Goal: Task Accomplishment & Management: Complete application form

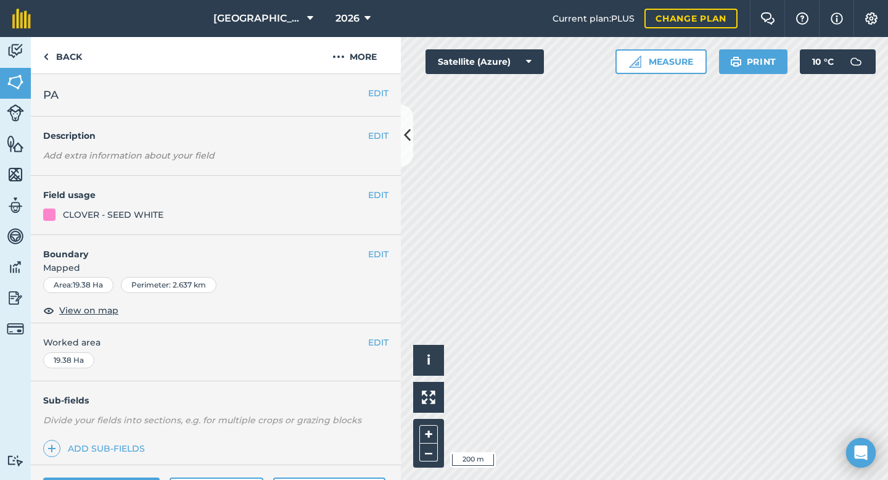
scroll to position [390, 0]
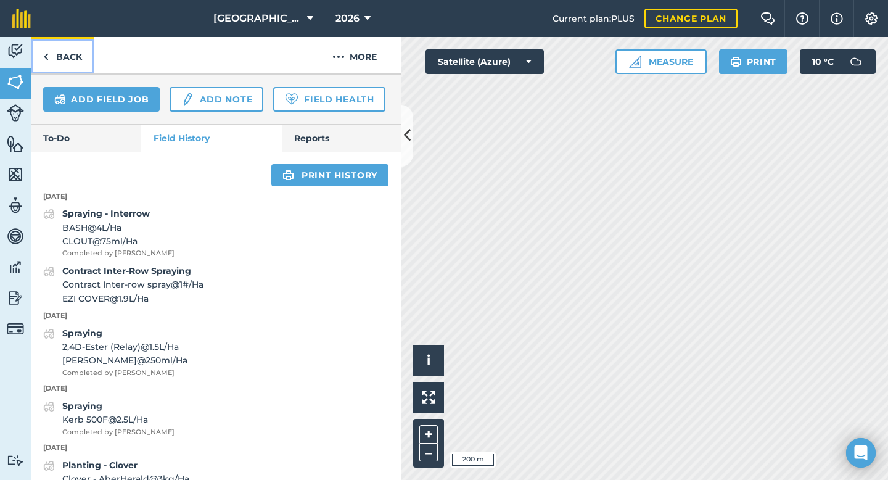
click at [70, 57] on link "Back" at bounding box center [62, 55] width 63 height 36
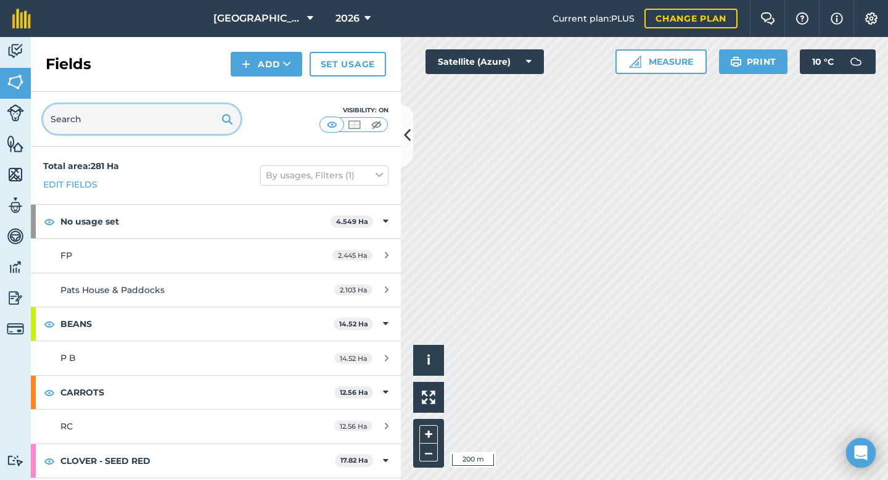
click at [173, 122] on input "text" at bounding box center [141, 119] width 197 height 30
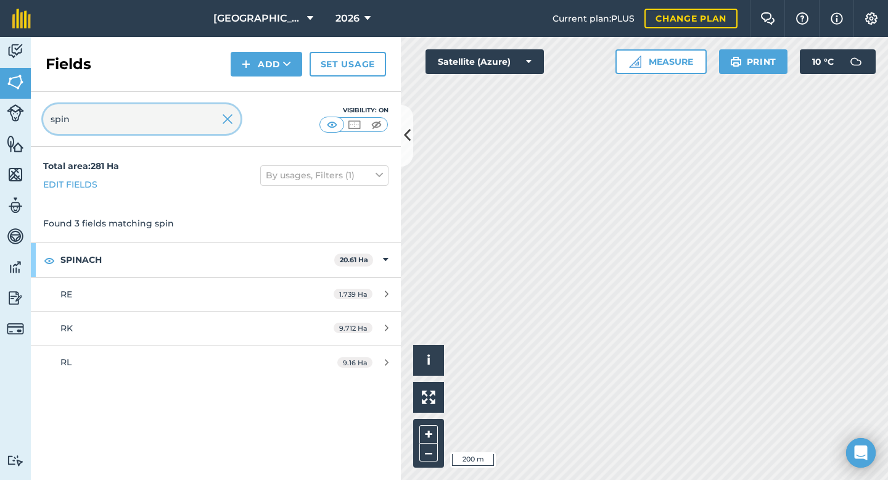
type input "spin"
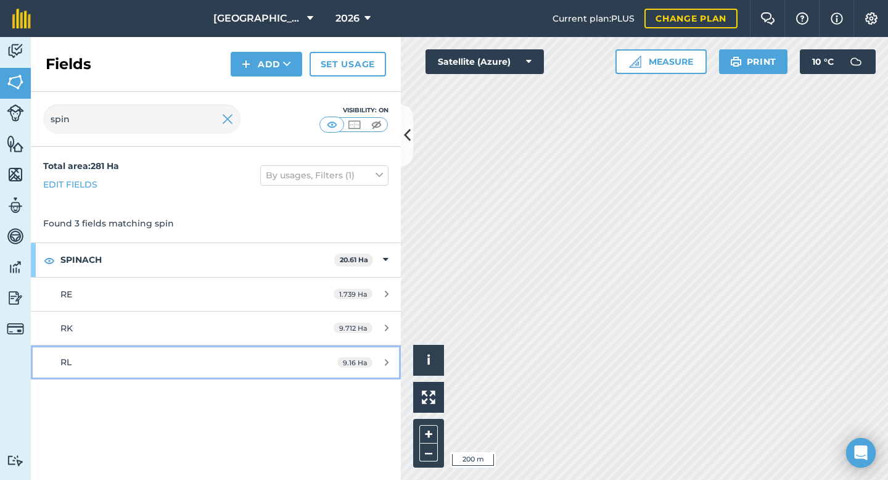
click at [145, 350] on link "RL 9.16 Ha" at bounding box center [216, 361] width 370 height 33
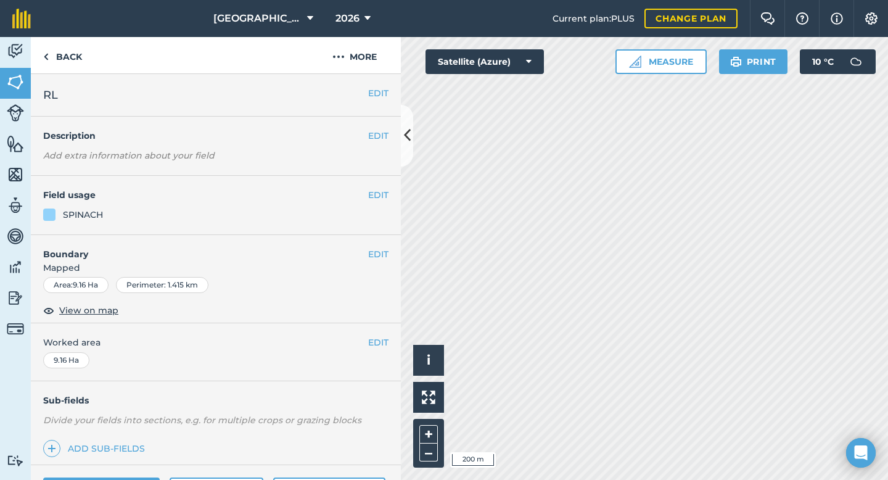
scroll to position [100, 0]
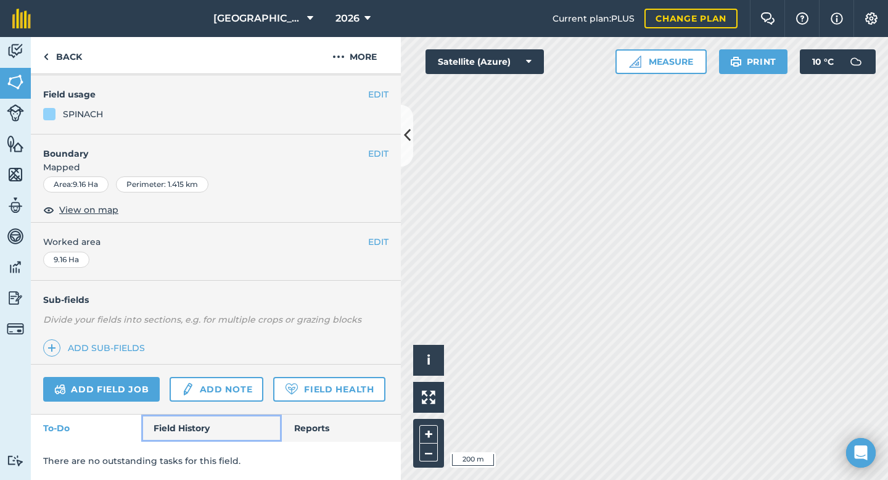
click at [184, 425] on link "Field History" at bounding box center [211, 427] width 140 height 27
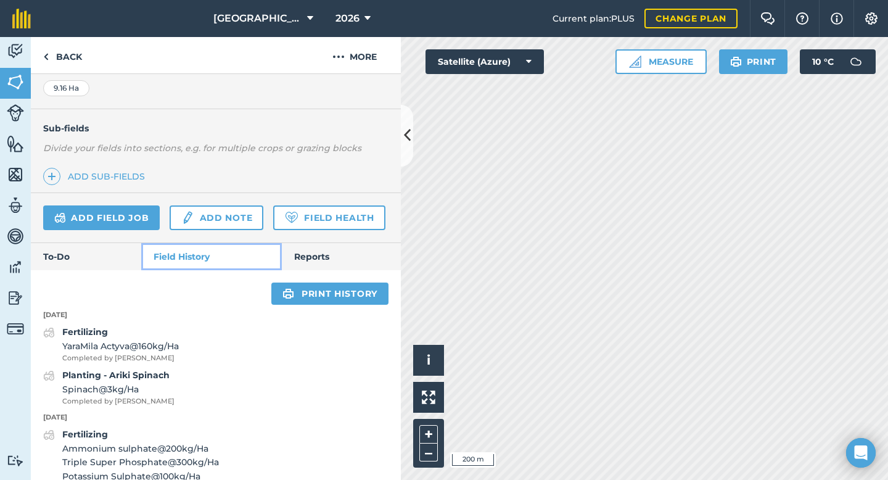
scroll to position [269, 0]
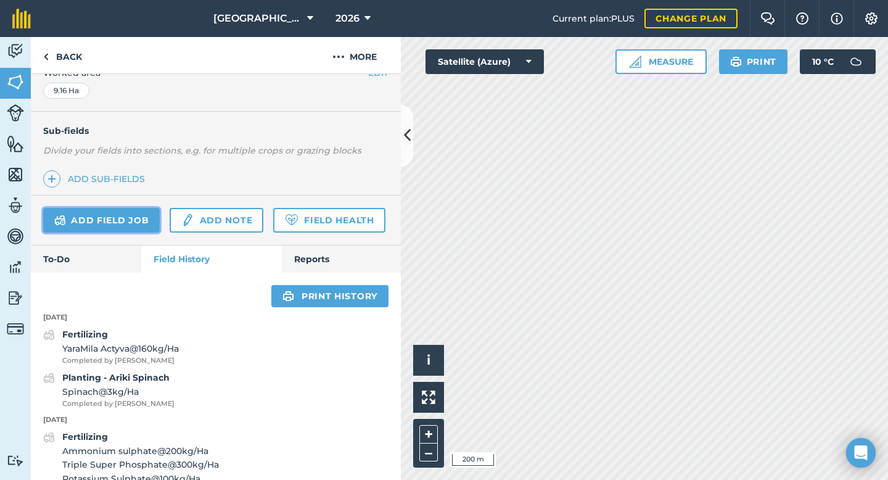
click at [123, 227] on link "Add field job" at bounding box center [101, 220] width 116 height 25
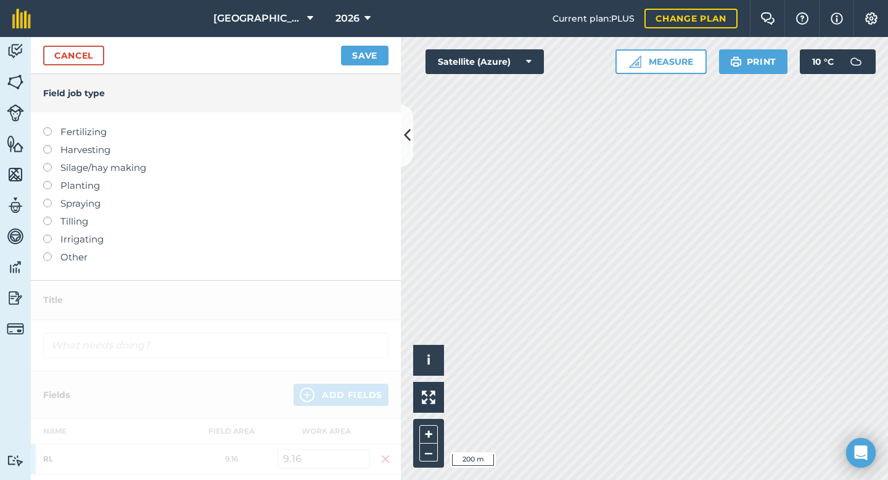
click at [48, 251] on div at bounding box center [51, 251] width 17 height 2
click at [49, 252] on label at bounding box center [51, 252] width 17 height 0
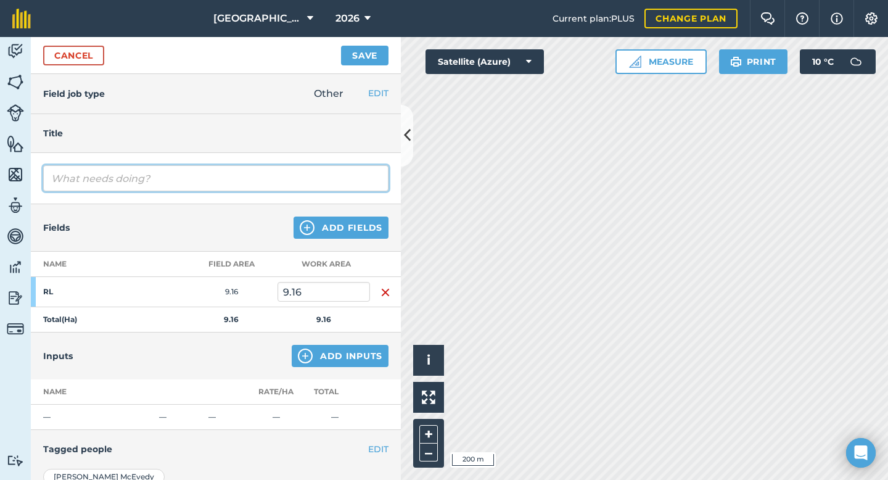
click at [150, 186] on input "text" at bounding box center [215, 178] width 345 height 26
type input "o"
type input "Contract Planting"
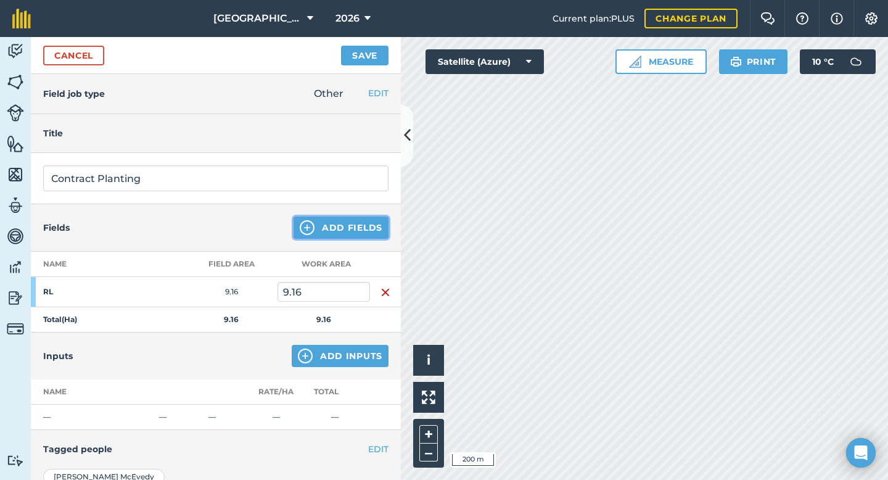
click at [344, 225] on button "Add Fields" at bounding box center [340, 227] width 95 height 22
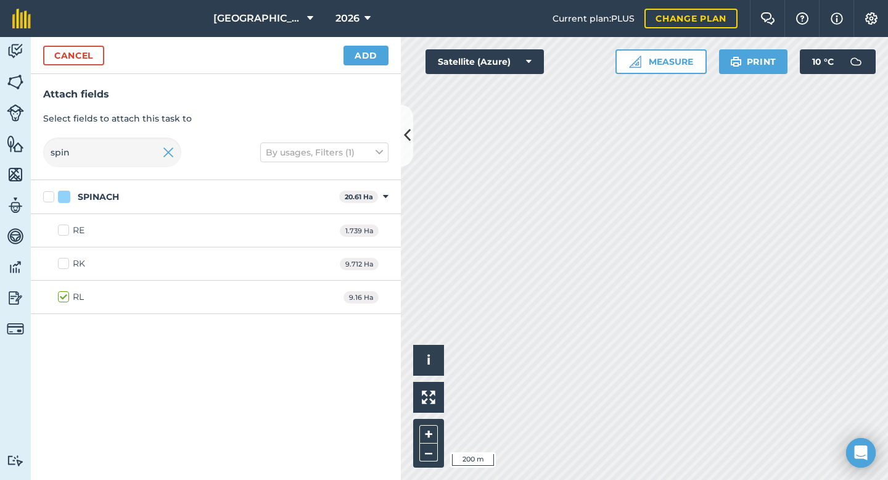
click at [68, 263] on label "RK" at bounding box center [71, 263] width 27 height 13
click at [66, 263] on input "RK" at bounding box center [62, 261] width 8 height 8
checkbox input "true"
click at [67, 231] on label "RE" at bounding box center [71, 230] width 27 height 13
click at [66, 231] on input "RE" at bounding box center [62, 228] width 8 height 8
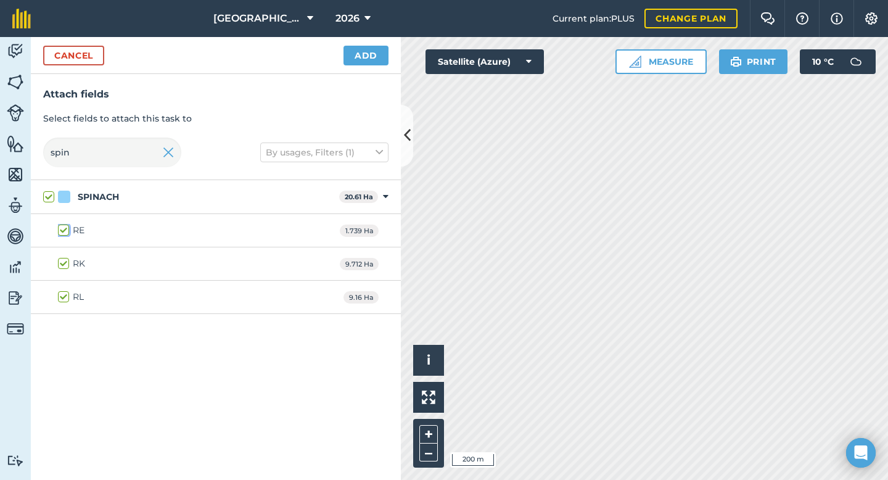
checkbox input "true"
click at [358, 55] on button "Add" at bounding box center [365, 56] width 45 height 20
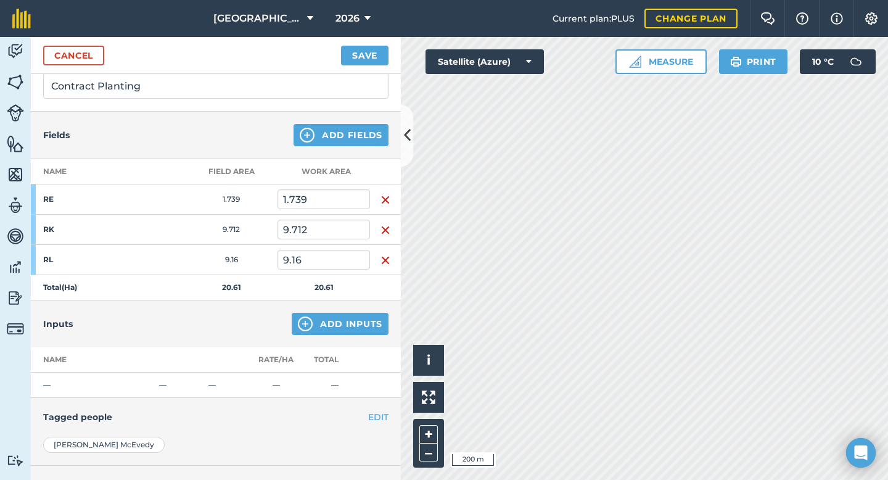
scroll to position [128, 0]
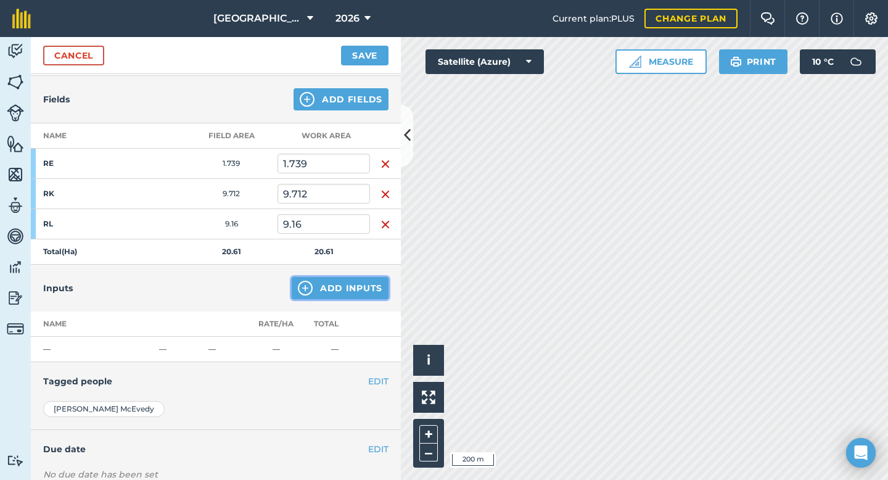
click at [362, 288] on button "Add Inputs" at bounding box center [340, 288] width 97 height 22
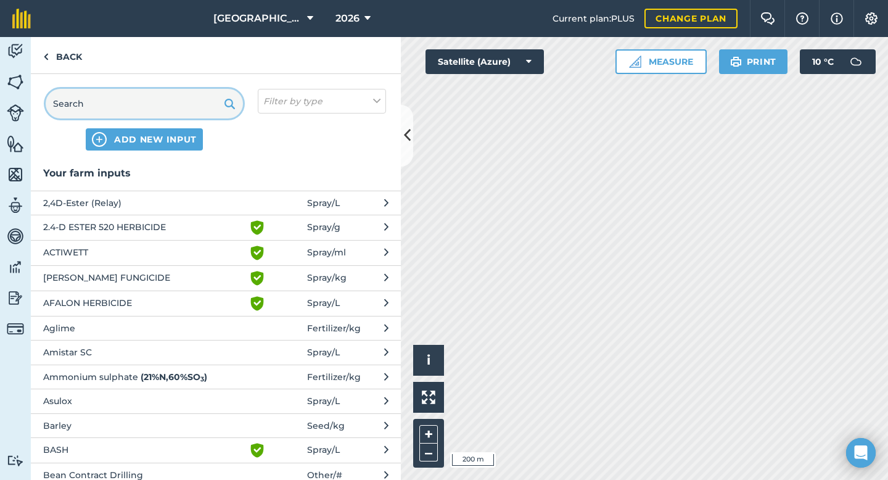
click at [157, 108] on input "text" at bounding box center [144, 104] width 197 height 30
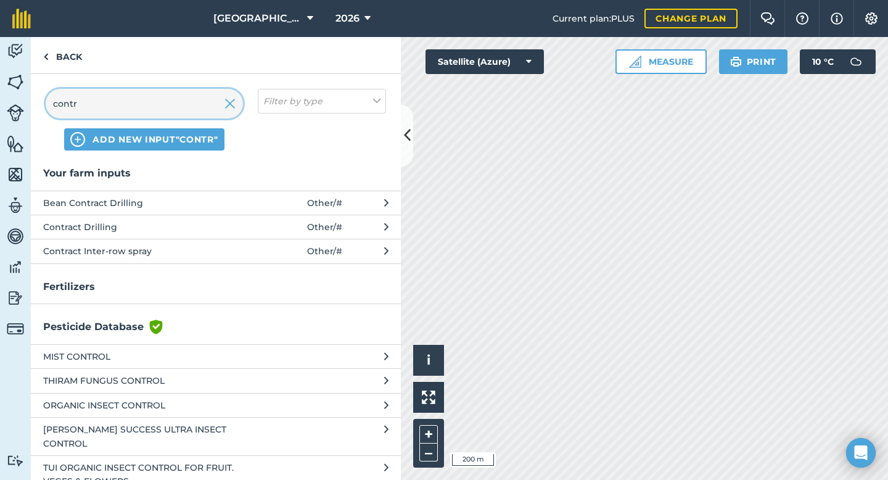
type input "contr"
click at [128, 228] on span "Contract Drilling" at bounding box center [144, 227] width 202 height 14
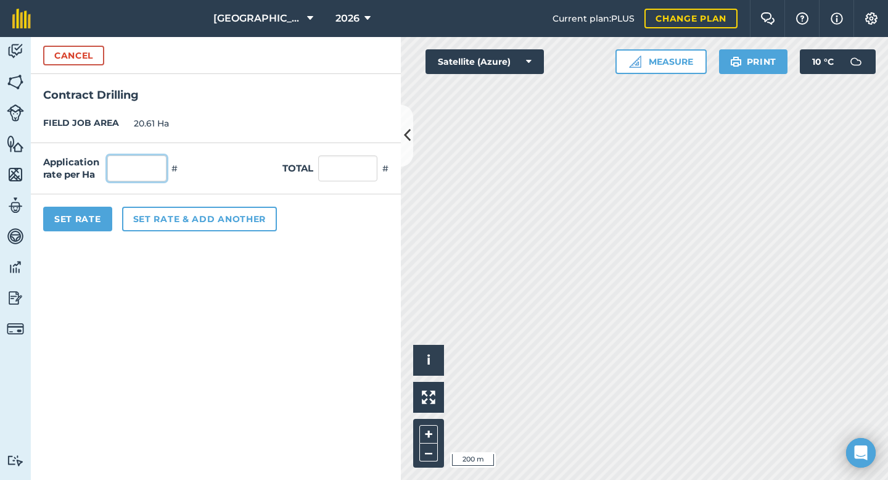
click at [151, 165] on input "text" at bounding box center [136, 168] width 59 height 26
type input "1"
type input "20.61"
click at [195, 386] on form "Cancel Contract Drilling FIELD JOB AREA 20.61 Ha Application rate per Ha 1 # To…" at bounding box center [216, 258] width 370 height 443
click at [91, 219] on button "Set Rate" at bounding box center [77, 218] width 69 height 25
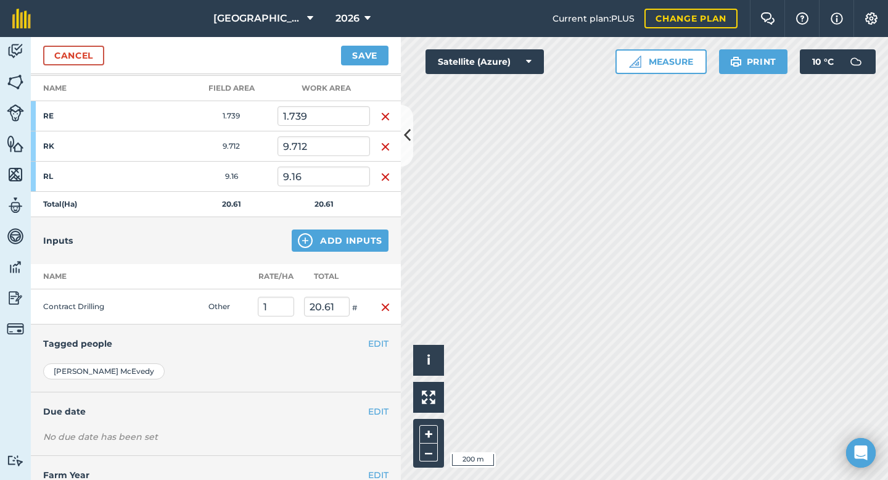
scroll to position [217, 0]
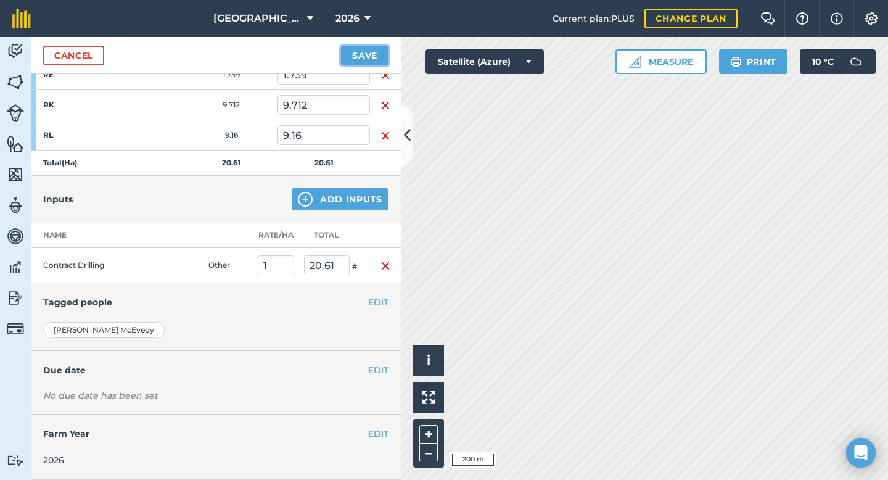
click at [367, 54] on button "Save" at bounding box center [364, 56] width 47 height 20
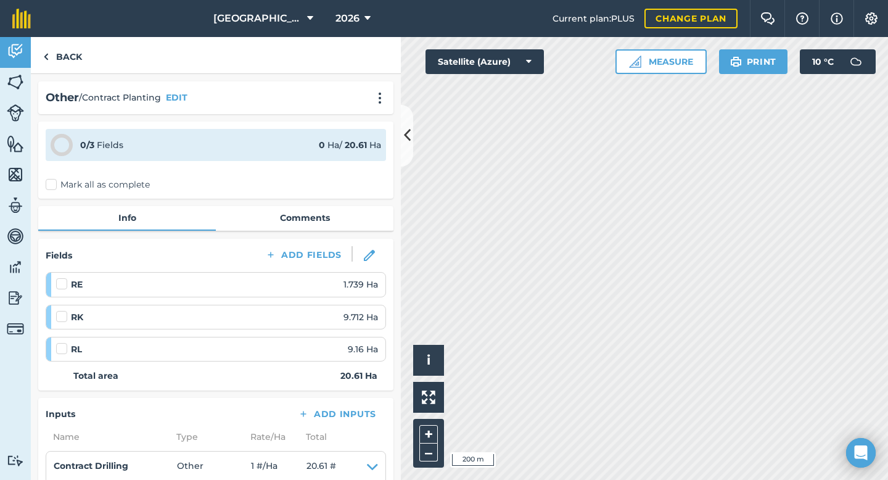
click at [59, 277] on label at bounding box center [63, 277] width 15 height 0
click at [59, 285] on input "checkbox" at bounding box center [60, 281] width 8 height 8
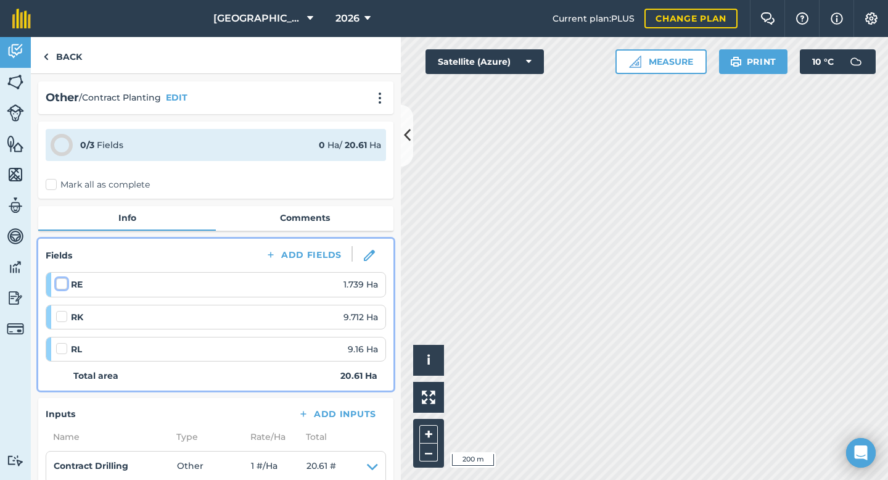
checkbox input "false"
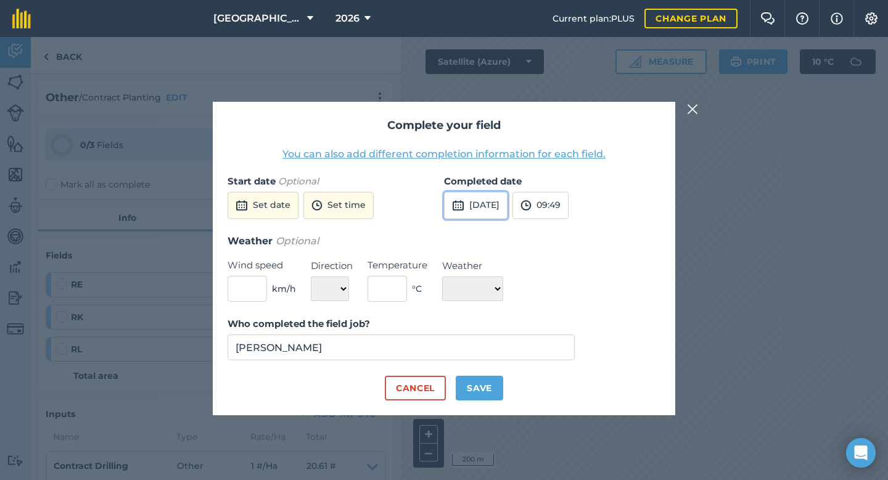
click at [463, 205] on img at bounding box center [458, 205] width 12 height 15
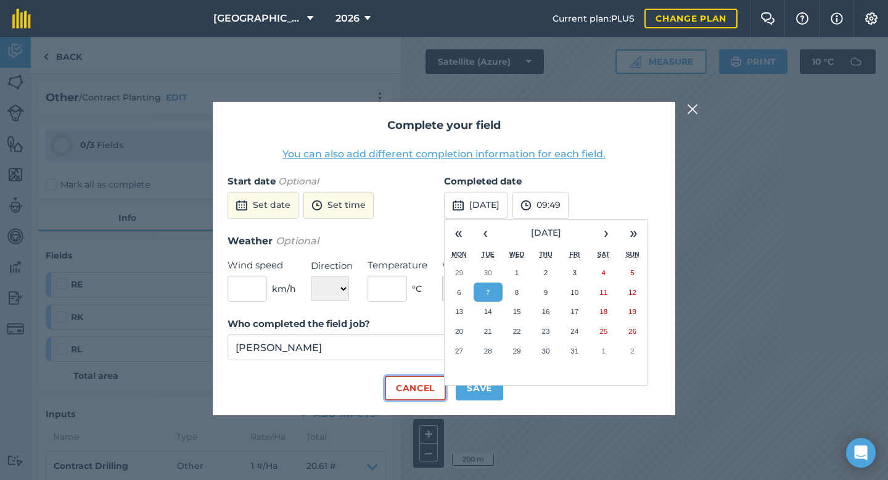
click at [419, 393] on button "Cancel" at bounding box center [415, 387] width 61 height 25
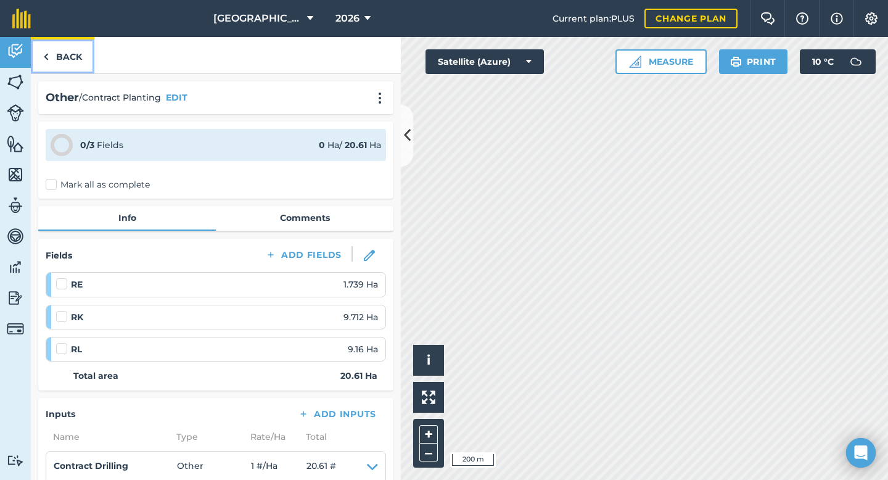
click at [70, 54] on link "Back" at bounding box center [62, 55] width 63 height 36
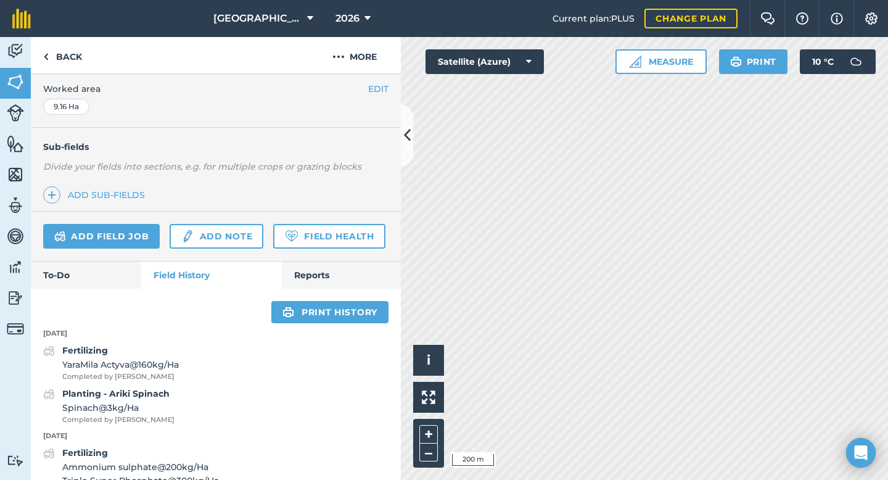
scroll to position [251, 0]
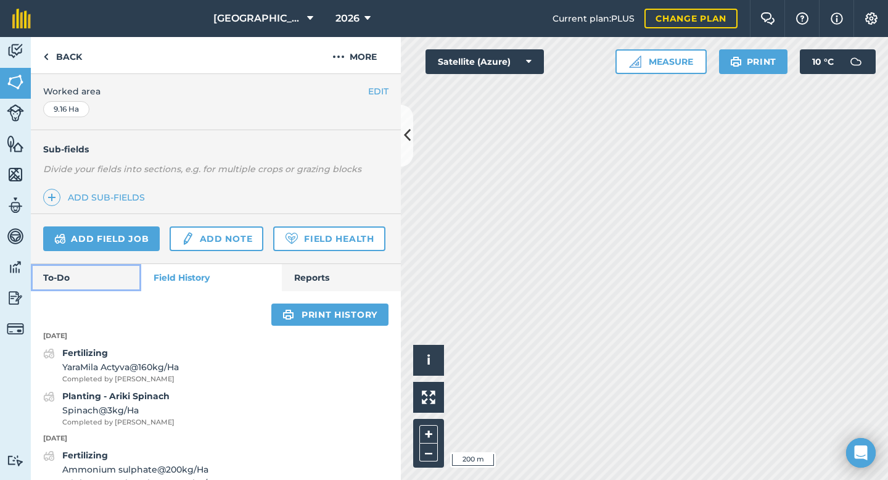
click at [128, 282] on link "To-Do" at bounding box center [86, 277] width 110 height 27
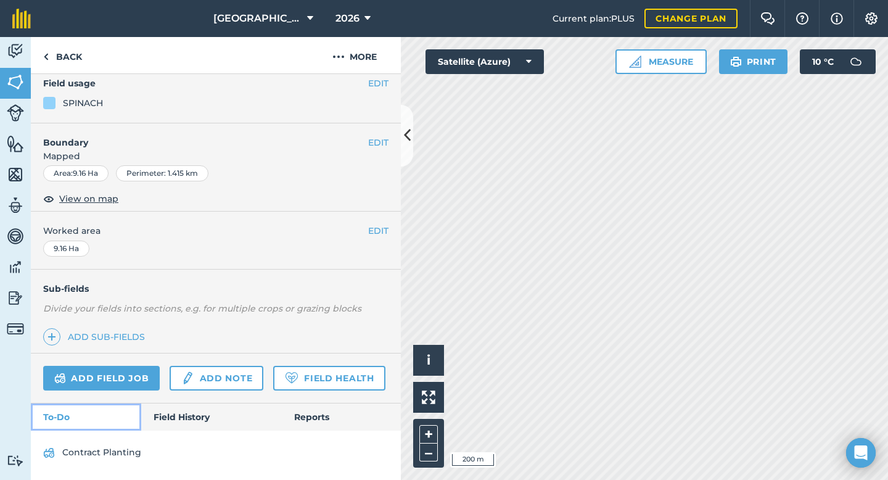
scroll to position [111, 0]
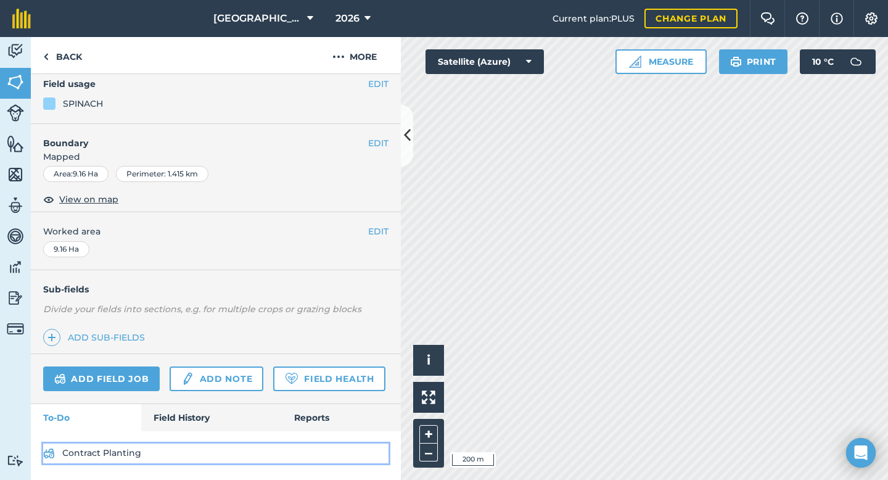
click at [105, 447] on link "Contract Planting" at bounding box center [215, 453] width 345 height 20
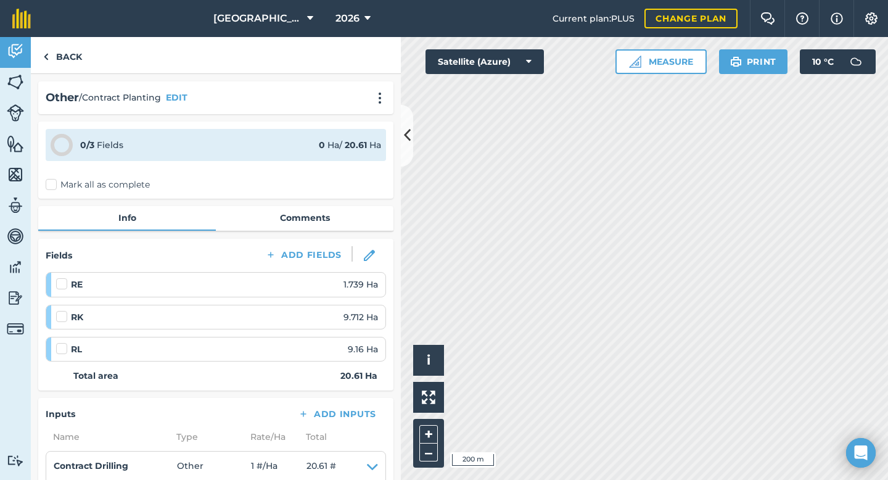
click at [68, 283] on div at bounding box center [63, 283] width 15 height 12
click at [62, 277] on label at bounding box center [63, 277] width 15 height 0
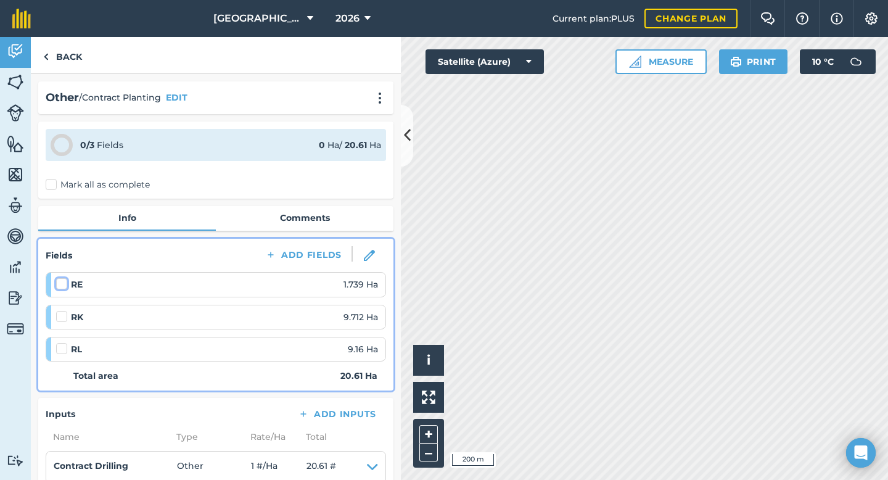
click at [62, 285] on input "checkbox" at bounding box center [60, 281] width 8 height 8
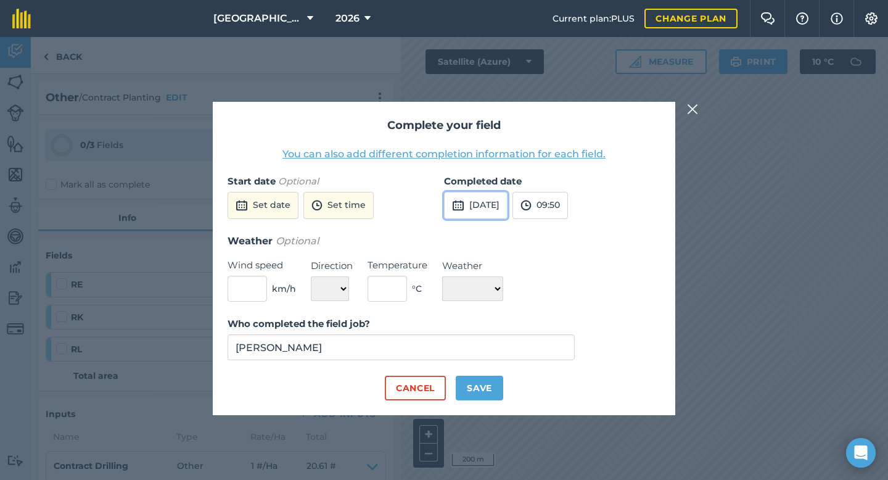
click at [460, 206] on img at bounding box center [458, 205] width 12 height 15
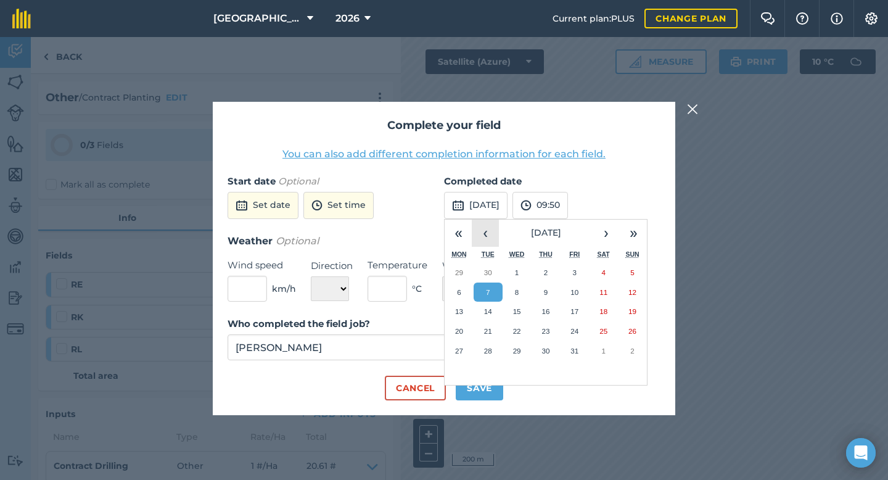
click at [489, 234] on button "‹" at bounding box center [484, 232] width 27 height 27
click at [521, 305] on button "17" at bounding box center [516, 311] width 29 height 20
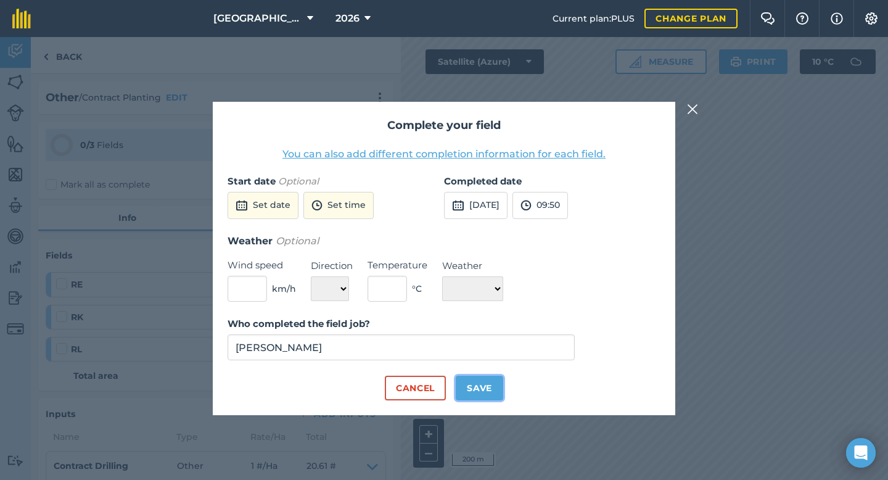
click at [492, 383] on button "Save" at bounding box center [478, 387] width 47 height 25
checkbox input "true"
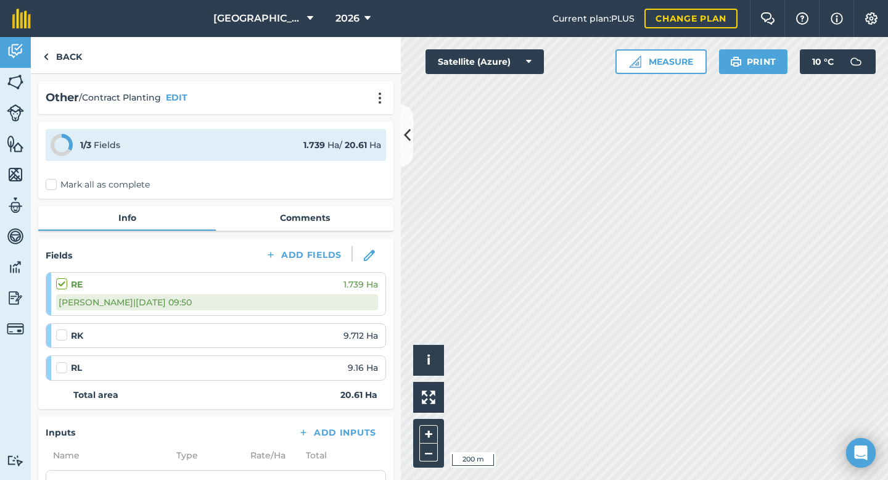
click at [62, 329] on label at bounding box center [63, 329] width 15 height 0
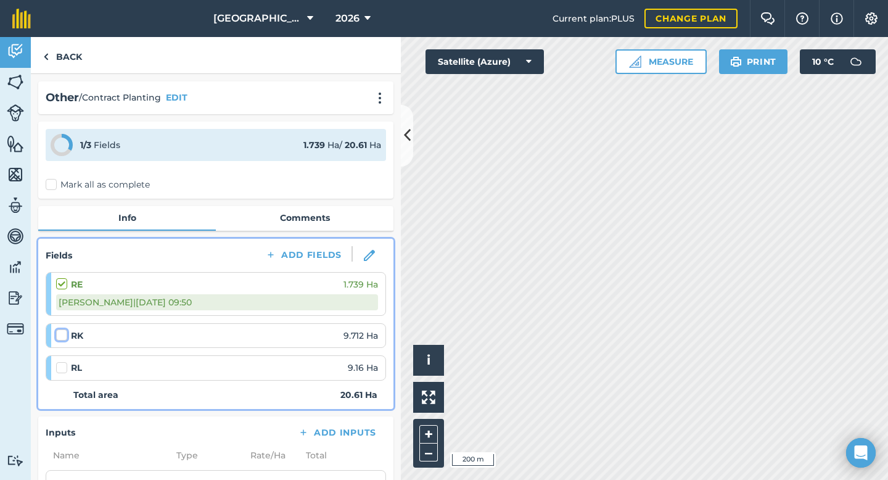
click at [62, 335] on input "checkbox" at bounding box center [60, 333] width 8 height 8
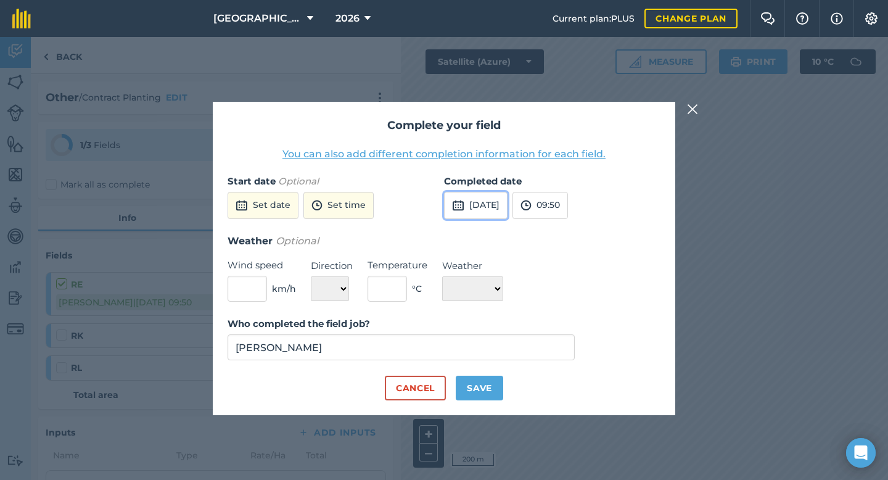
click at [458, 210] on img at bounding box center [458, 205] width 12 height 15
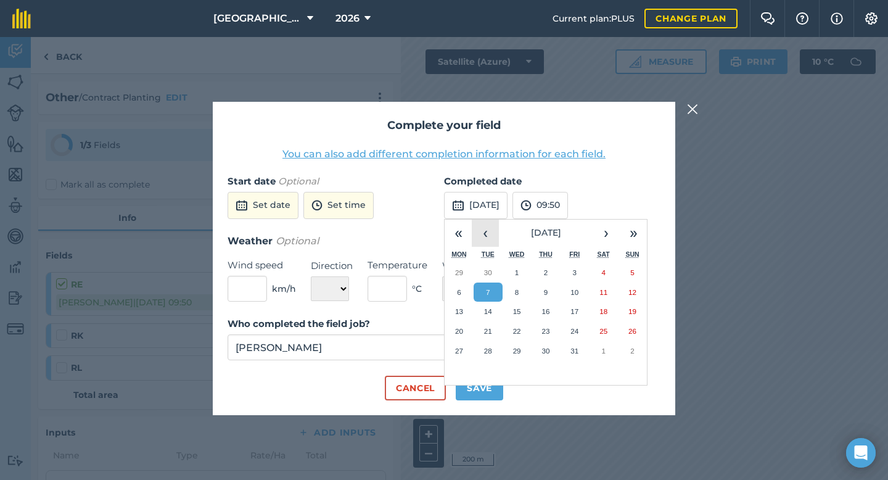
click at [491, 235] on button "‹" at bounding box center [484, 232] width 27 height 27
click at [515, 312] on abbr "17" at bounding box center [517, 311] width 8 height 8
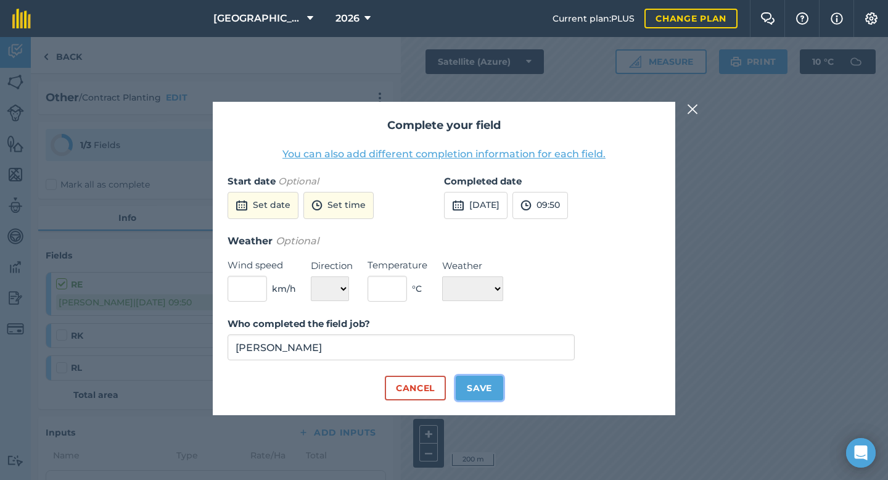
click at [491, 393] on button "Save" at bounding box center [478, 387] width 47 height 25
checkbox input "true"
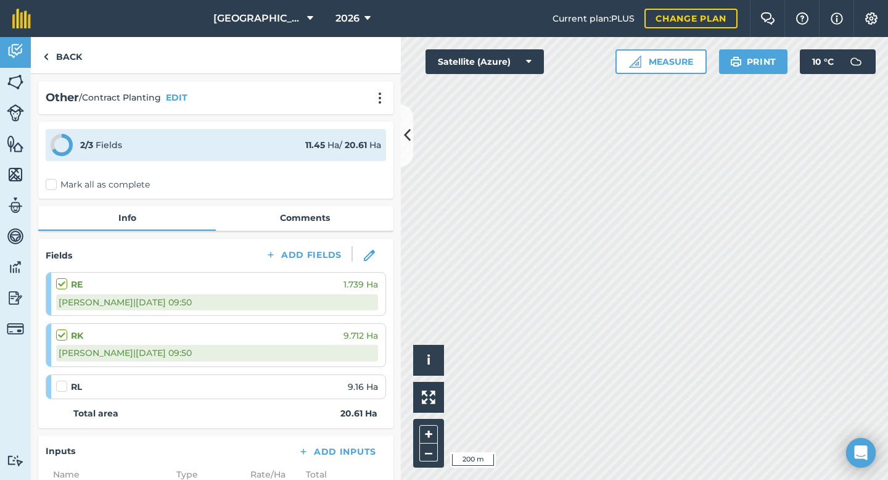
click at [65, 380] on label at bounding box center [63, 380] width 15 height 0
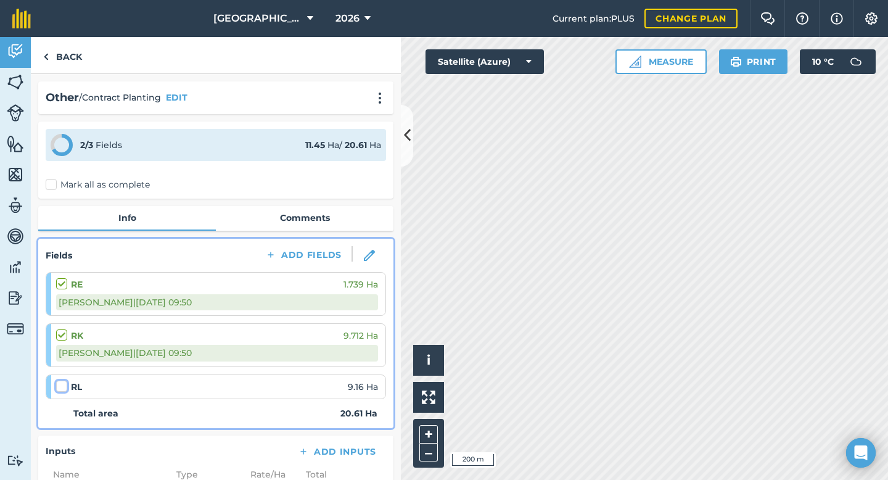
click at [64, 385] on input "checkbox" at bounding box center [60, 384] width 8 height 8
checkbox input "false"
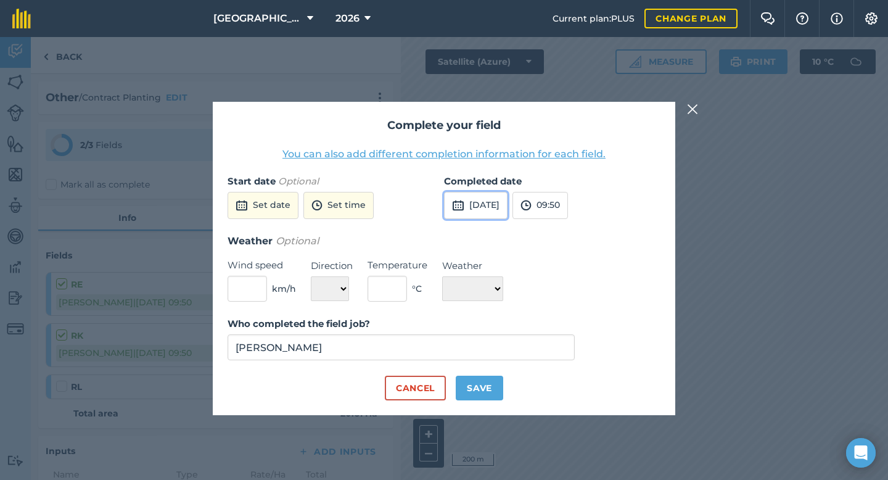
click at [444, 204] on button "7th Oct 2025" at bounding box center [475, 205] width 63 height 27
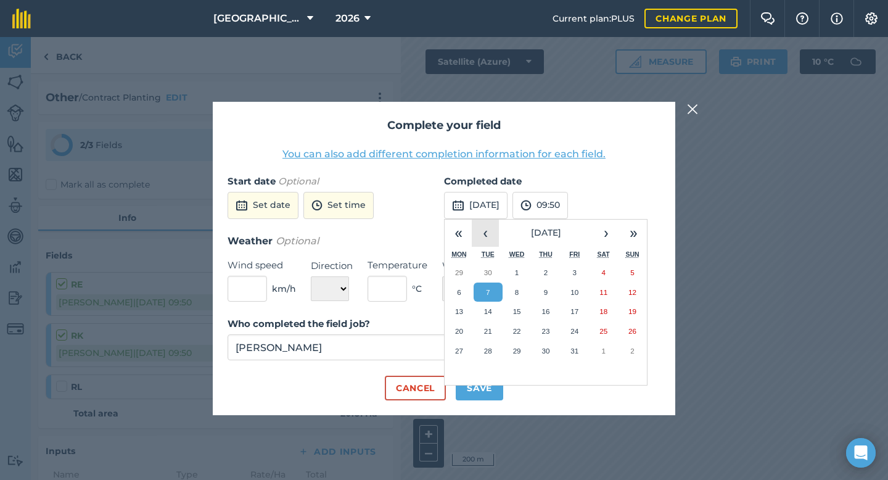
click at [490, 242] on button "‹" at bounding box center [484, 232] width 27 height 27
click at [524, 308] on button "17" at bounding box center [516, 311] width 29 height 20
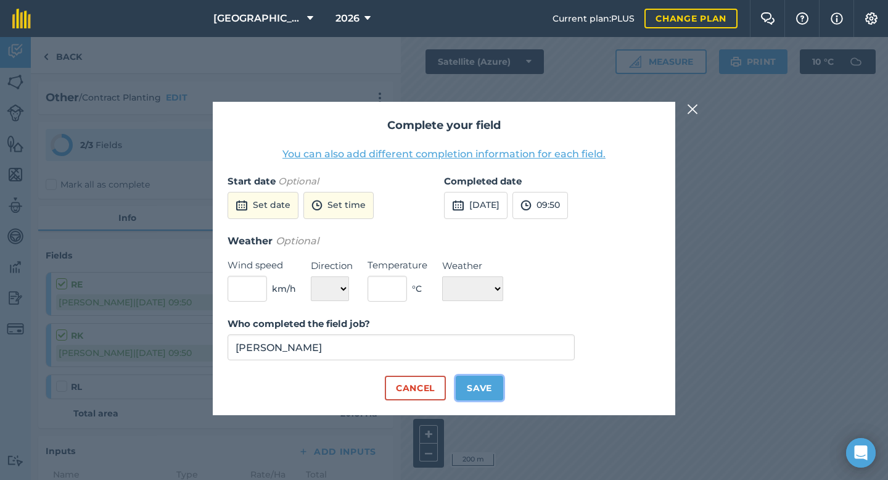
click at [487, 382] on button "Save" at bounding box center [478, 387] width 47 height 25
checkbox input "true"
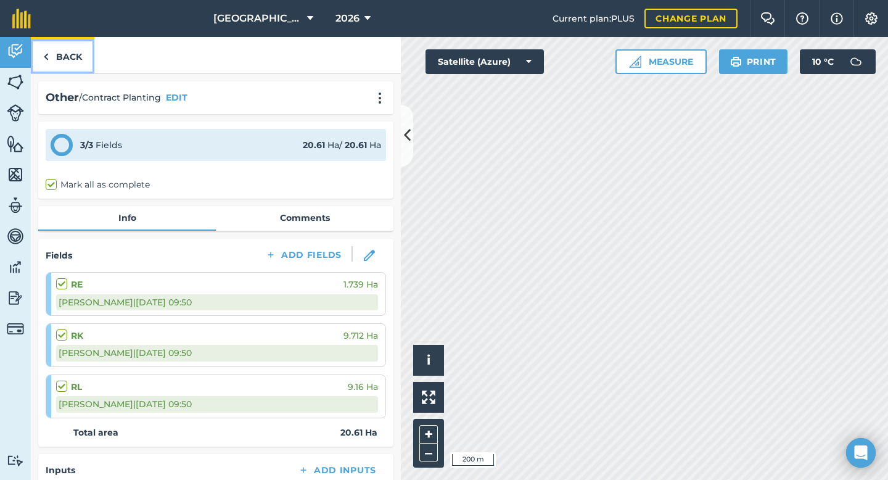
click at [78, 55] on link "Back" at bounding box center [62, 55] width 63 height 36
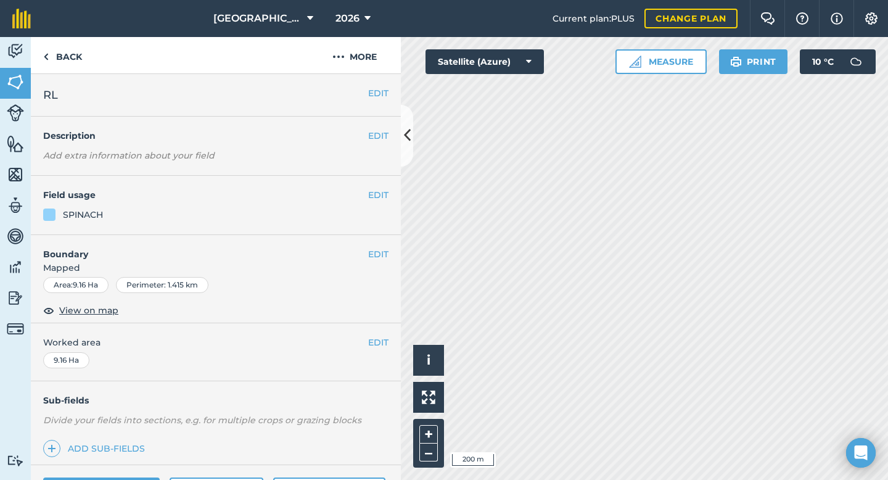
scroll to position [100, 0]
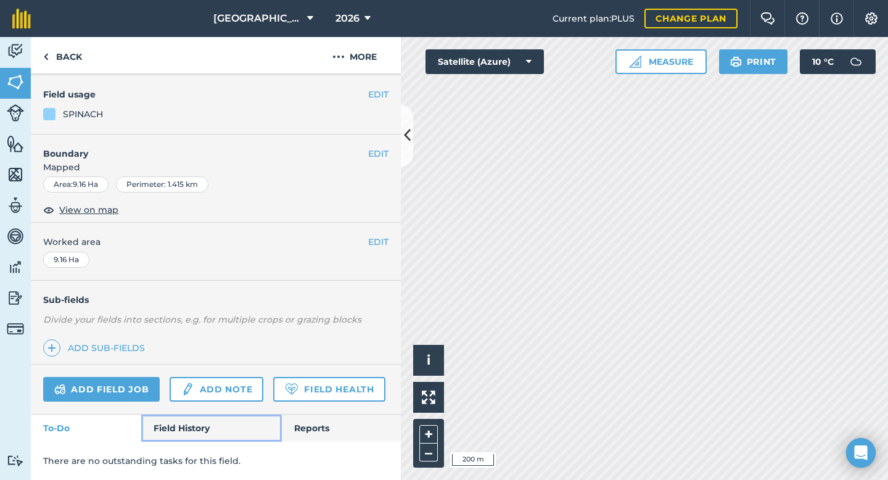
click at [184, 430] on link "Field History" at bounding box center [211, 427] width 140 height 27
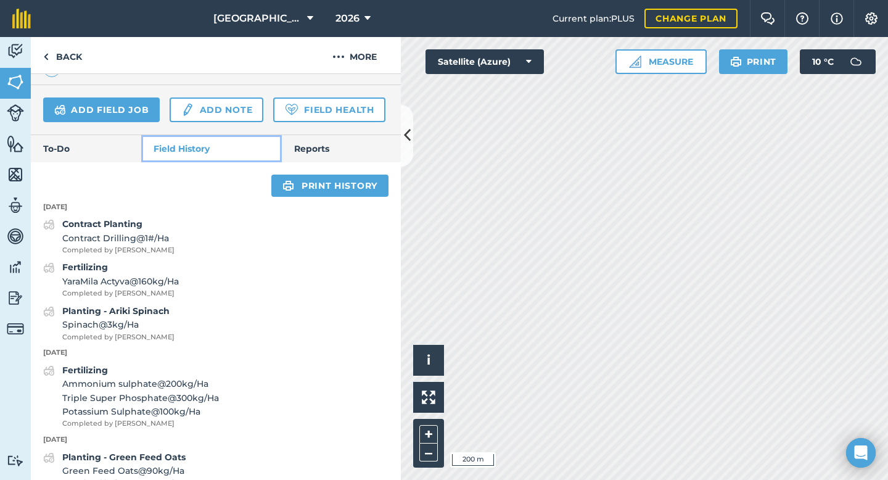
scroll to position [383, 0]
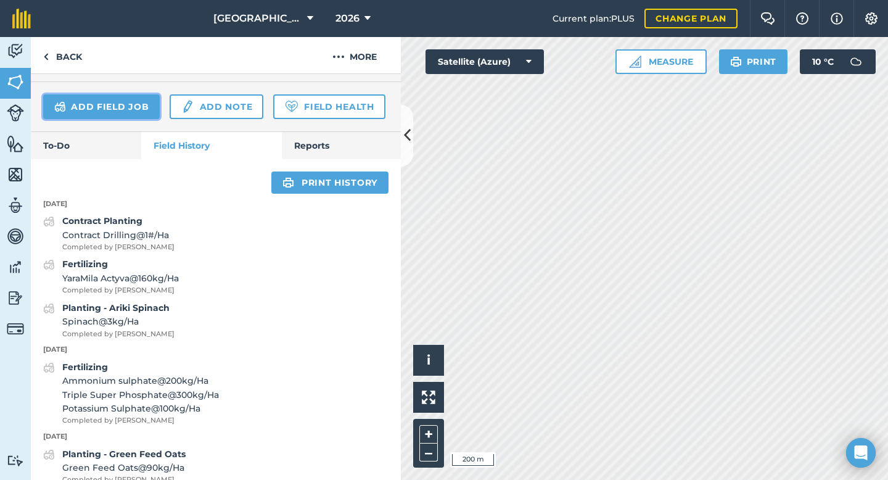
click at [121, 105] on link "Add field job" at bounding box center [101, 106] width 116 height 25
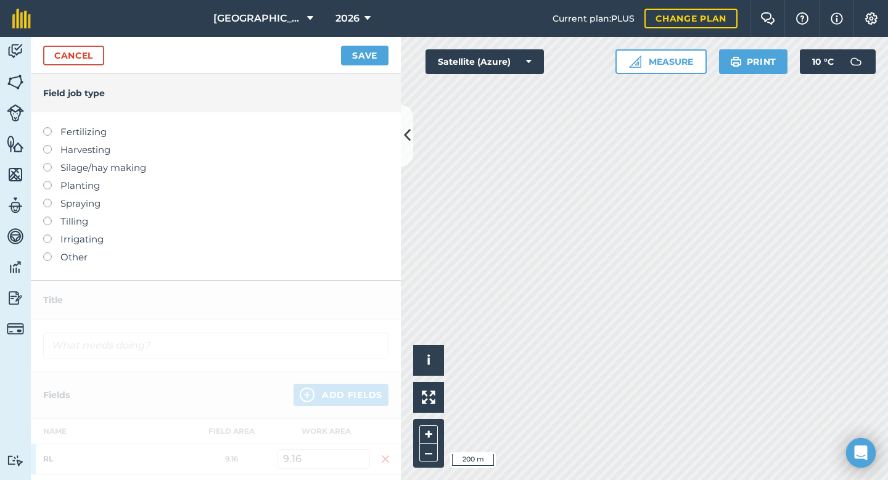
click at [47, 252] on label at bounding box center [51, 252] width 17 height 0
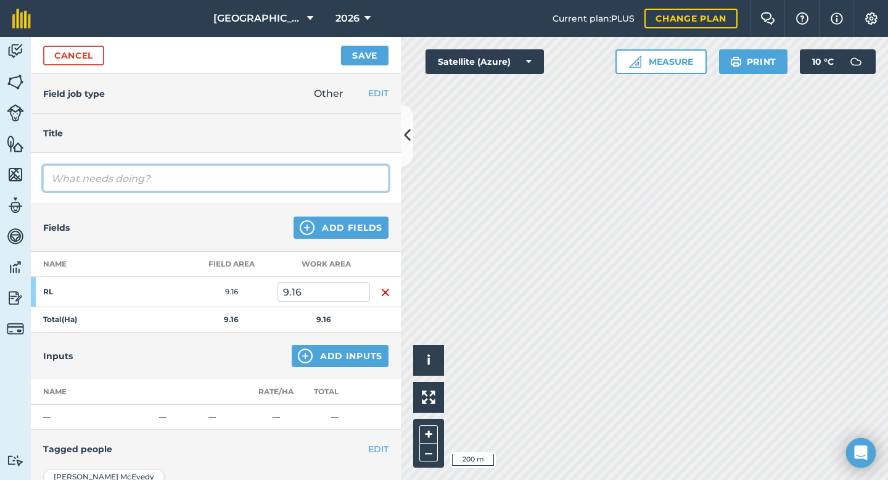
click at [150, 190] on input "text" at bounding box center [215, 178] width 345 height 26
type input "Contract Spreading"
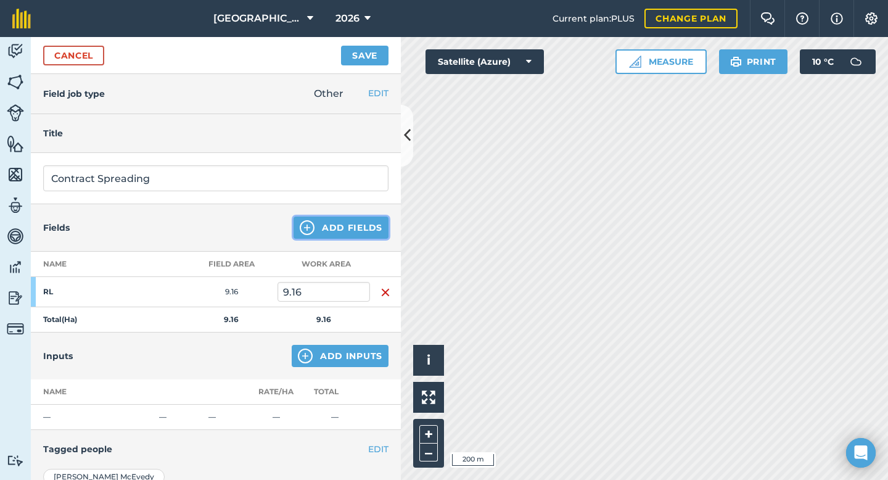
click at [339, 238] on button "Add Fields" at bounding box center [340, 227] width 95 height 22
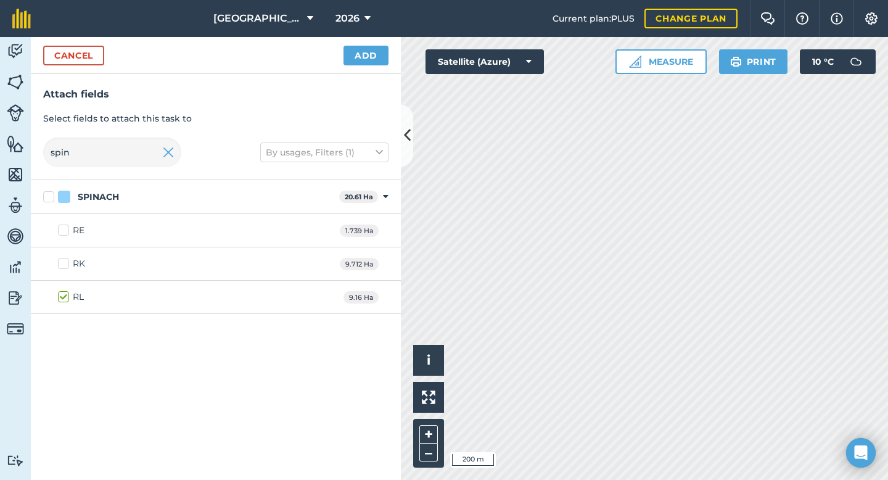
click at [60, 264] on label "RK" at bounding box center [71, 263] width 27 height 13
click at [60, 264] on input "RK" at bounding box center [62, 261] width 8 height 8
checkbox input "true"
click at [68, 227] on label "RE" at bounding box center [71, 230] width 27 height 13
click at [66, 227] on input "RE" at bounding box center [62, 228] width 8 height 8
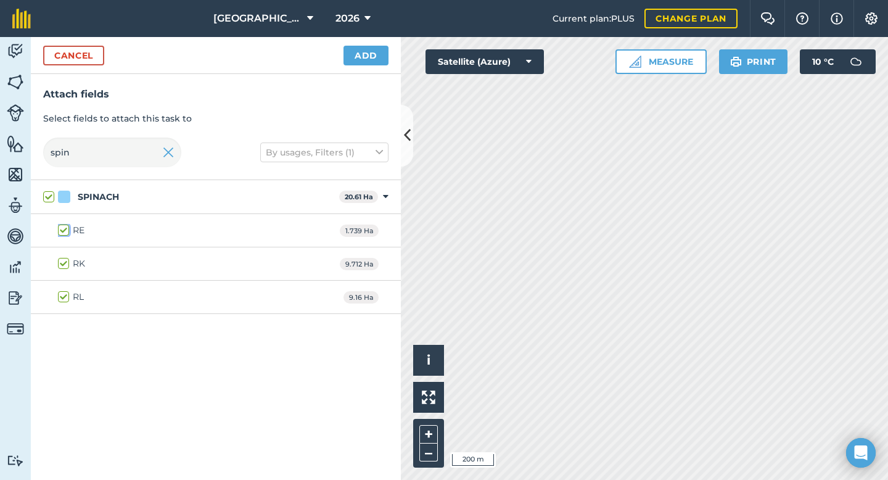
checkbox input "true"
click at [372, 52] on button "Add" at bounding box center [365, 56] width 45 height 20
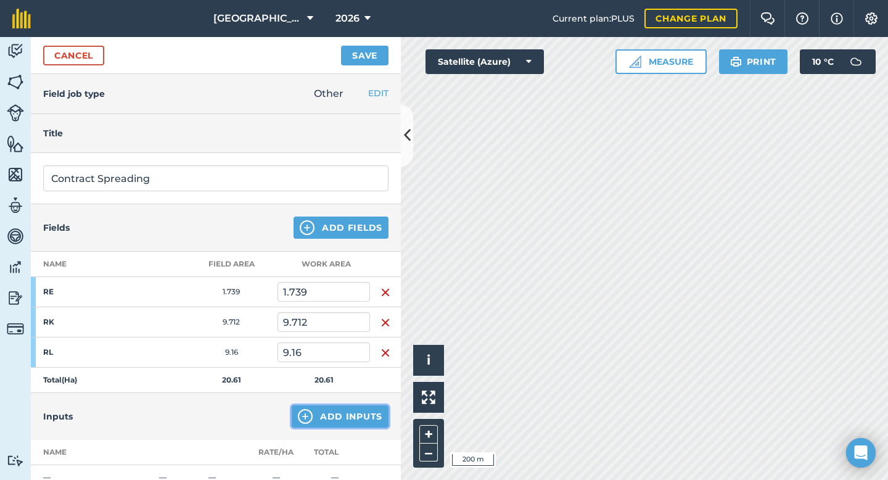
click at [373, 413] on button "Add Inputs" at bounding box center [340, 416] width 97 height 22
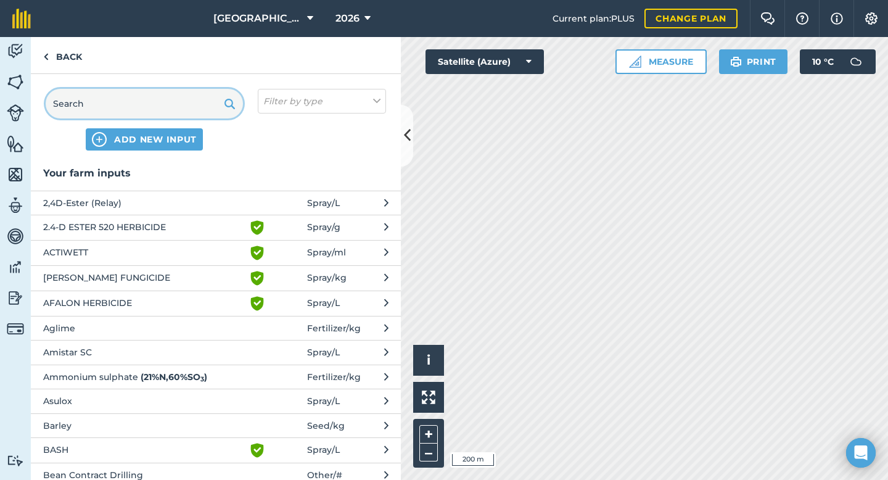
click at [88, 108] on input "text" at bounding box center [144, 104] width 197 height 30
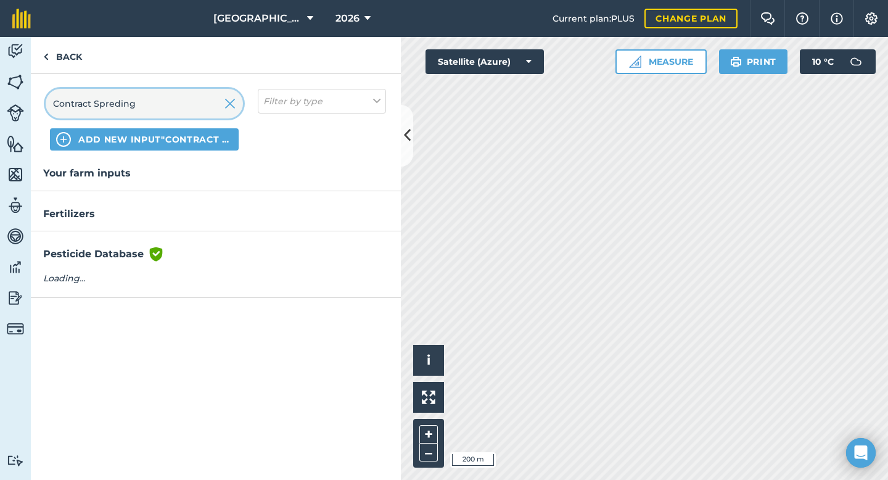
type input "Contract Spreding"
click at [165, 133] on span "ADD NEW INPUT "Contract Spreding"" at bounding box center [155, 139] width 154 height 12
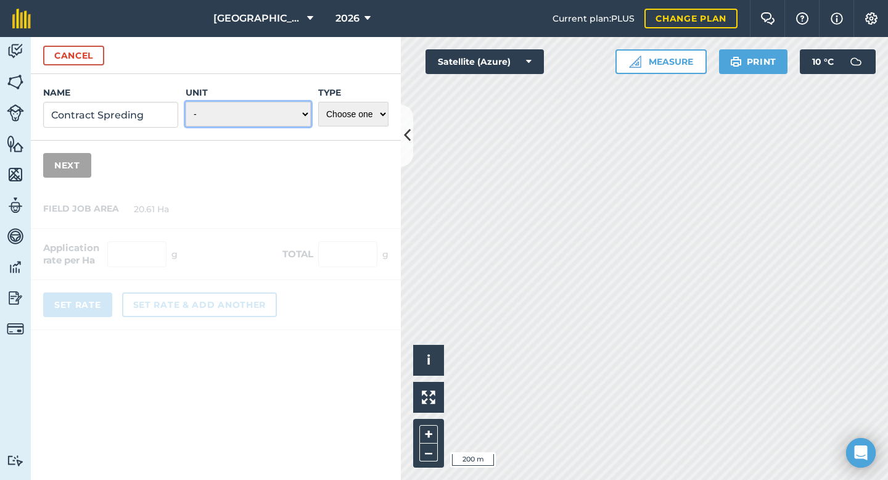
click at [231, 109] on select "- Grams/g Kilograms/kg Metric tonnes/t Millilitres/ml Litres/L Ounces/oz Pounds…" at bounding box center [248, 114] width 125 height 25
select select "COUNT"
click at [370, 115] on select "Choose one Fertilizer Seed Spray Fuel Other" at bounding box center [353, 114] width 70 height 25
click at [301, 115] on select "- Grams/g Kilograms/kg Metric tonnes/t Millilitres/ml Litres/L Ounces/oz Pounds…" at bounding box center [248, 114] width 125 height 25
click at [351, 118] on select "Choose one Fertilizer Seed Spray Fuel Other" at bounding box center [353, 114] width 70 height 25
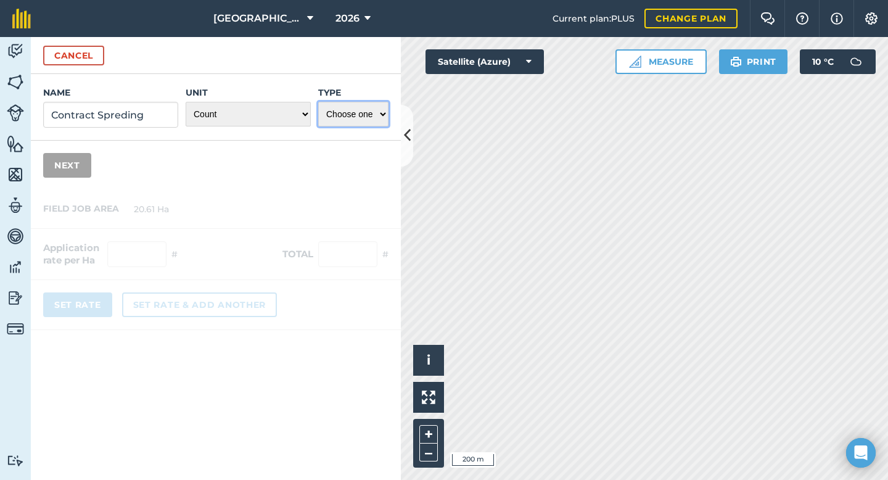
select select "OTHER"
click at [75, 171] on button "Next" at bounding box center [67, 165] width 48 height 25
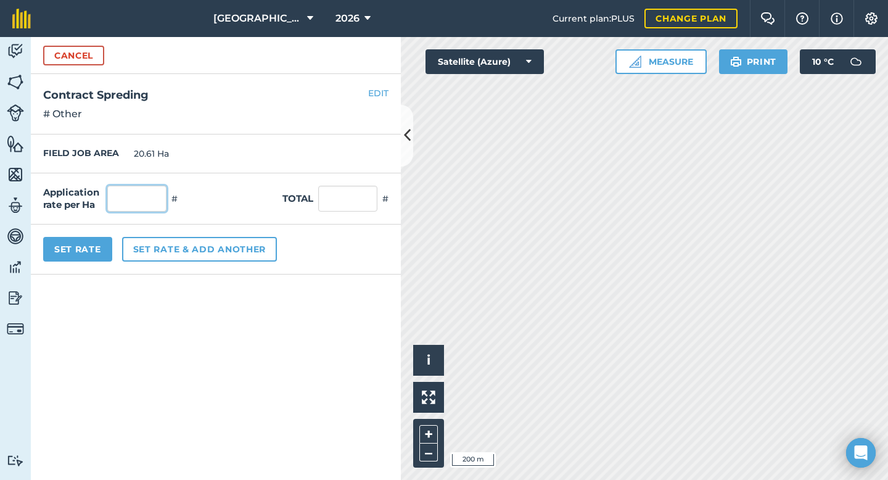
click at [154, 202] on input "text" at bounding box center [136, 199] width 59 height 26
type input "1"
type input "20.61"
click at [183, 326] on form "Cancel Name Contract Spreding Unit - Grams/g Kilograms/kg Metric tonnes/t Milli…" at bounding box center [216, 258] width 370 height 443
click at [96, 257] on button "Set Rate" at bounding box center [77, 249] width 69 height 25
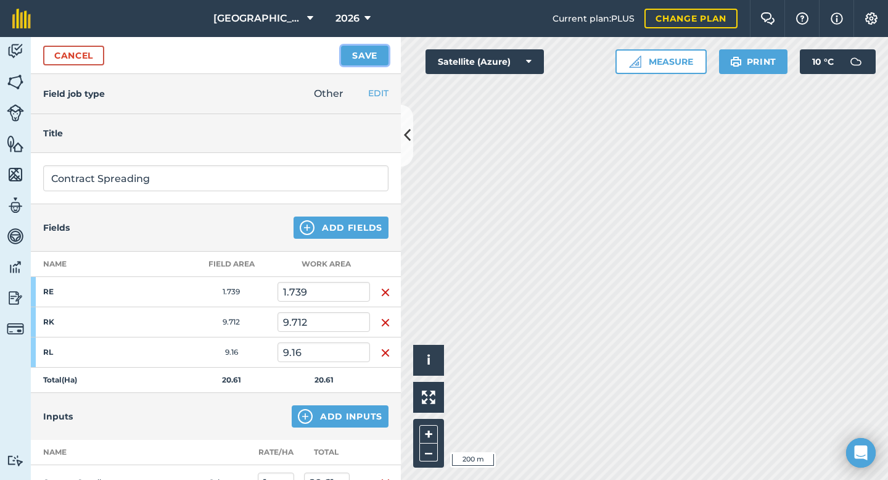
click at [353, 55] on button "Save" at bounding box center [364, 56] width 47 height 20
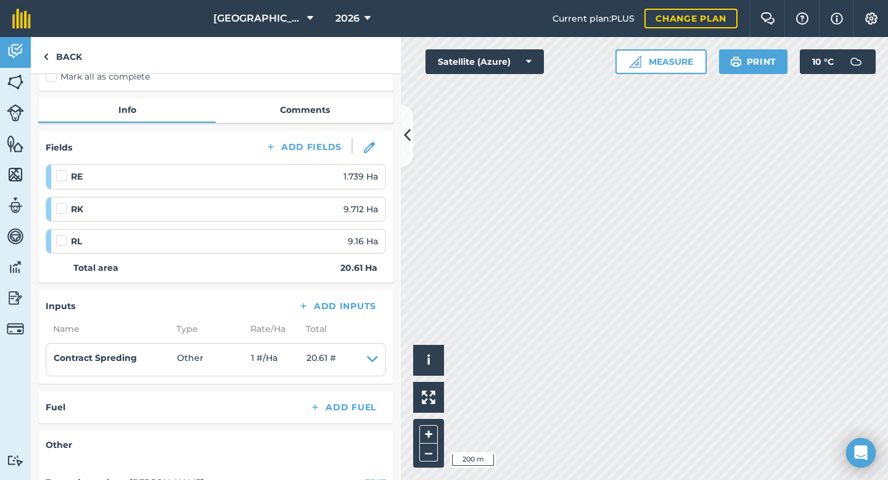
scroll to position [107, 0]
click at [60, 171] on label at bounding box center [63, 171] width 15 height 0
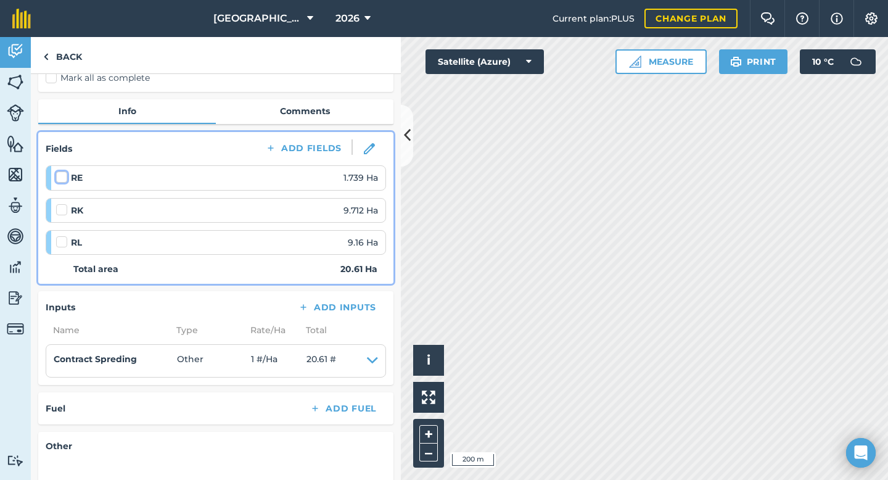
click at [60, 178] on input "checkbox" at bounding box center [60, 175] width 8 height 8
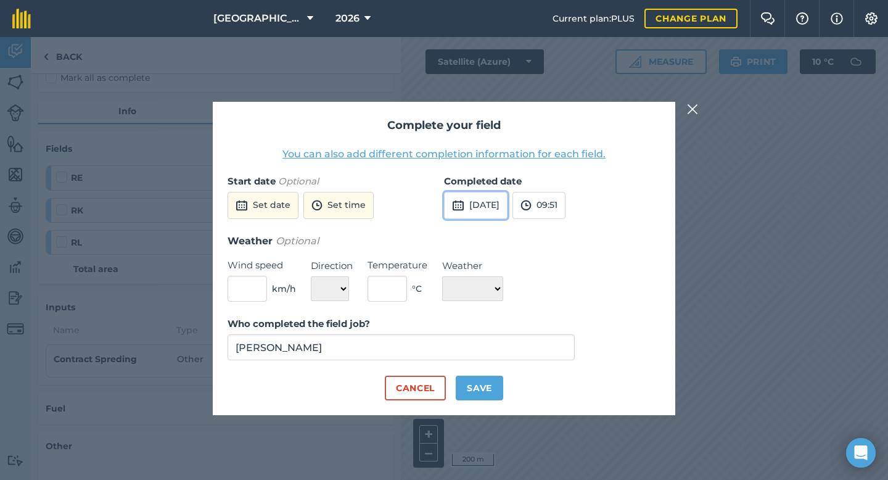
click at [457, 203] on img at bounding box center [458, 205] width 12 height 15
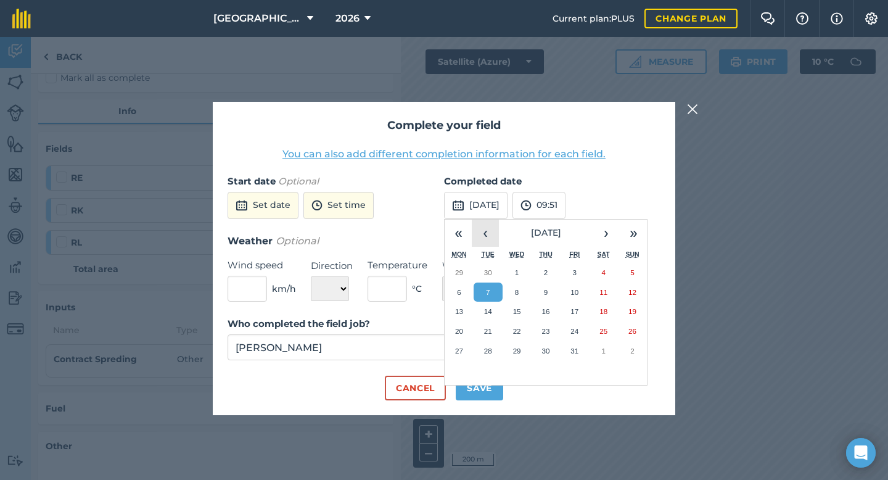
click at [489, 238] on button "‹" at bounding box center [484, 232] width 27 height 27
click at [489, 234] on button "‹" at bounding box center [484, 232] width 27 height 27
click at [632, 316] on button "17" at bounding box center [632, 311] width 29 height 20
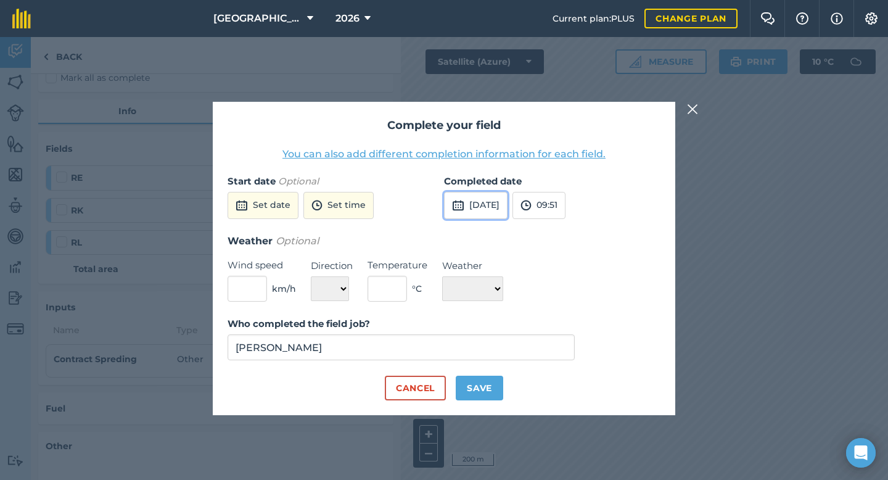
click at [458, 205] on img at bounding box center [458, 205] width 12 height 15
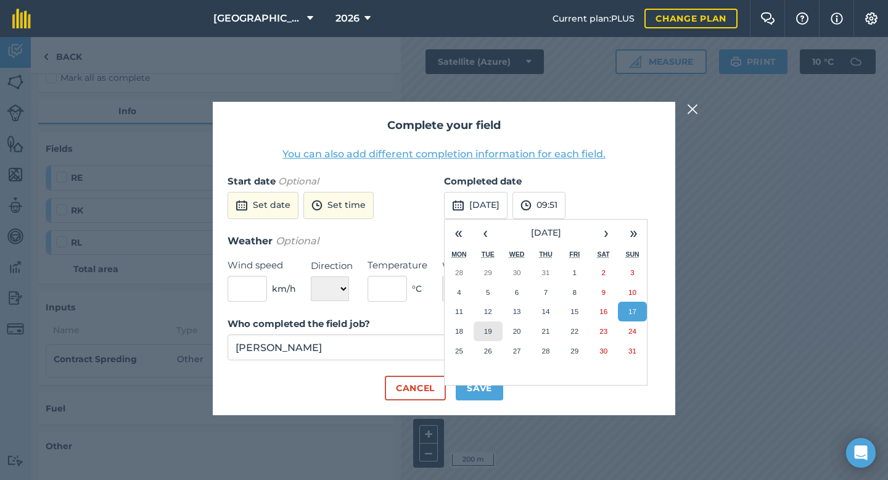
click at [486, 330] on abbr "19" at bounding box center [488, 331] width 8 height 8
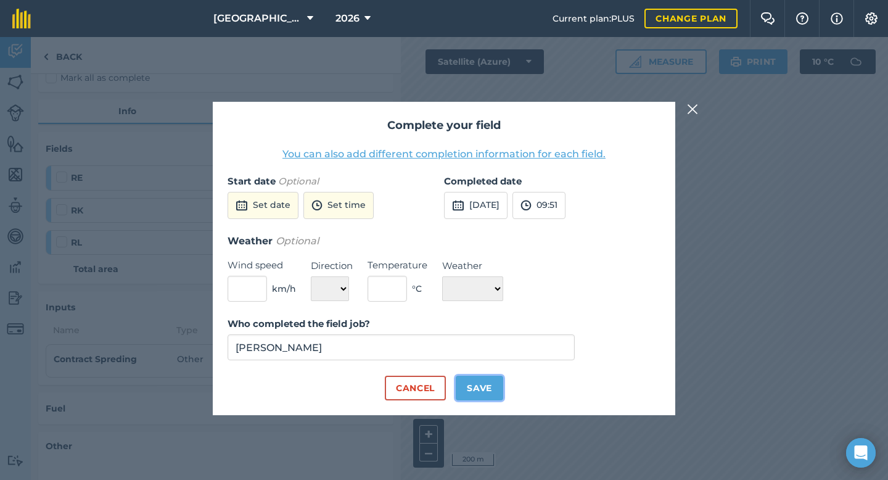
click at [488, 390] on button "Save" at bounding box center [478, 387] width 47 height 25
checkbox input "true"
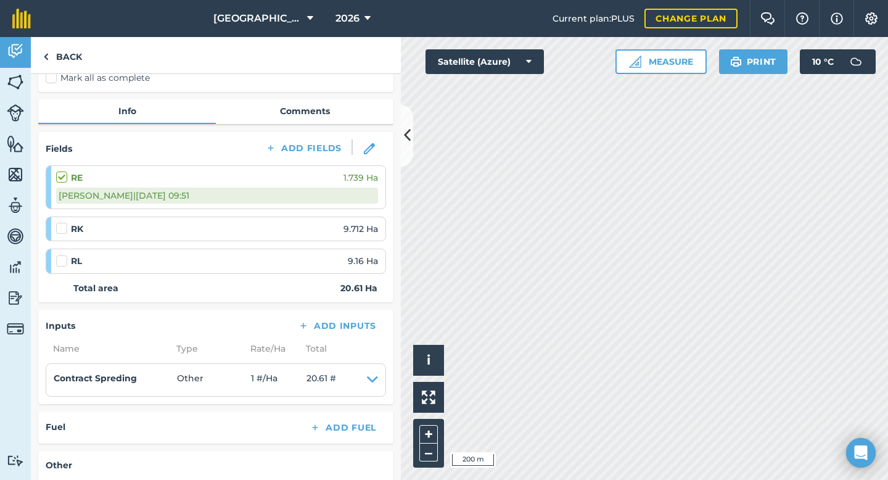
click at [62, 222] on label at bounding box center [63, 222] width 15 height 0
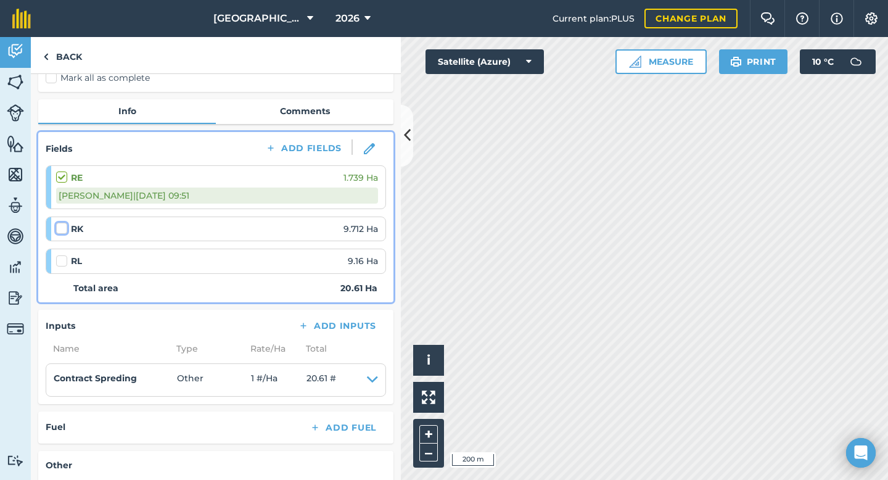
click at [62, 230] on input "checkbox" at bounding box center [60, 226] width 8 height 8
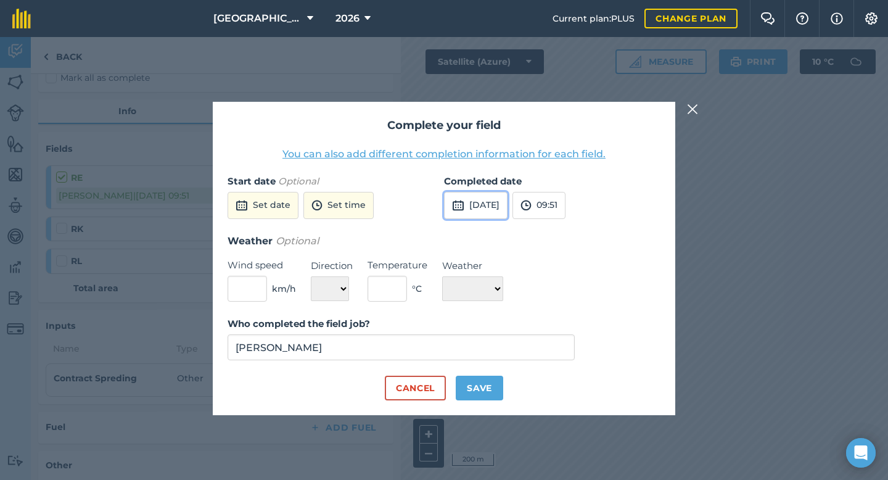
click at [455, 209] on img at bounding box center [458, 205] width 12 height 15
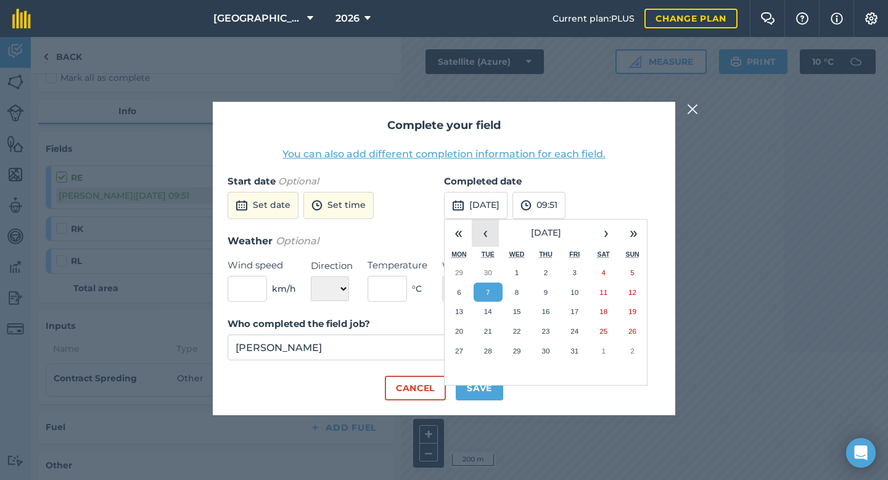
click at [496, 226] on button "‹" at bounding box center [484, 232] width 27 height 27
click at [496, 227] on button "‹" at bounding box center [484, 232] width 27 height 27
click at [488, 329] on abbr "19" at bounding box center [488, 331] width 8 height 8
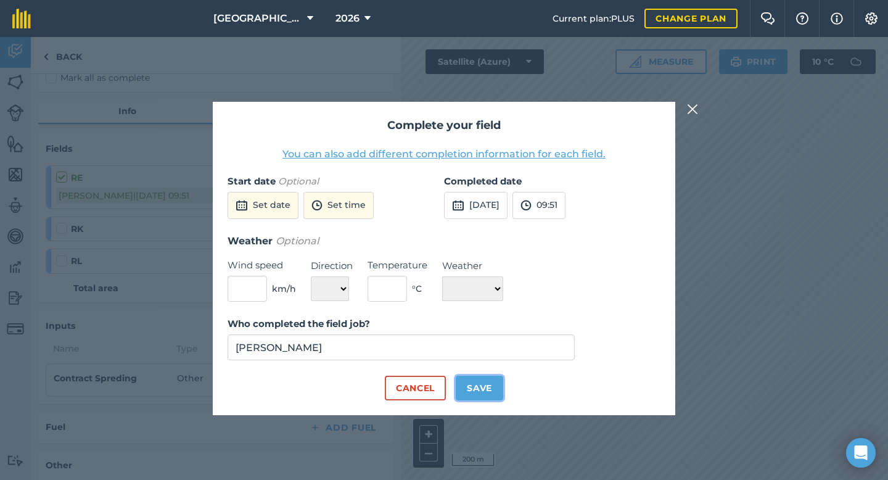
click at [484, 378] on button "Save" at bounding box center [478, 387] width 47 height 25
checkbox input "true"
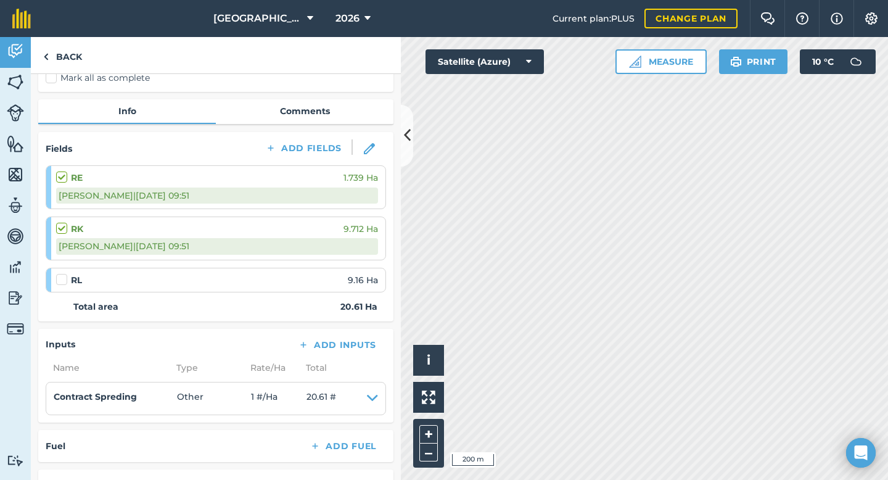
click at [61, 273] on label at bounding box center [63, 273] width 15 height 0
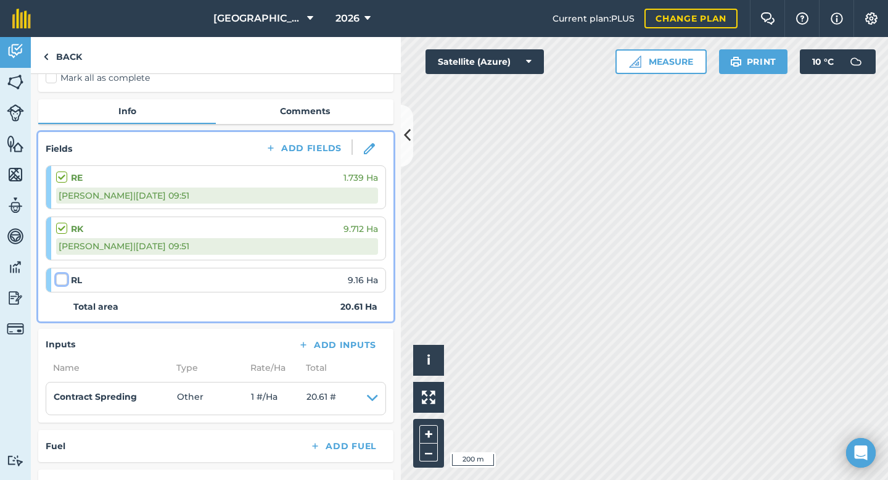
click at [61, 280] on input "checkbox" at bounding box center [60, 277] width 8 height 8
checkbox input "false"
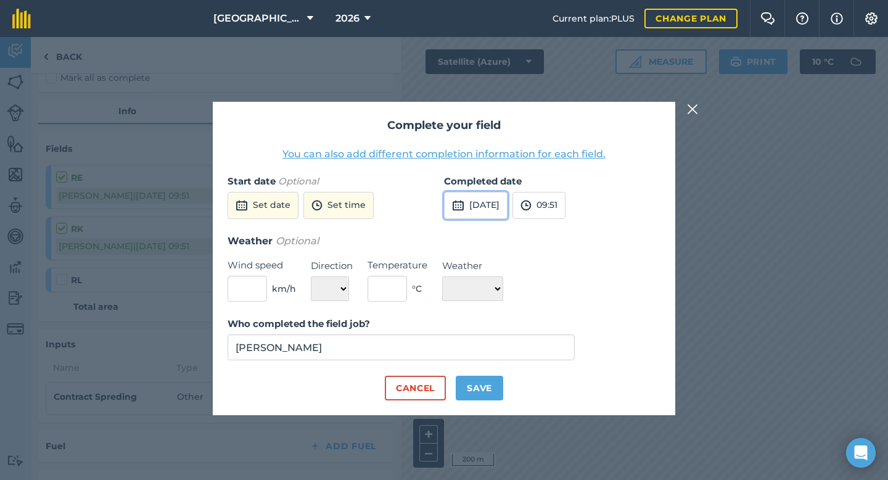
click at [457, 211] on img at bounding box center [458, 205] width 12 height 15
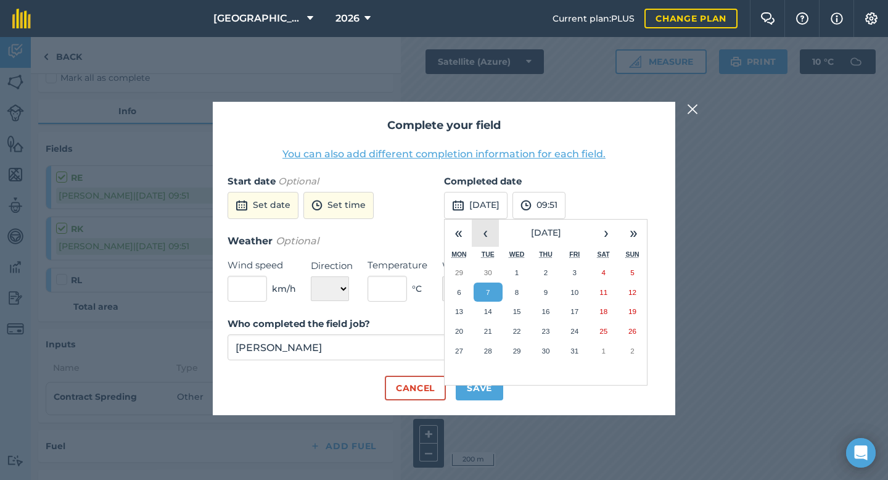
click at [489, 233] on button "‹" at bounding box center [484, 232] width 27 height 27
click at [492, 326] on button "19" at bounding box center [487, 331] width 29 height 20
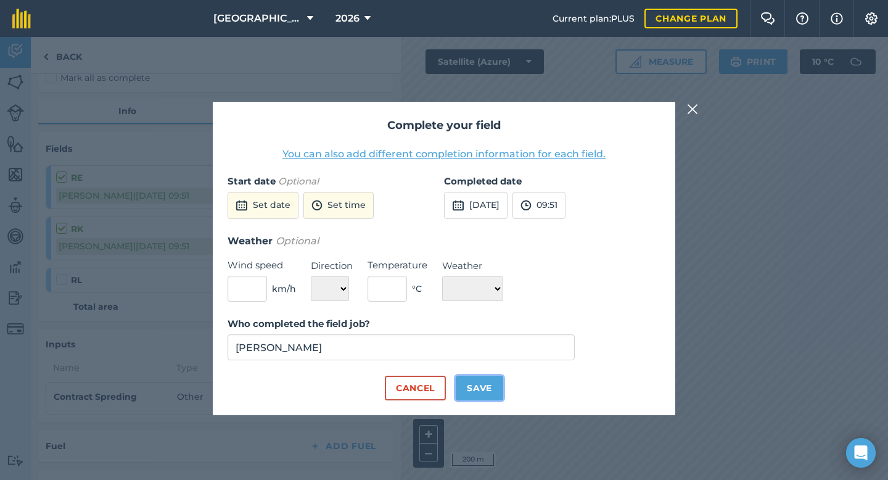
click at [488, 382] on button "Save" at bounding box center [478, 387] width 47 height 25
checkbox input "true"
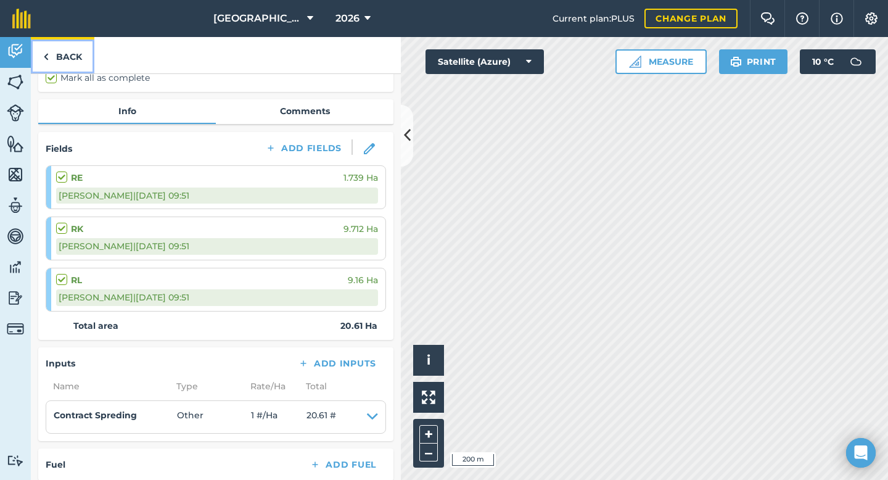
click at [73, 55] on link "Back" at bounding box center [62, 55] width 63 height 36
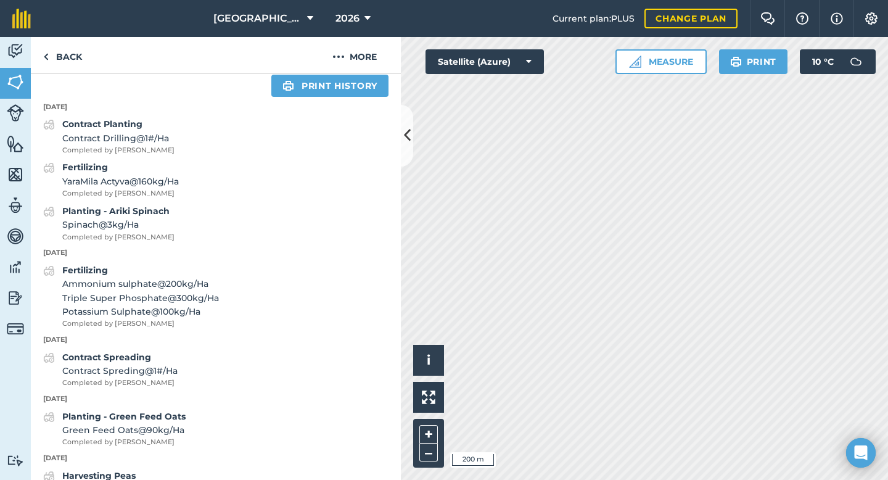
scroll to position [483, 0]
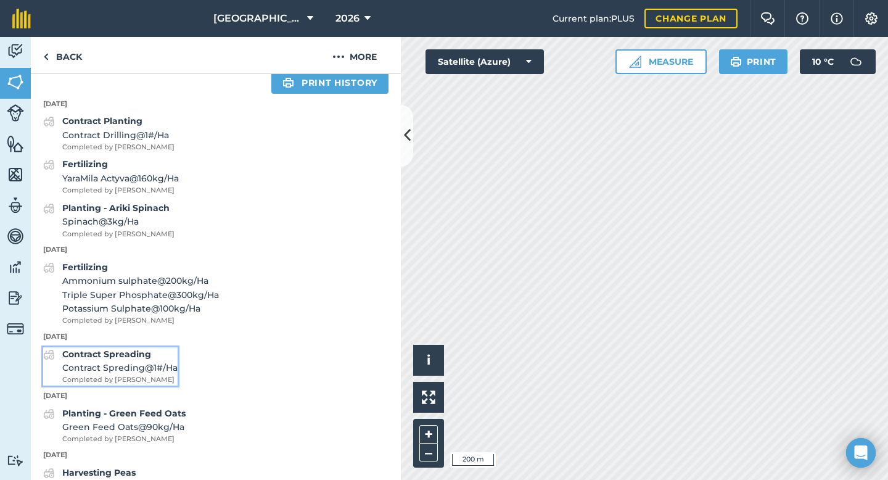
click at [131, 355] on strong "Contract Spreading" at bounding box center [106, 353] width 89 height 11
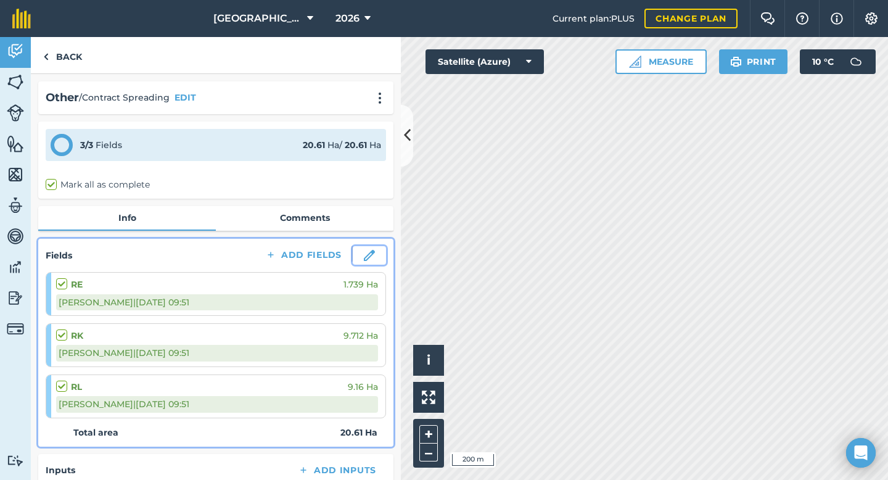
click at [370, 259] on img at bounding box center [369, 255] width 11 height 11
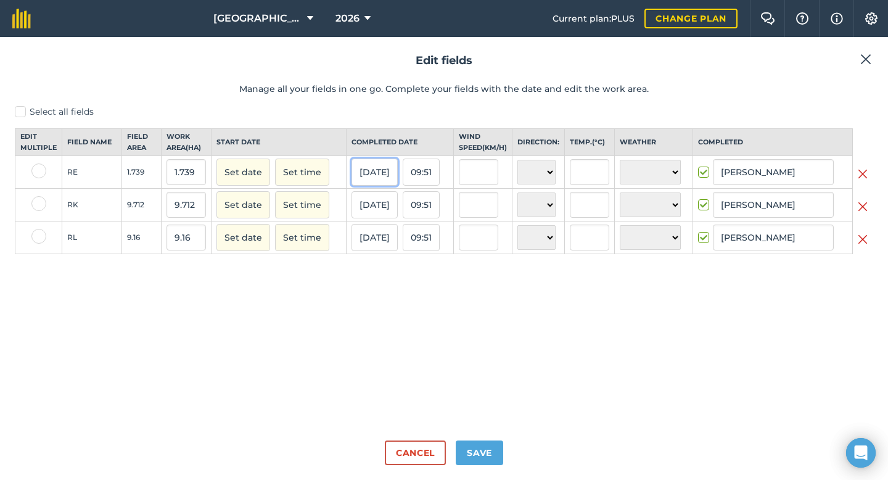
click at [381, 186] on button "19/08/25" at bounding box center [374, 171] width 46 height 27
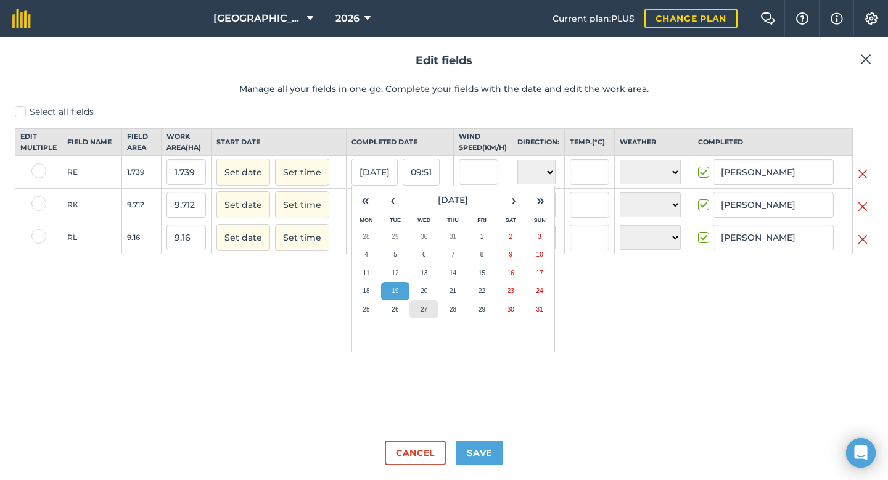
click at [424, 312] on abbr "27" at bounding box center [423, 309] width 7 height 7
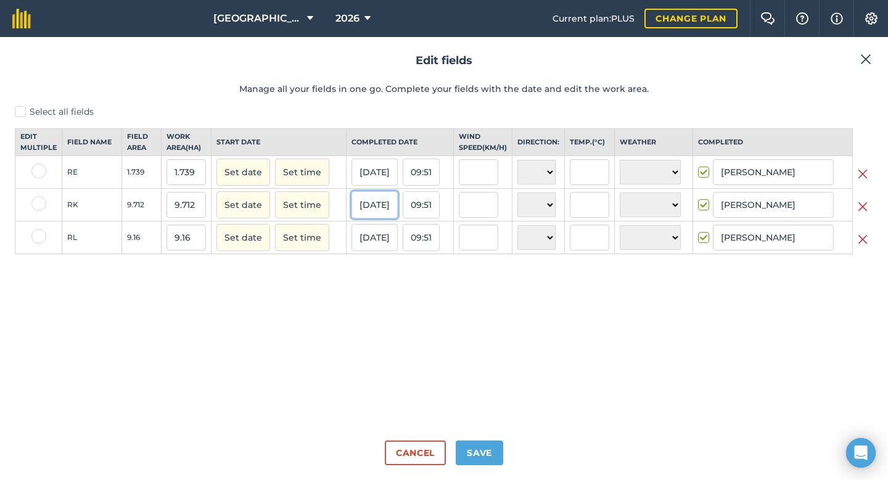
click at [376, 215] on button "19/08/25" at bounding box center [374, 204] width 46 height 27
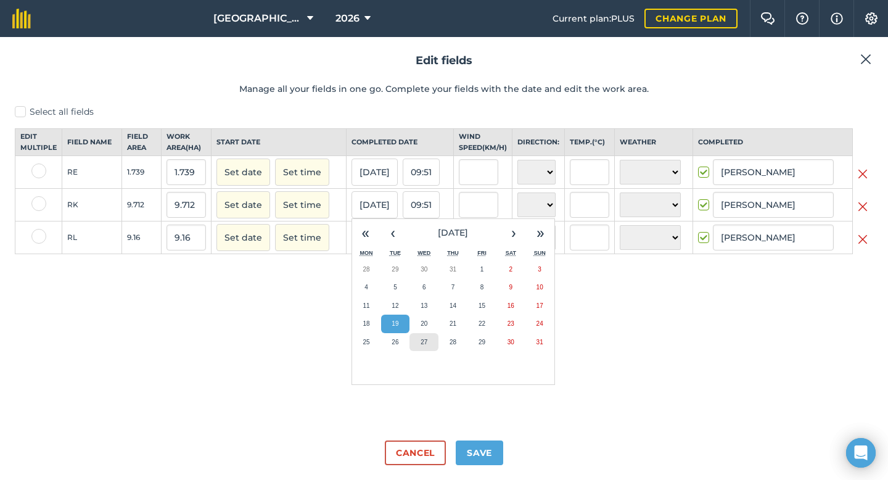
click at [422, 345] on abbr "27" at bounding box center [423, 341] width 7 height 7
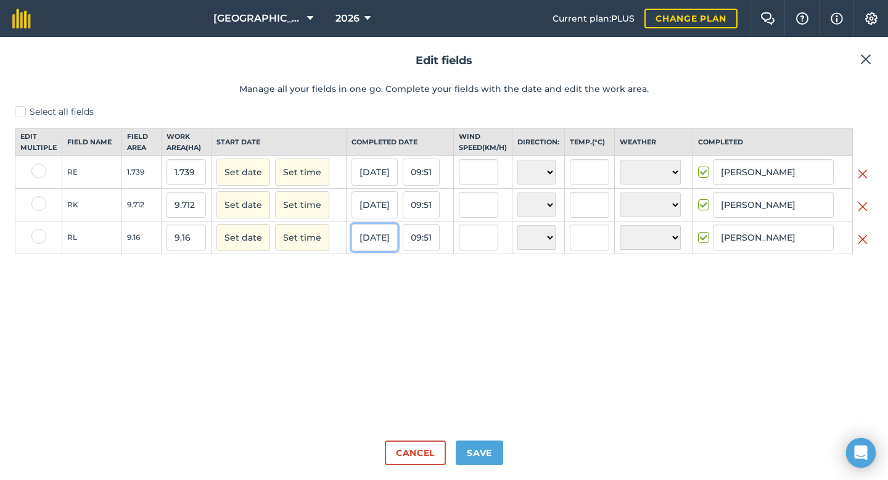
click at [387, 251] on button "19/08/25" at bounding box center [374, 237] width 46 height 27
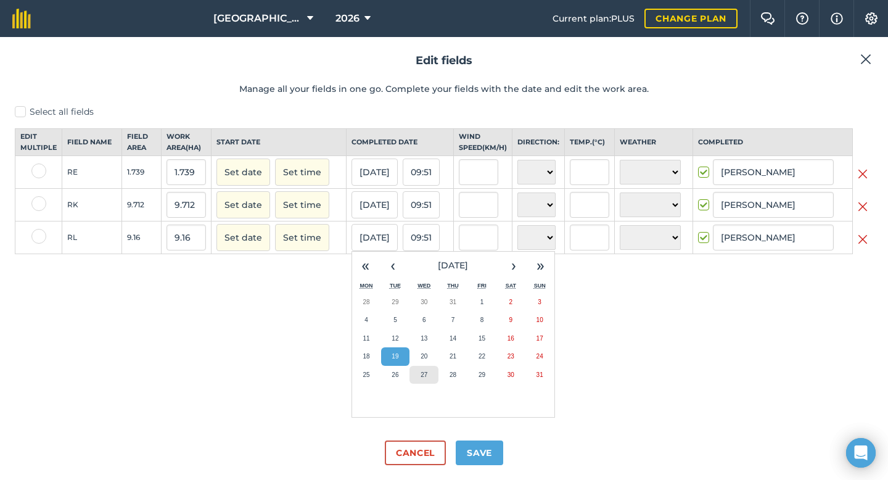
click at [425, 380] on button "27" at bounding box center [423, 374] width 29 height 18
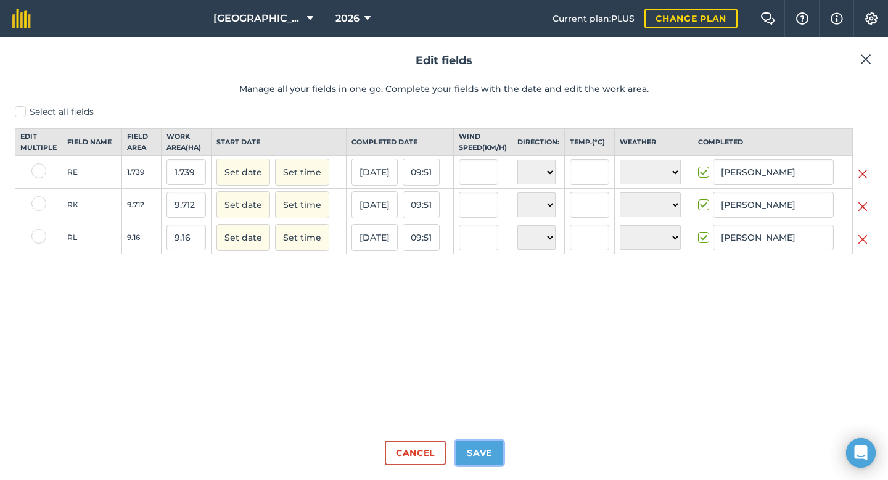
click at [488, 462] on button "Save" at bounding box center [478, 452] width 47 height 25
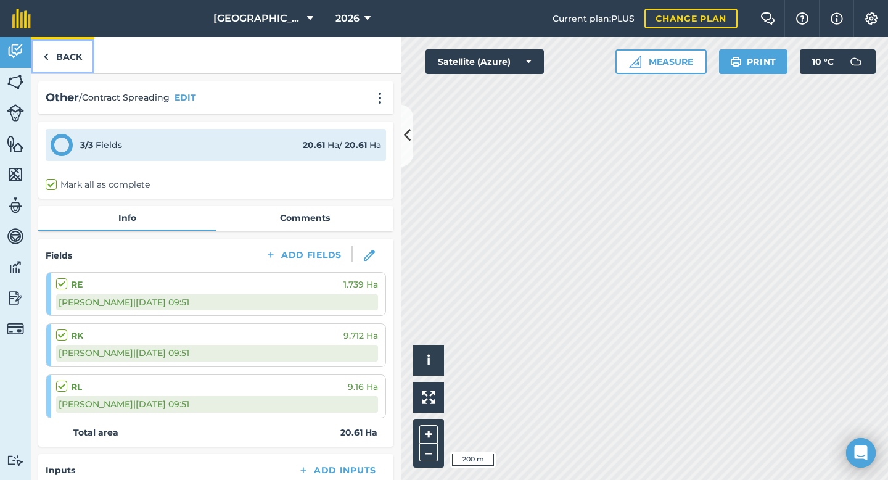
click at [78, 52] on link "Back" at bounding box center [62, 55] width 63 height 36
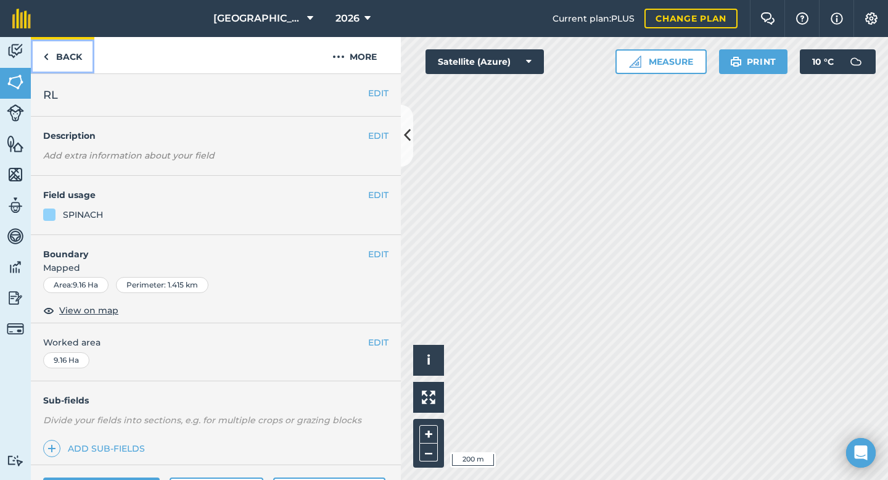
click at [74, 61] on link "Back" at bounding box center [62, 55] width 63 height 36
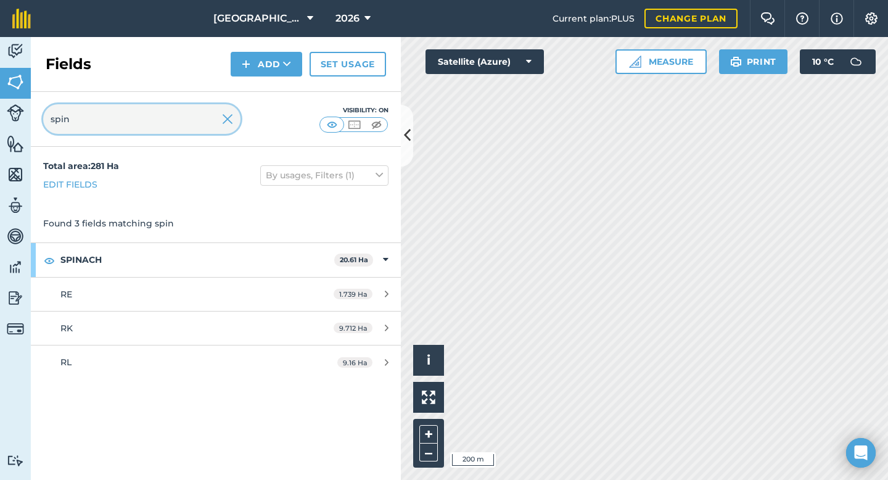
click at [99, 122] on input "spin" at bounding box center [141, 119] width 197 height 30
type input "s"
type input "rad"
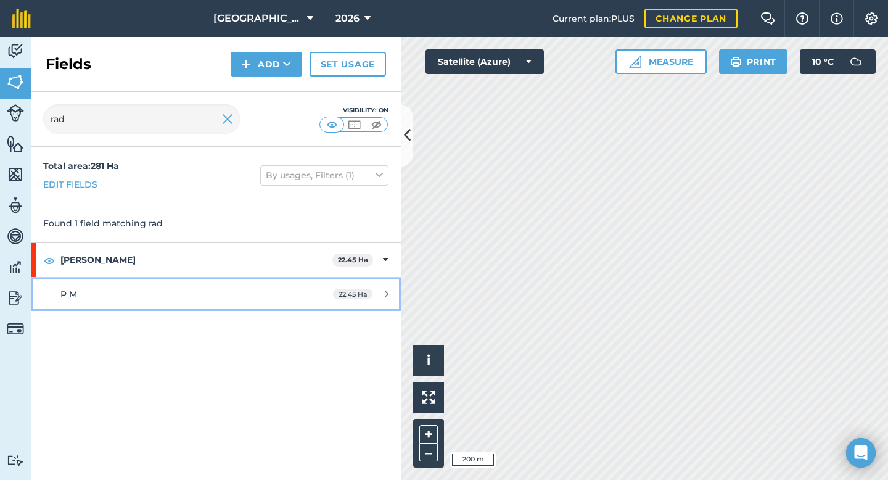
click at [104, 290] on div "P M" at bounding box center [176, 294] width 232 height 14
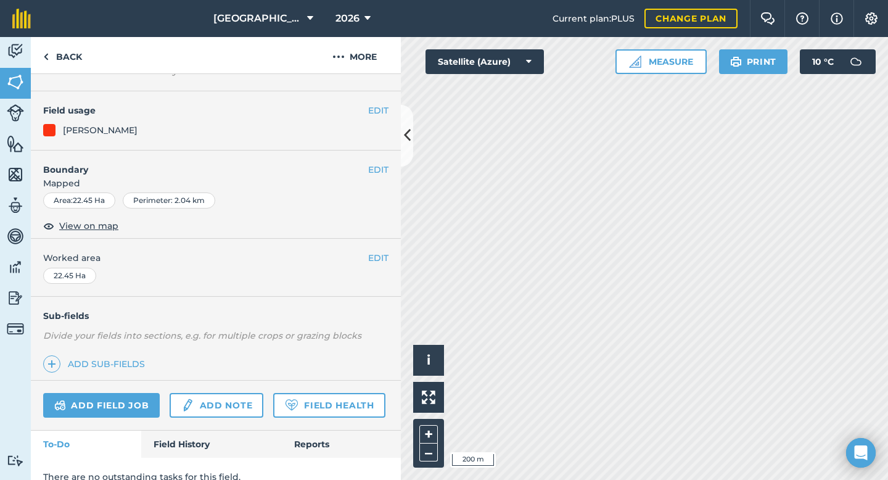
scroll to position [100, 0]
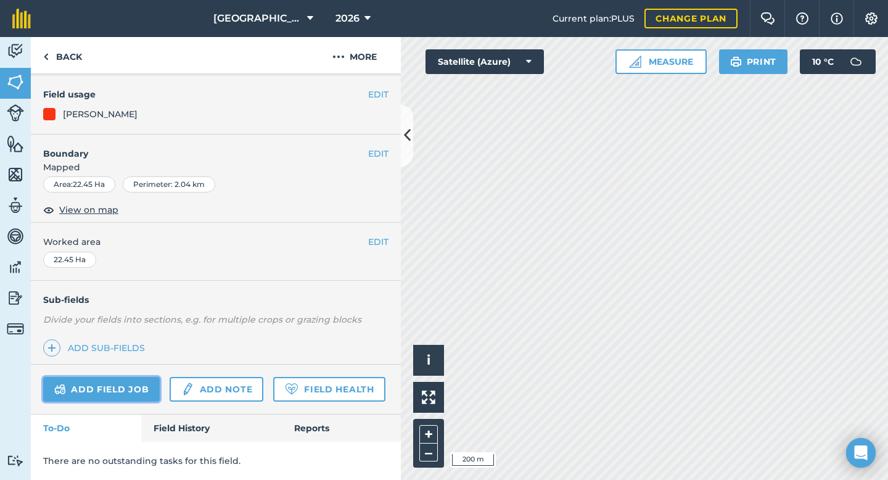
click at [139, 388] on link "Add field job" at bounding box center [101, 389] width 116 height 25
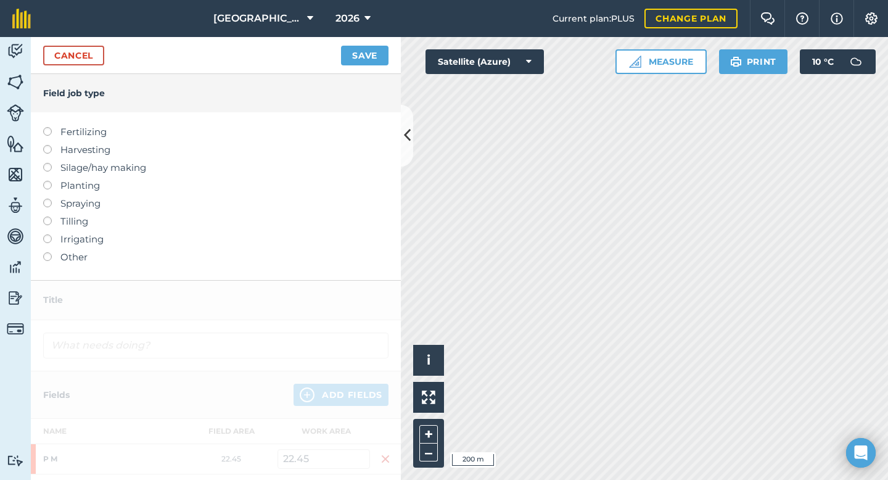
click at [52, 258] on label "Other" at bounding box center [215, 257] width 345 height 15
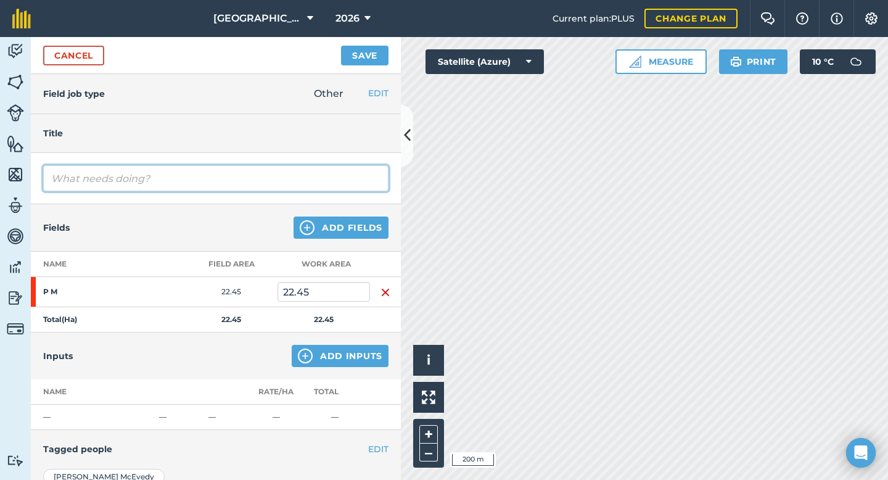
click at [129, 179] on input "text" at bounding box center [215, 178] width 345 height 26
type input "Contract Spreading"
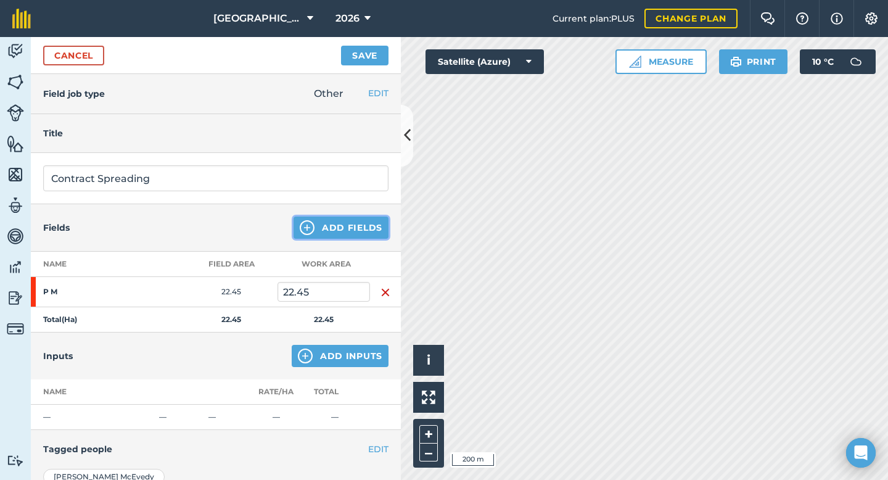
click at [357, 225] on button "Add Fields" at bounding box center [340, 227] width 95 height 22
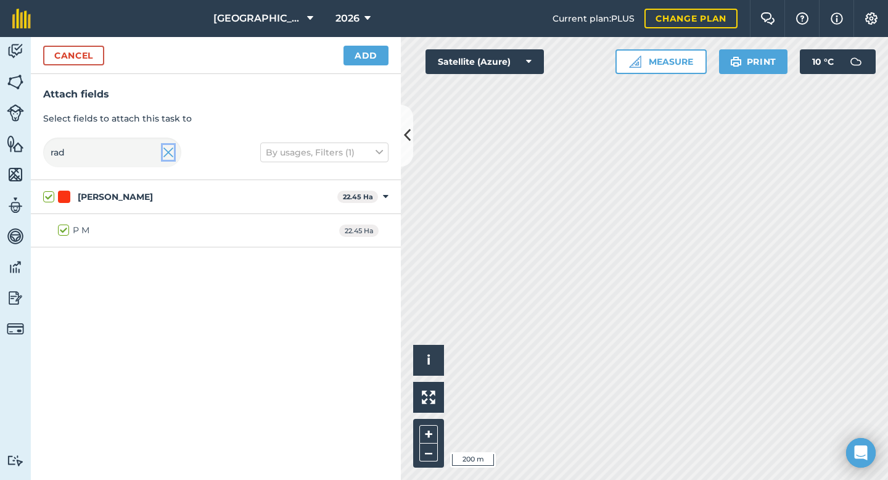
click at [171, 155] on img at bounding box center [168, 152] width 11 height 15
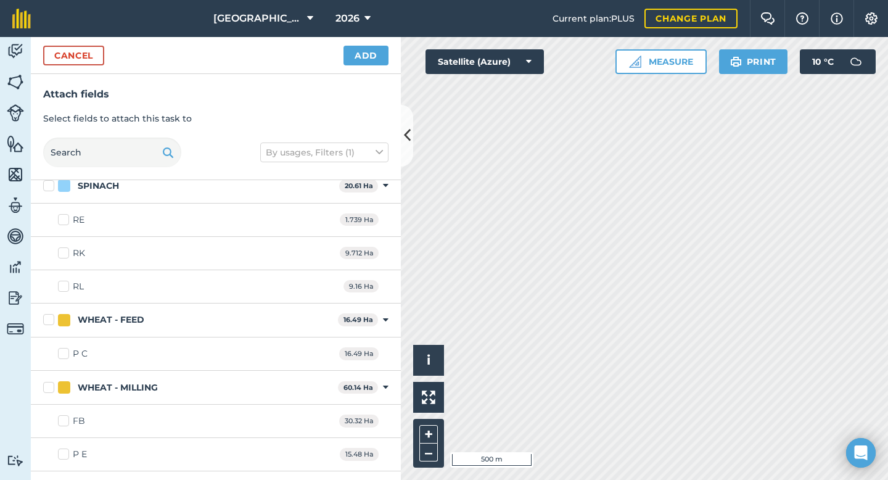
scroll to position [708, 0]
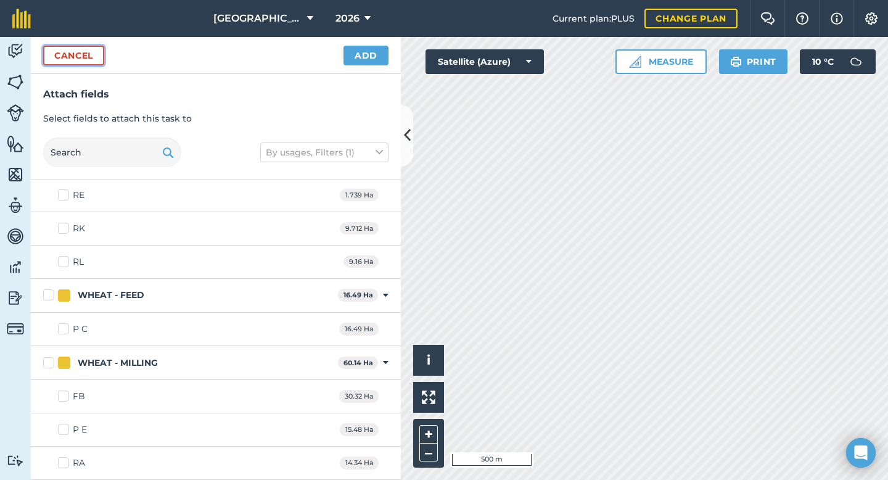
click at [91, 58] on button "Cancel" at bounding box center [73, 56] width 61 height 20
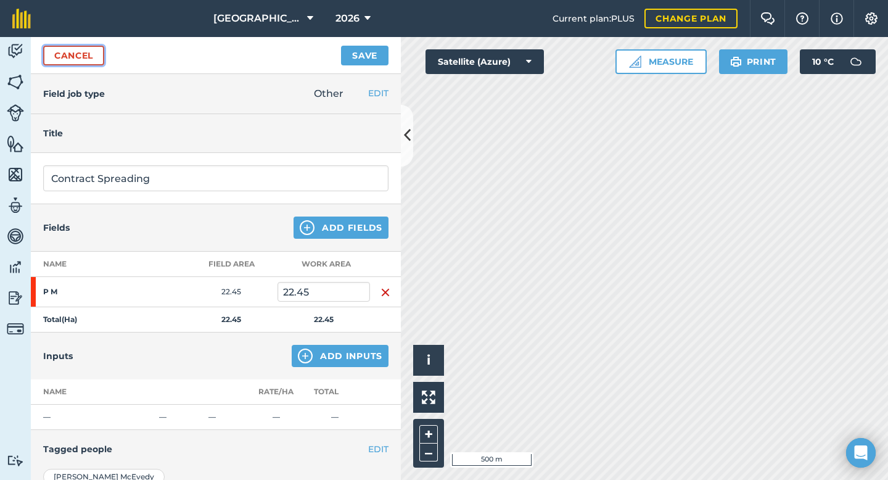
click at [91, 58] on link "Cancel" at bounding box center [73, 56] width 61 height 20
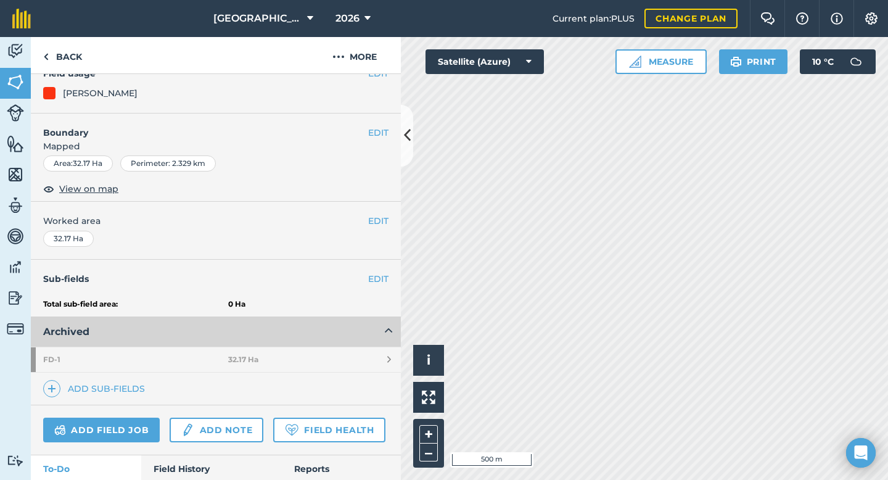
scroll to position [162, 0]
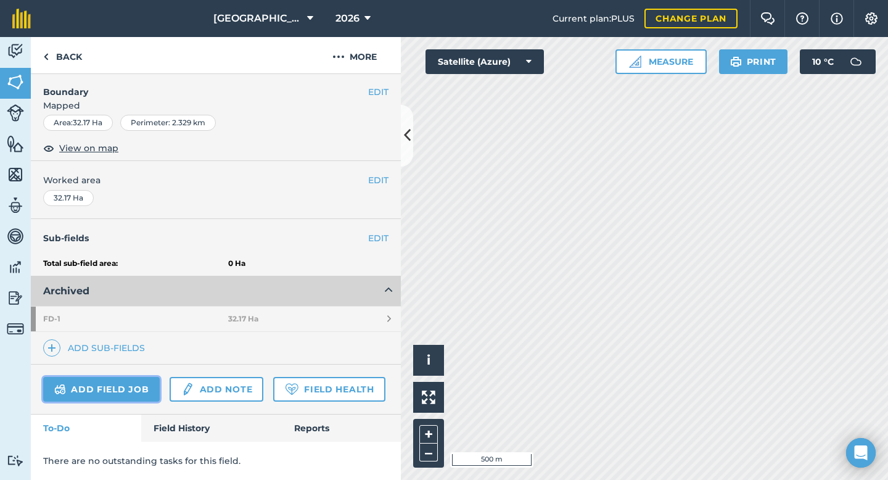
click at [134, 385] on link "Add field job" at bounding box center [101, 389] width 116 height 25
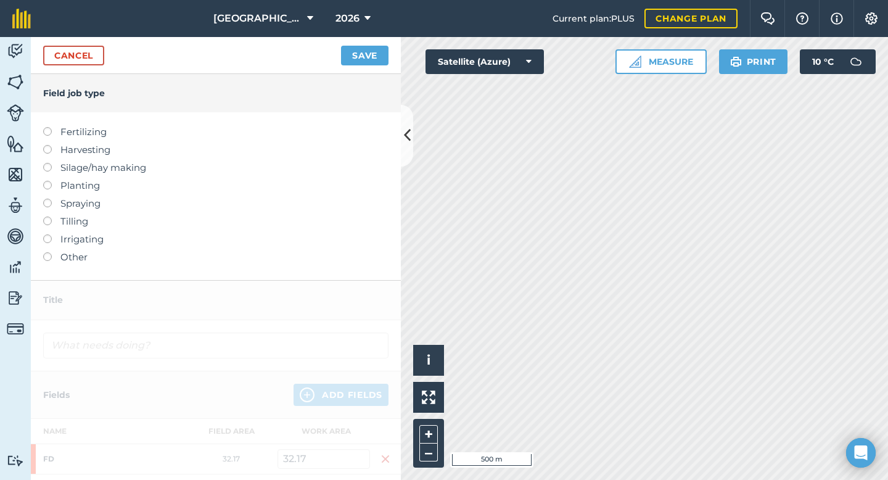
click at [47, 252] on label at bounding box center [51, 252] width 17 height 0
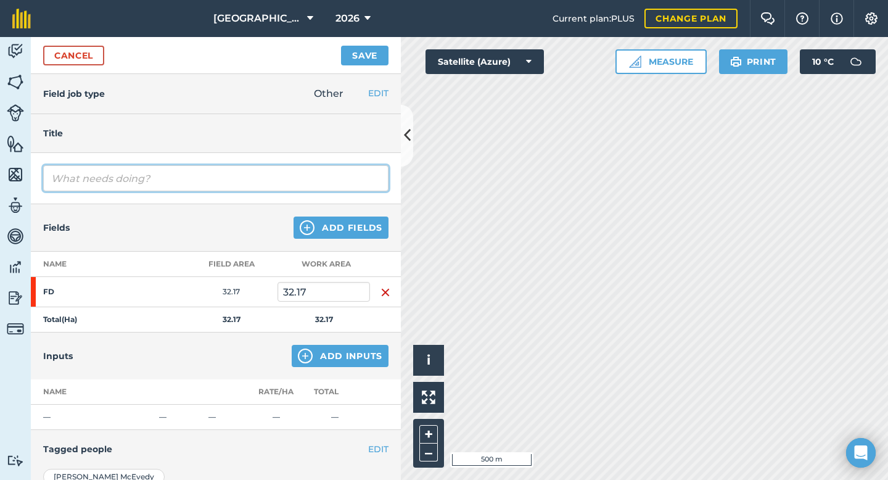
click at [133, 182] on input "text" at bounding box center [215, 178] width 345 height 26
type input "Contract Spreading"
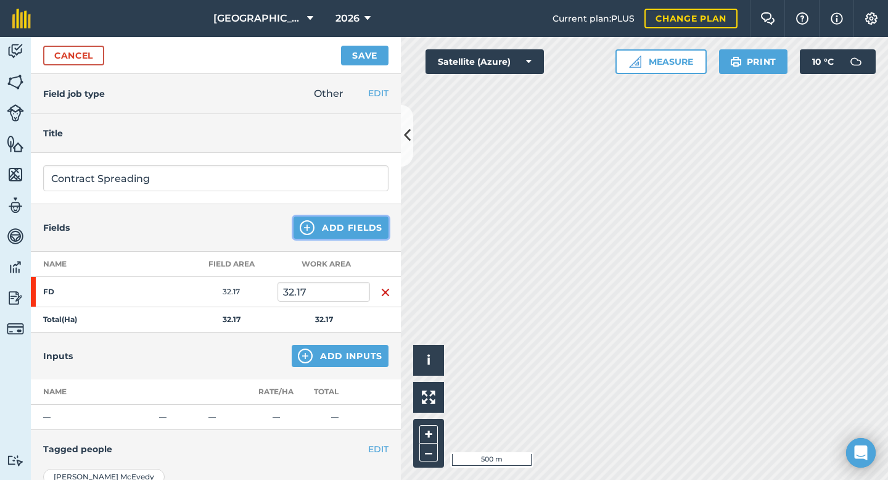
click at [343, 237] on button "Add Fields" at bounding box center [340, 227] width 95 height 22
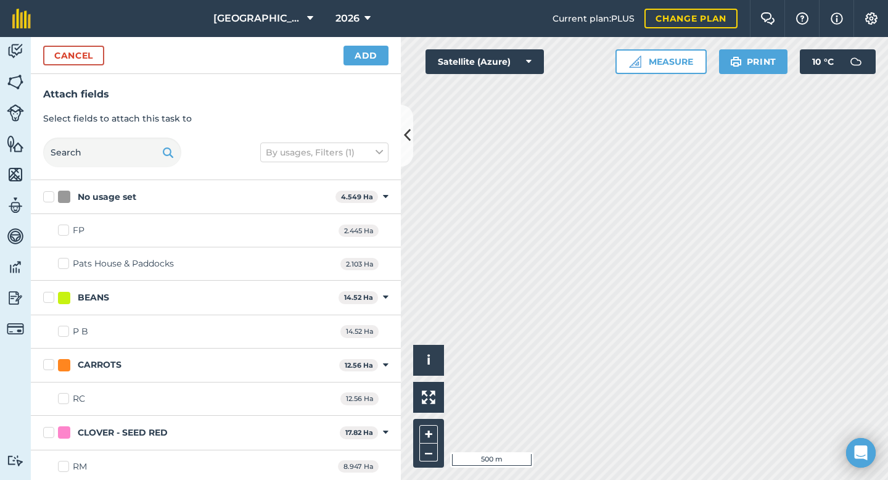
checkbox input "true"
click at [368, 63] on button "Add" at bounding box center [365, 56] width 45 height 20
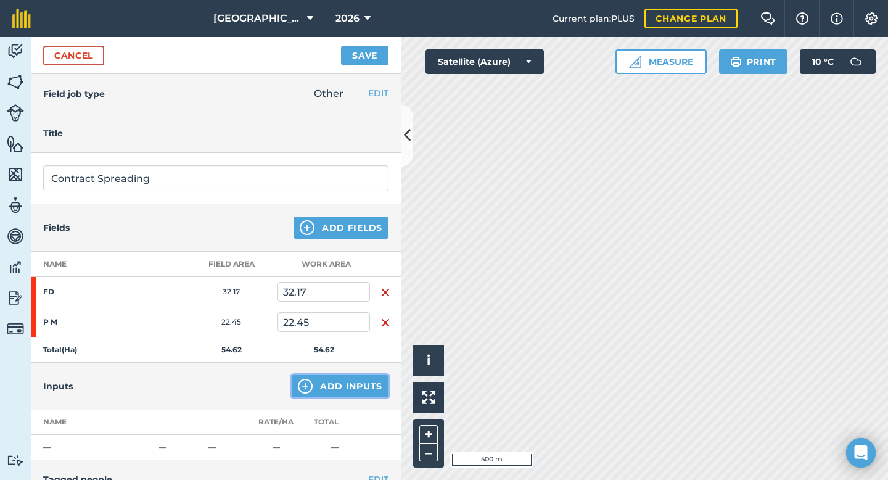
click at [335, 391] on button "Add Inputs" at bounding box center [340, 386] width 97 height 22
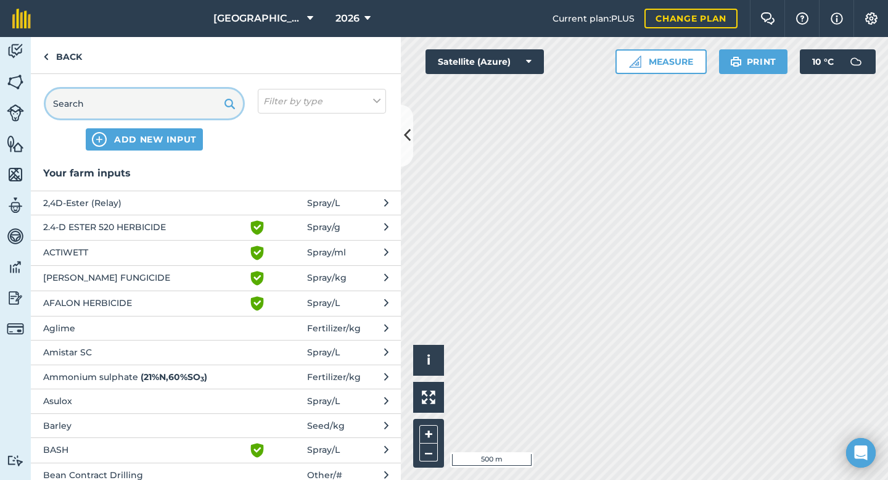
click at [117, 103] on input "text" at bounding box center [144, 104] width 197 height 30
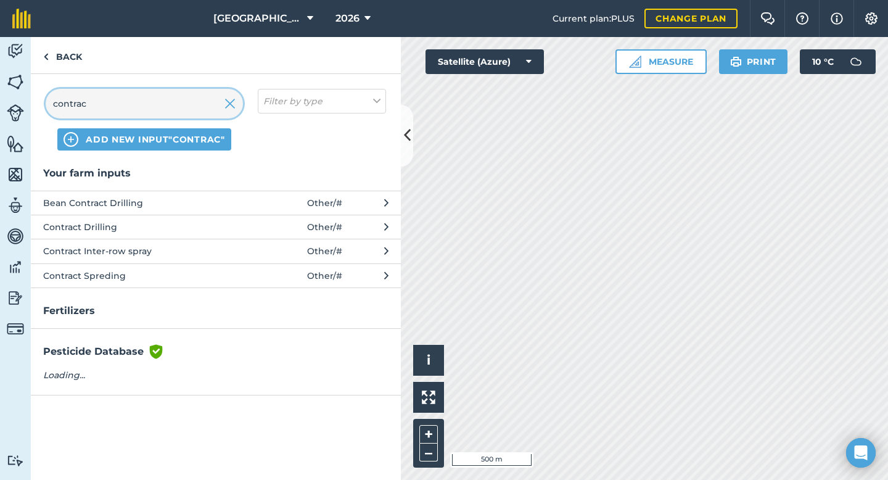
type input "contrac"
click at [123, 273] on span "Contract Spreding" at bounding box center [144, 276] width 202 height 14
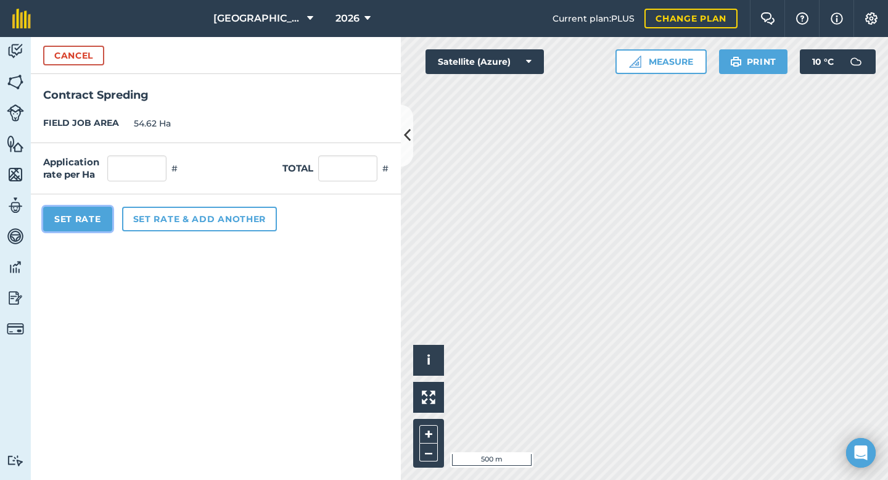
click at [89, 214] on button "Set Rate" at bounding box center [77, 218] width 69 height 25
click at [139, 172] on input "text" at bounding box center [136, 168] width 59 height 26
type input "1"
type input "54.62"
click at [100, 215] on button "Set Rate" at bounding box center [77, 218] width 69 height 25
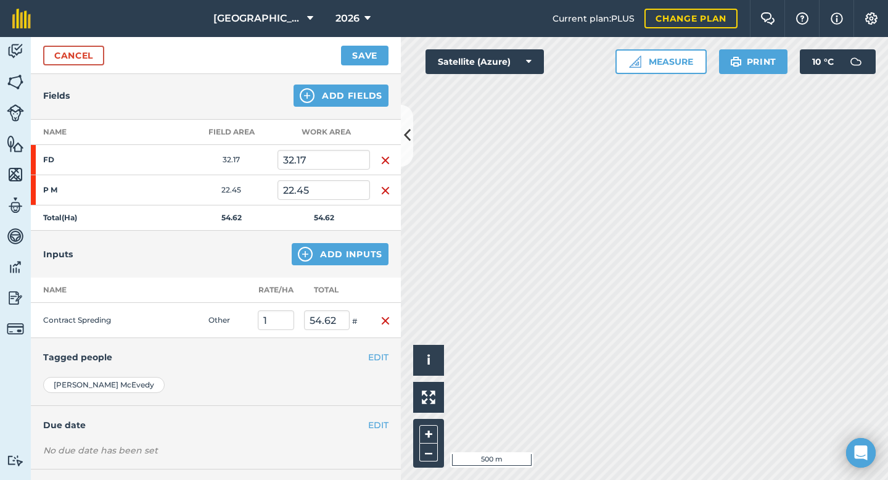
scroll to position [138, 0]
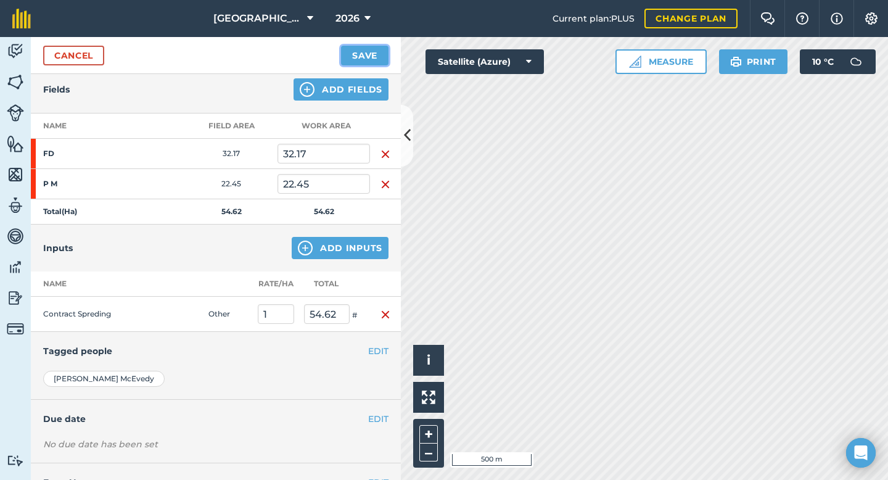
click at [370, 56] on button "Save" at bounding box center [364, 56] width 47 height 20
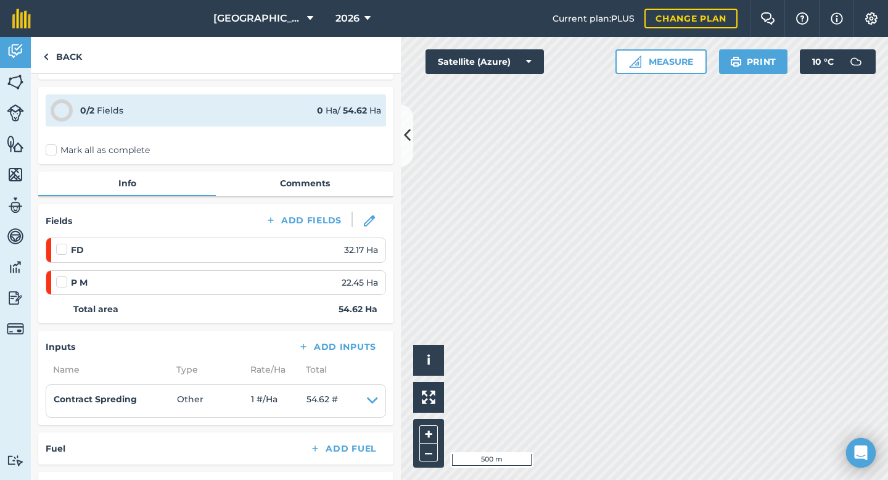
scroll to position [38, 0]
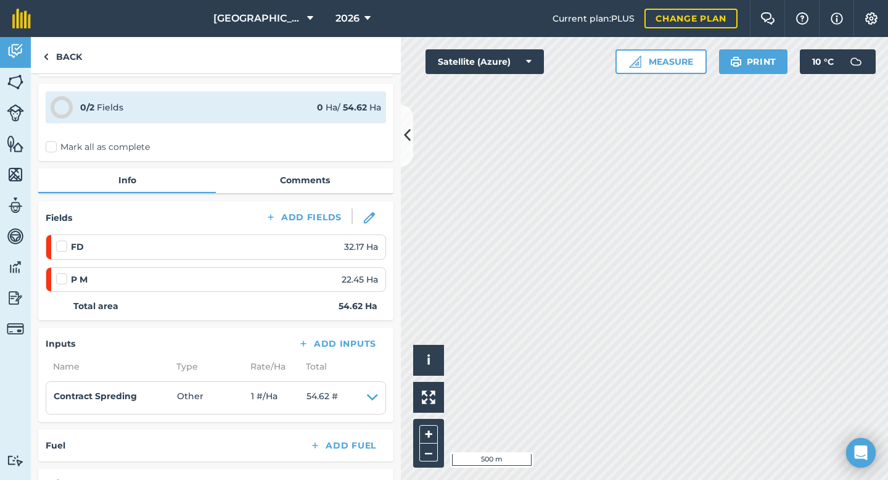
click at [63, 240] on label at bounding box center [63, 240] width 15 height 0
click at [63, 243] on input "checkbox" at bounding box center [60, 244] width 8 height 8
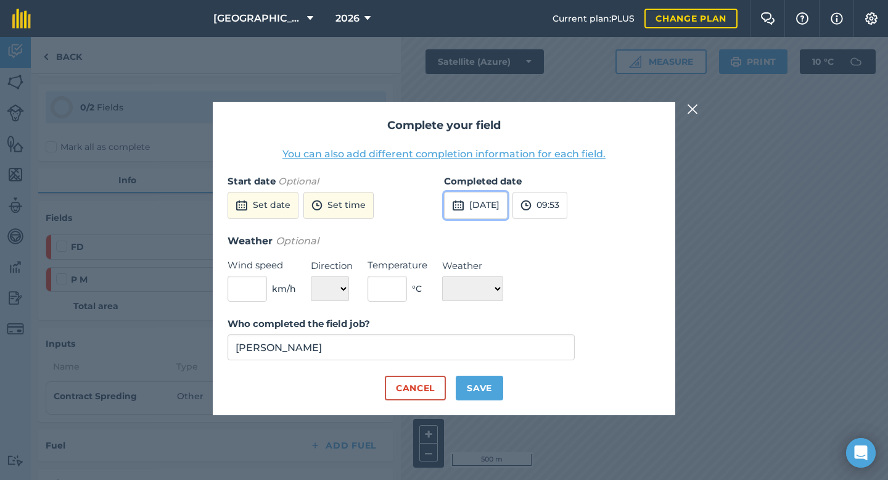
click at [458, 205] on img at bounding box center [458, 205] width 12 height 15
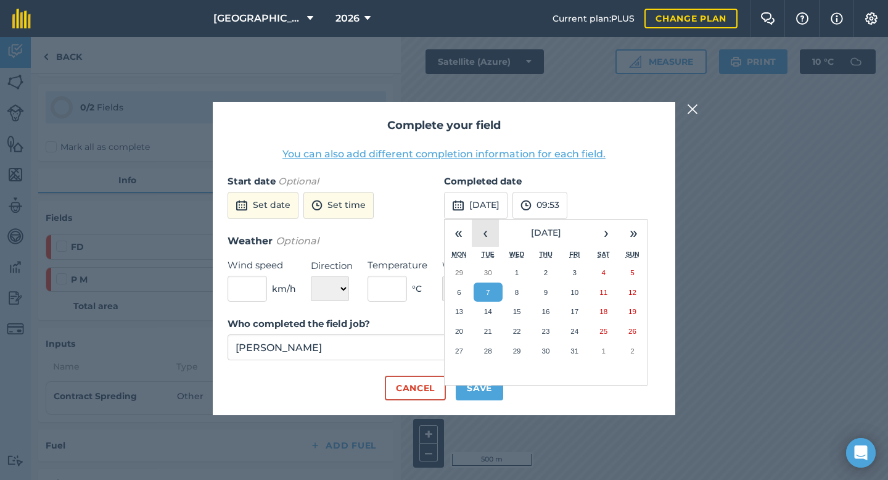
click at [483, 233] on button "‹" at bounding box center [484, 232] width 27 height 27
click at [520, 349] on button "27" at bounding box center [516, 351] width 29 height 20
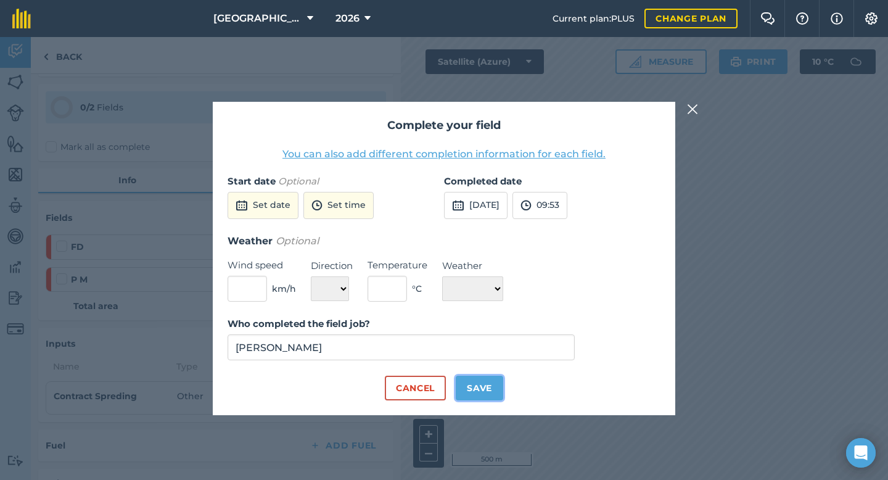
click at [488, 396] on button "Save" at bounding box center [478, 387] width 47 height 25
checkbox input "true"
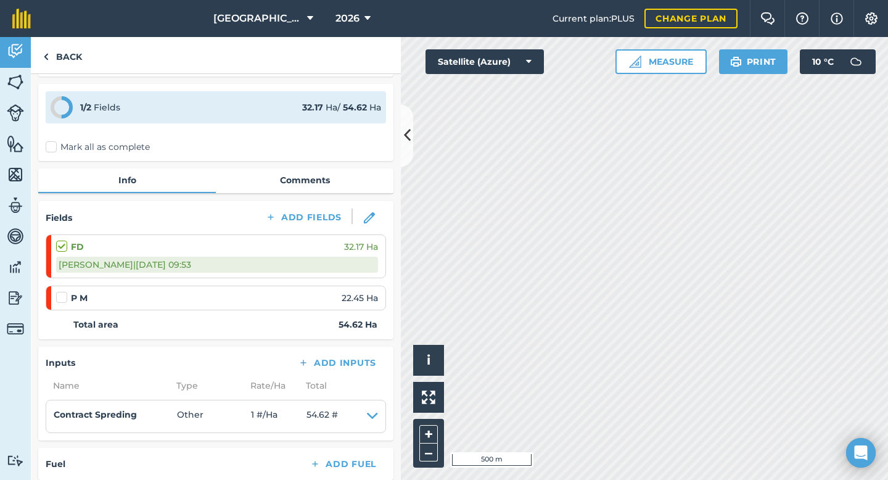
click at [59, 291] on label at bounding box center [63, 291] width 15 height 0
click at [59, 298] on input "checkbox" at bounding box center [60, 295] width 8 height 8
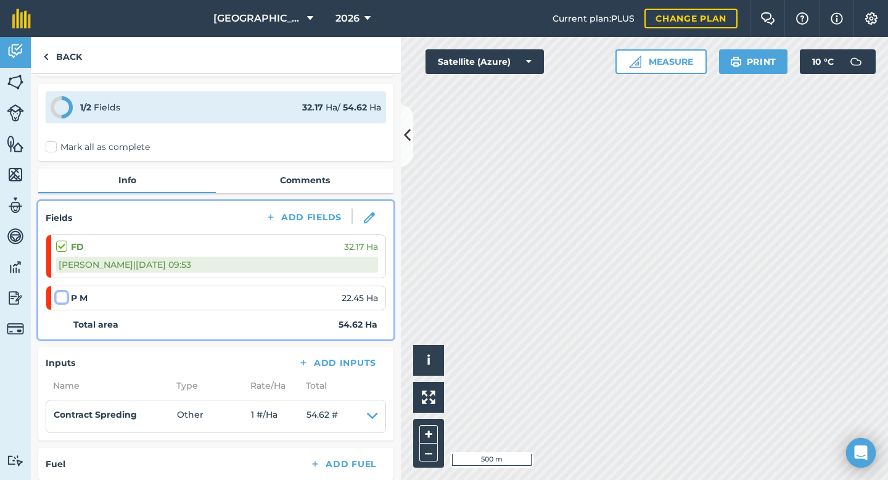
checkbox input "false"
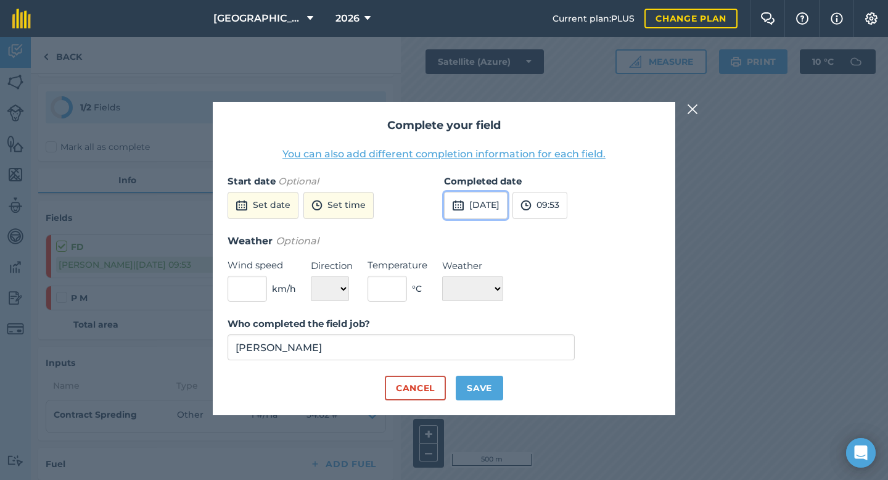
click at [460, 208] on img at bounding box center [458, 205] width 12 height 15
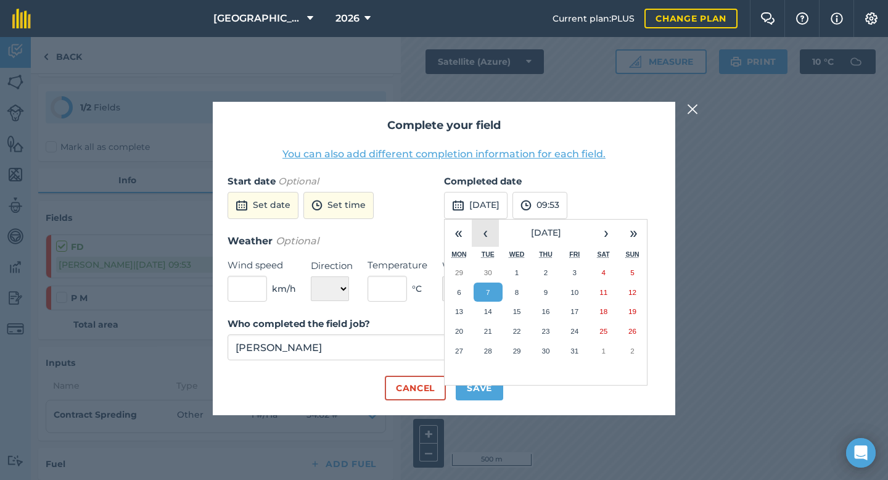
click at [489, 237] on button "‹" at bounding box center [484, 232] width 27 height 27
click at [516, 348] on abbr "27" at bounding box center [517, 350] width 8 height 8
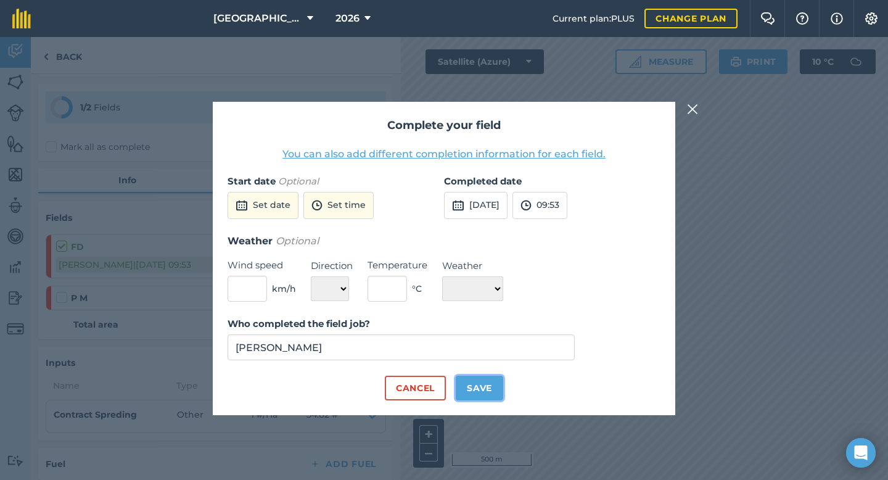
click at [486, 383] on button "Save" at bounding box center [478, 387] width 47 height 25
checkbox input "true"
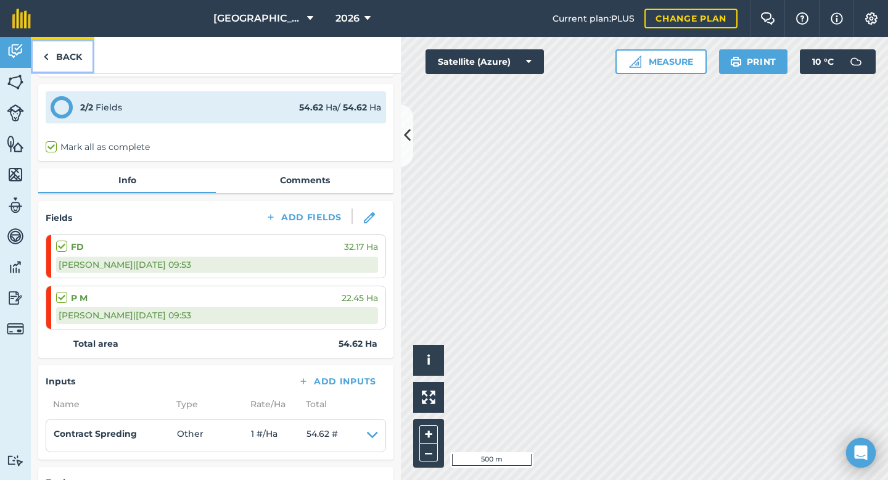
click at [63, 59] on link "Back" at bounding box center [62, 55] width 63 height 36
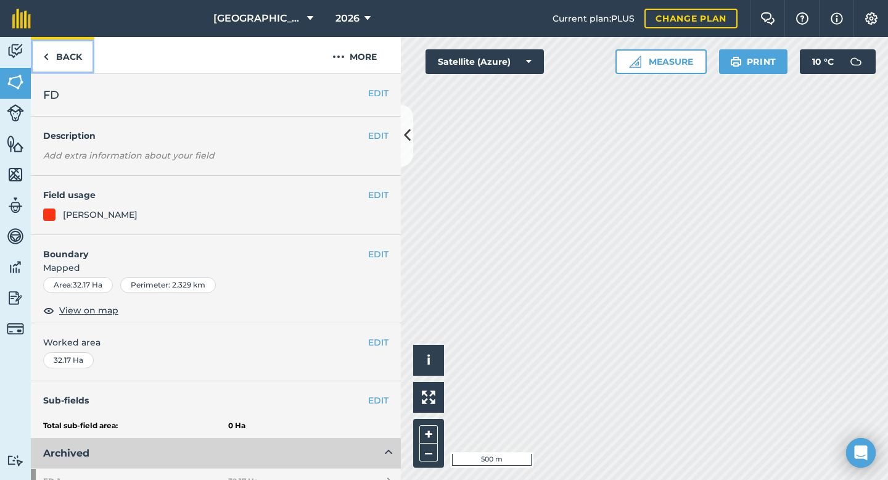
click at [74, 57] on link "Back" at bounding box center [62, 55] width 63 height 36
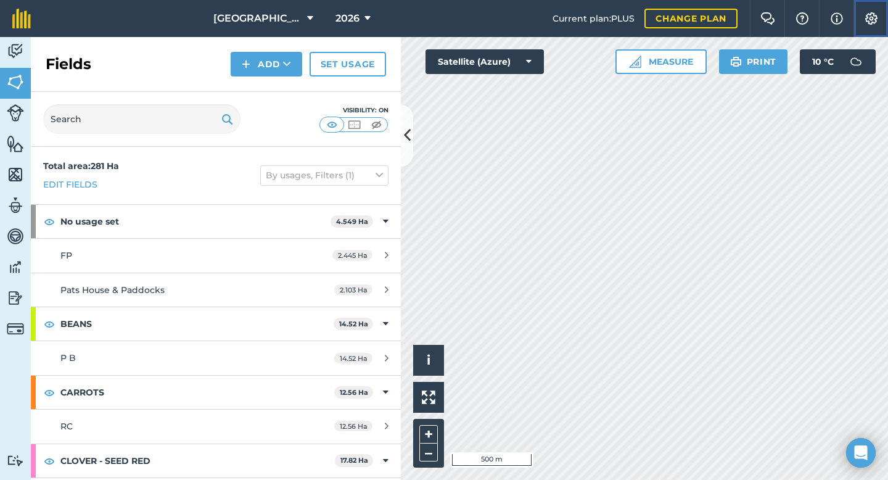
click at [868, 23] on img at bounding box center [870, 18] width 15 height 12
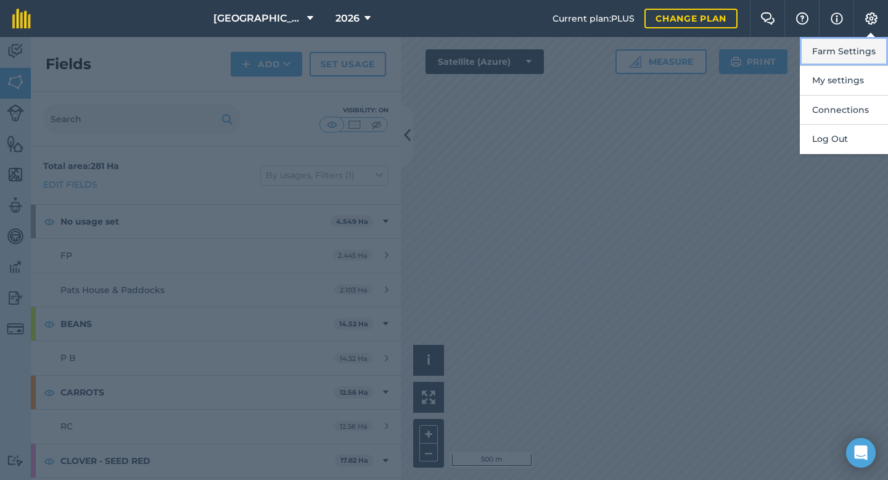
click at [838, 51] on button "Farm Settings" at bounding box center [843, 51] width 88 height 29
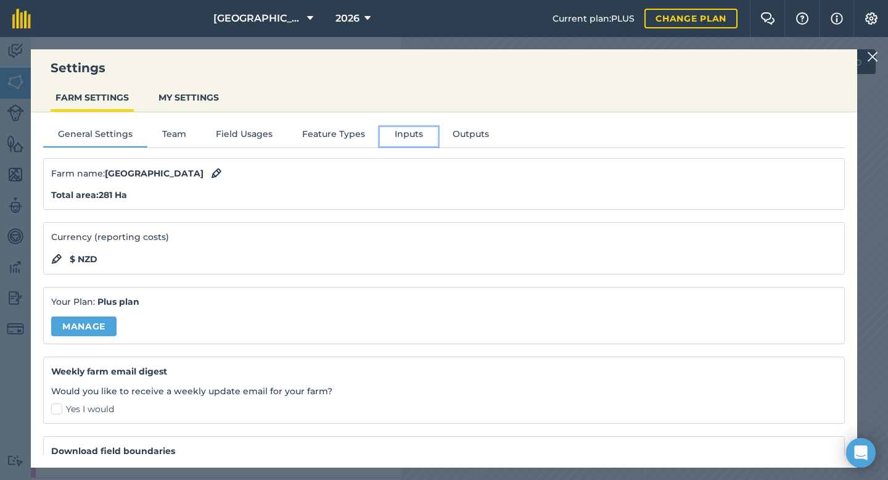
click at [417, 139] on button "Inputs" at bounding box center [409, 136] width 58 height 18
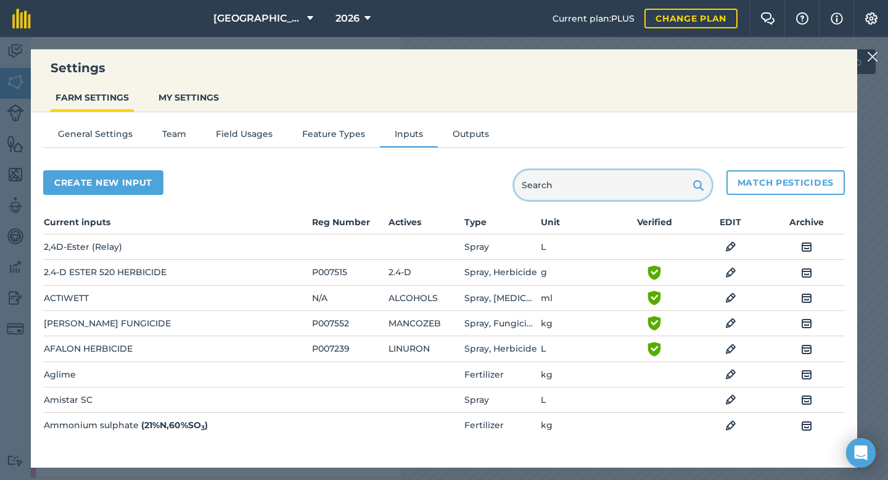
click at [553, 186] on input "text" at bounding box center [612, 185] width 197 height 30
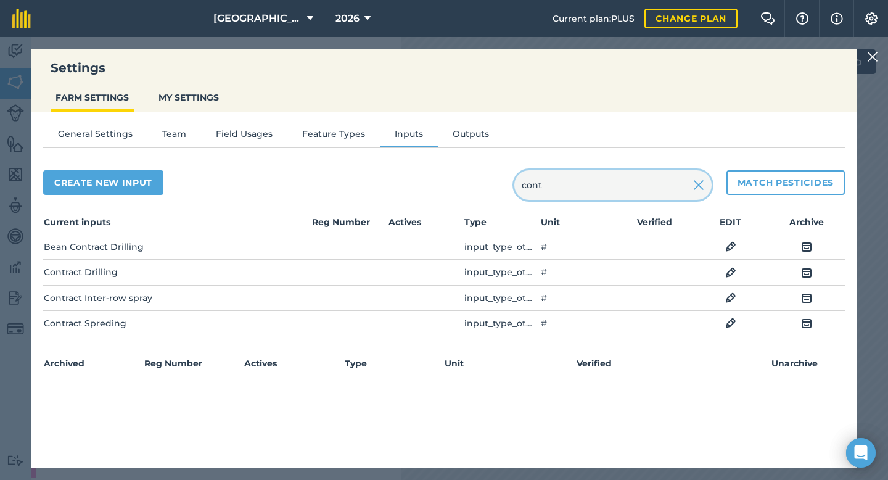
type input "cont"
click at [728, 323] on img at bounding box center [730, 323] width 11 height 15
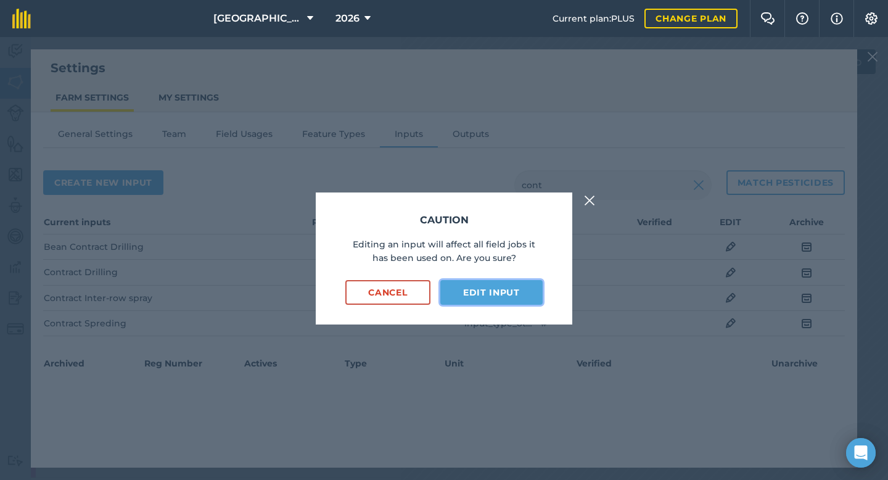
click at [481, 290] on button "Edit input" at bounding box center [491, 292] width 102 height 25
select select "COUNT"
select select "OTHER"
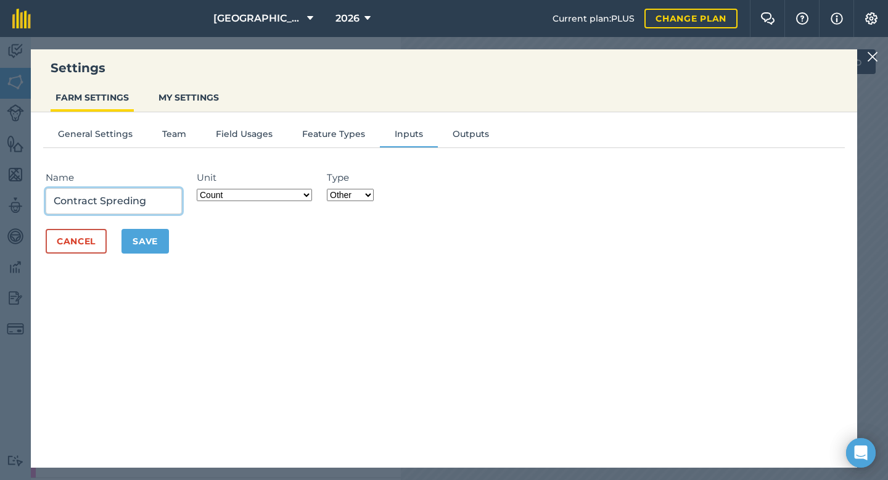
click at [121, 199] on input "Contract Spreding" at bounding box center [114, 201] width 136 height 26
type input "Contract Spreading"
click at [148, 245] on button "Save" at bounding box center [144, 241] width 47 height 25
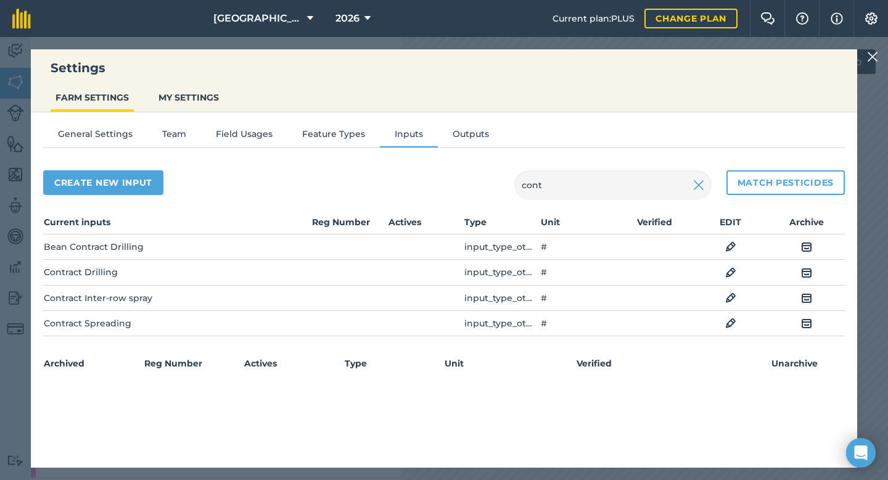
click at [873, 52] on img at bounding box center [872, 56] width 11 height 15
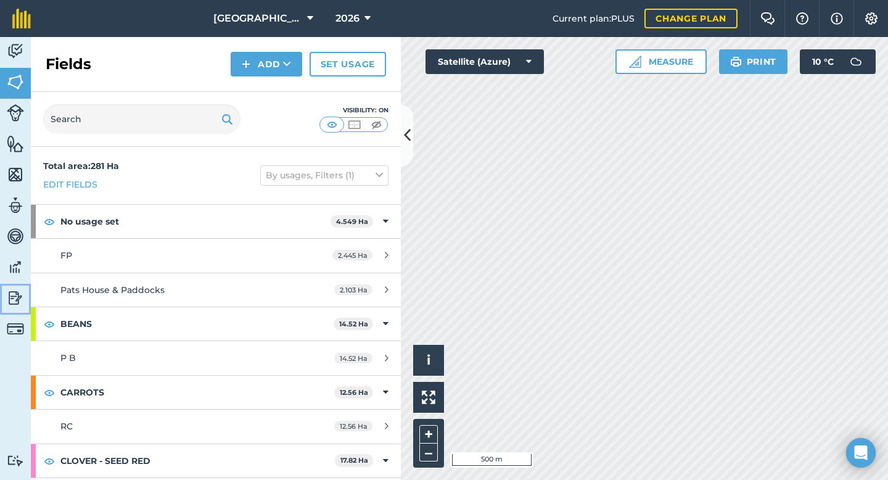
click at [17, 297] on img at bounding box center [15, 297] width 17 height 18
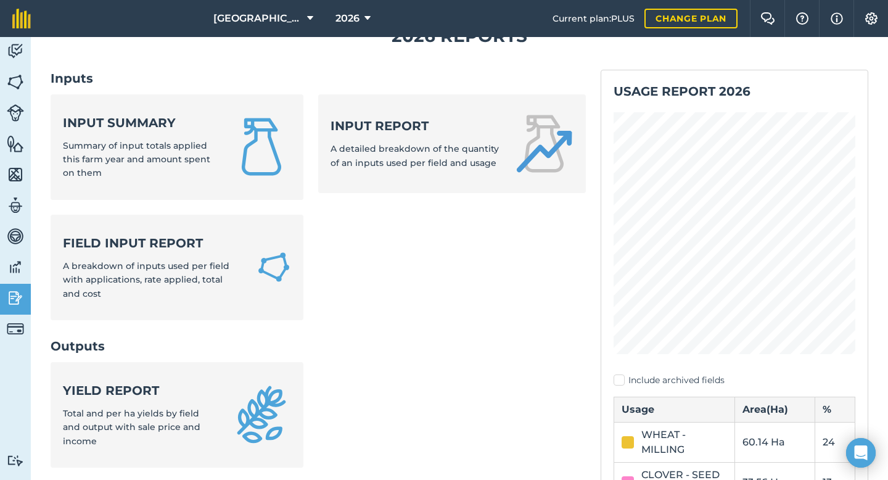
scroll to position [47, 0]
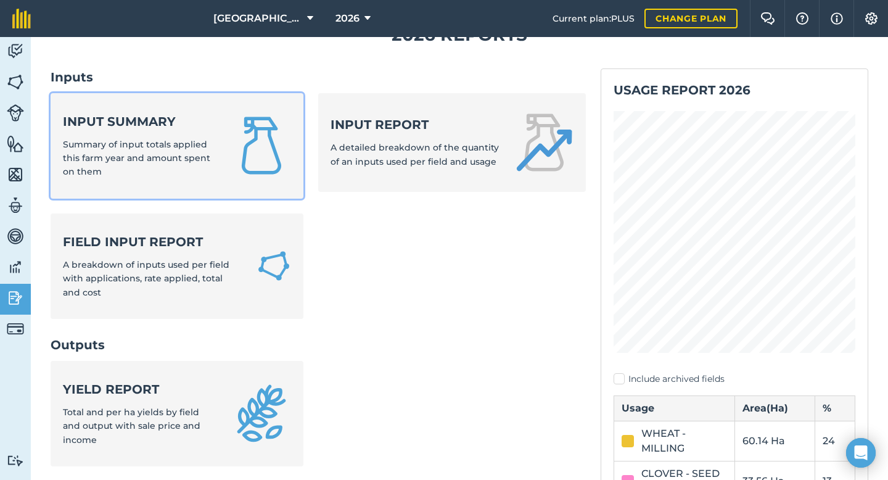
click at [154, 119] on strong "Input summary" at bounding box center [140, 121] width 154 height 17
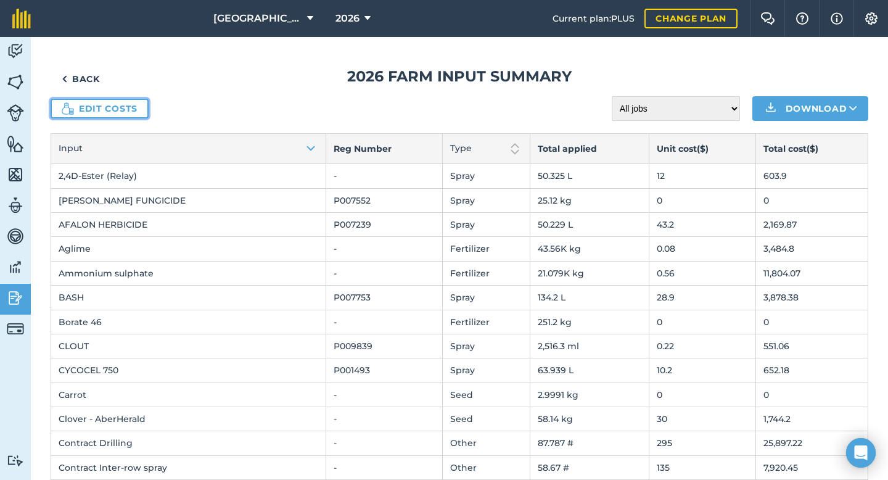
click at [117, 108] on link "Edit costs" at bounding box center [100, 109] width 98 height 20
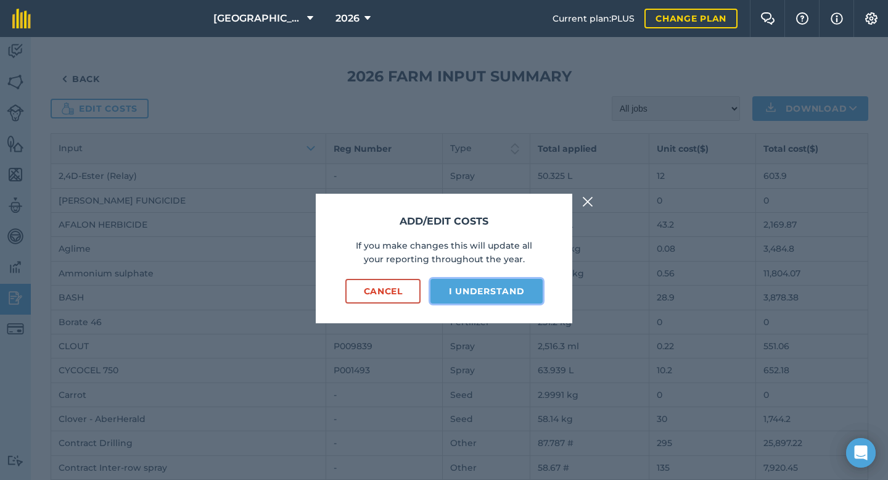
click at [478, 295] on button "I understand" at bounding box center [486, 291] width 112 height 25
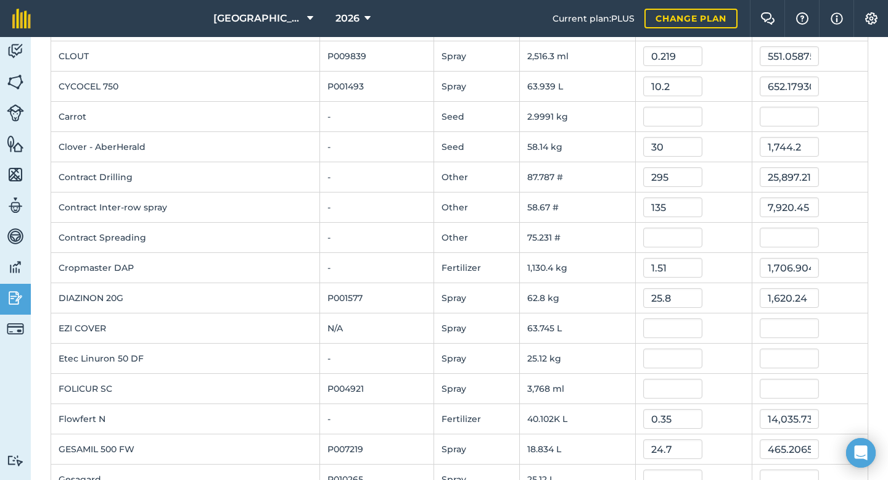
scroll to position [317, 0]
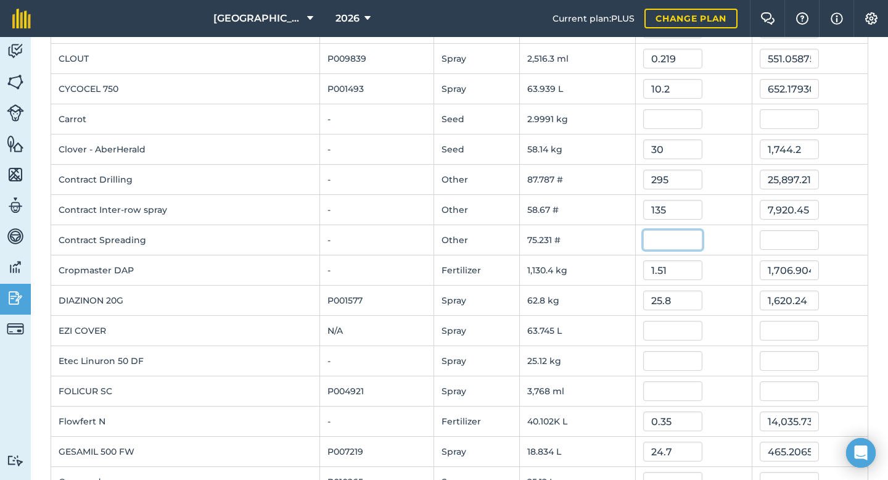
click at [682, 239] on input "text" at bounding box center [672, 240] width 59 height 20
click at [667, 237] on input "text" at bounding box center [672, 240] width 59 height 20
type input "16"
type input "1,203.696"
click at [719, 201] on div "135" at bounding box center [693, 210] width 100 height 20
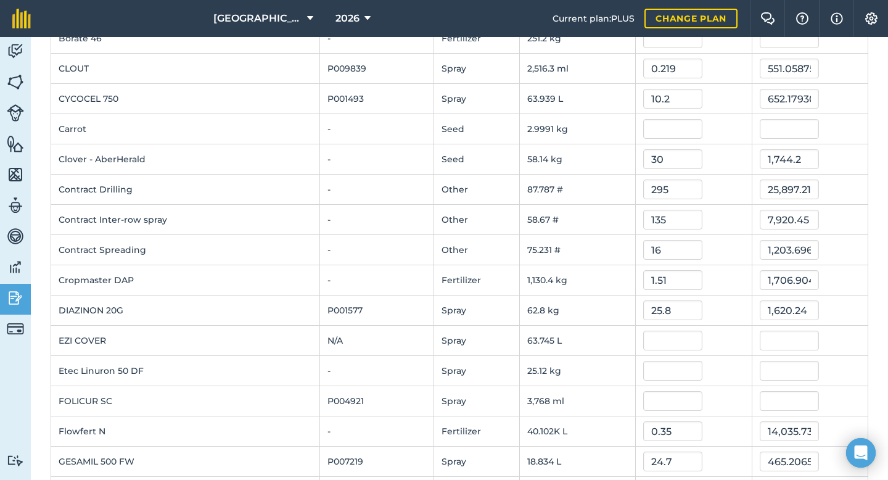
scroll to position [0, 0]
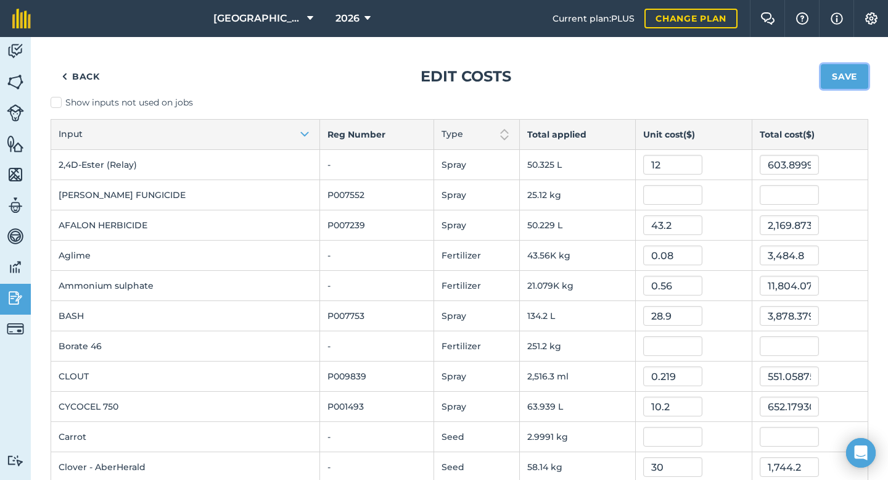
click at [855, 79] on button "Save" at bounding box center [843, 76] width 47 height 25
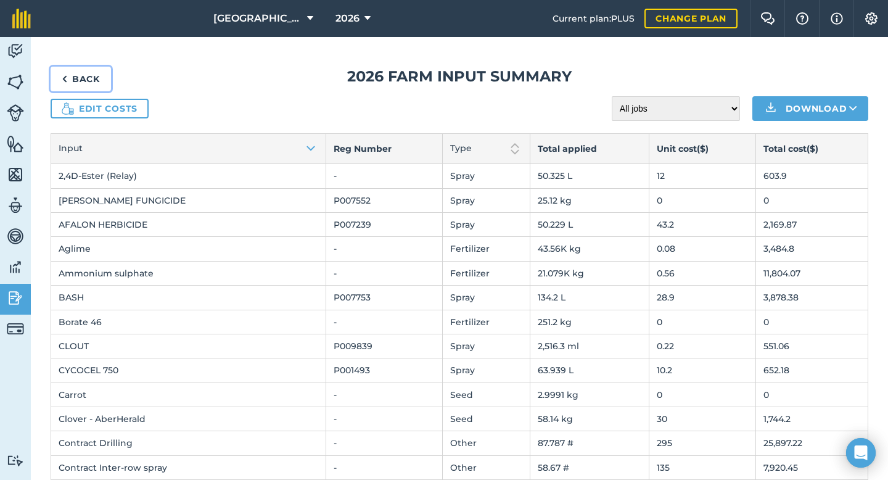
click at [78, 80] on link "Back" at bounding box center [81, 79] width 60 height 25
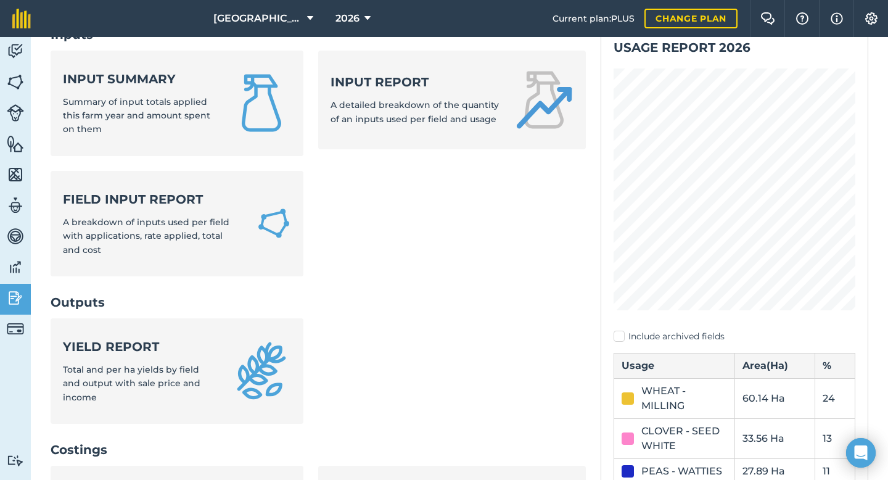
scroll to position [95, 0]
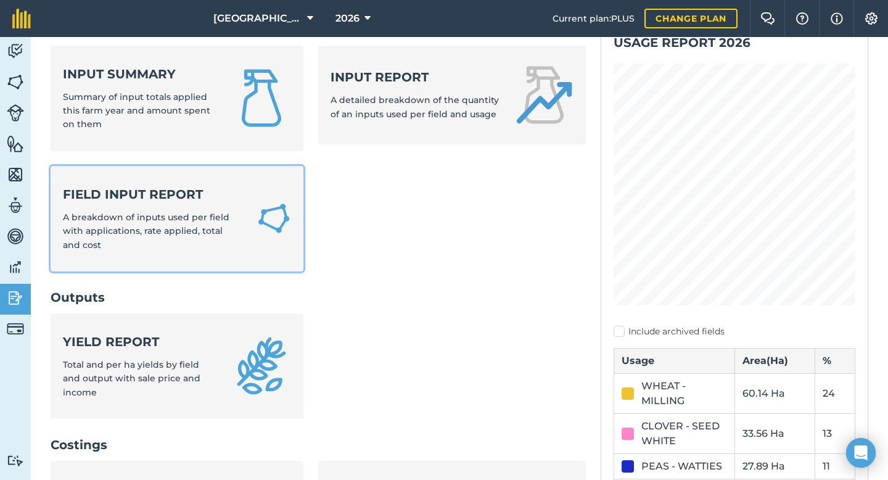
click at [158, 200] on strong "Field Input Report" at bounding box center [152, 194] width 179 height 17
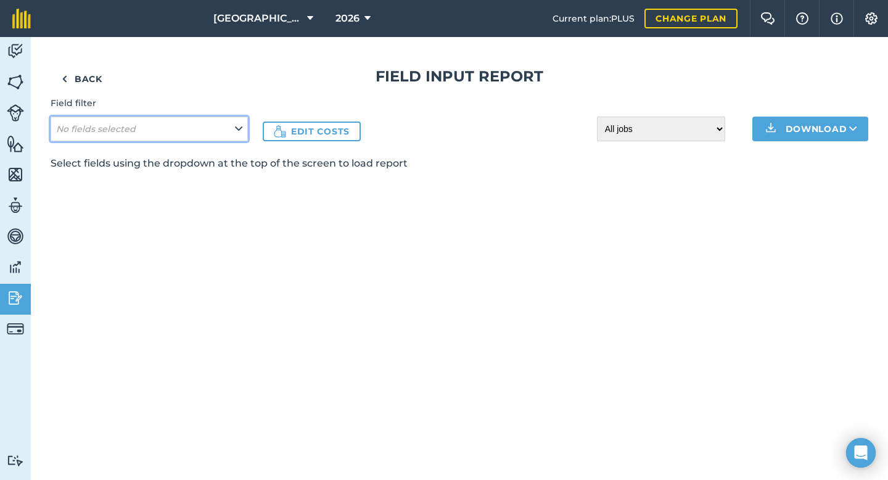
click at [109, 137] on button "No fields selected" at bounding box center [149, 128] width 197 height 25
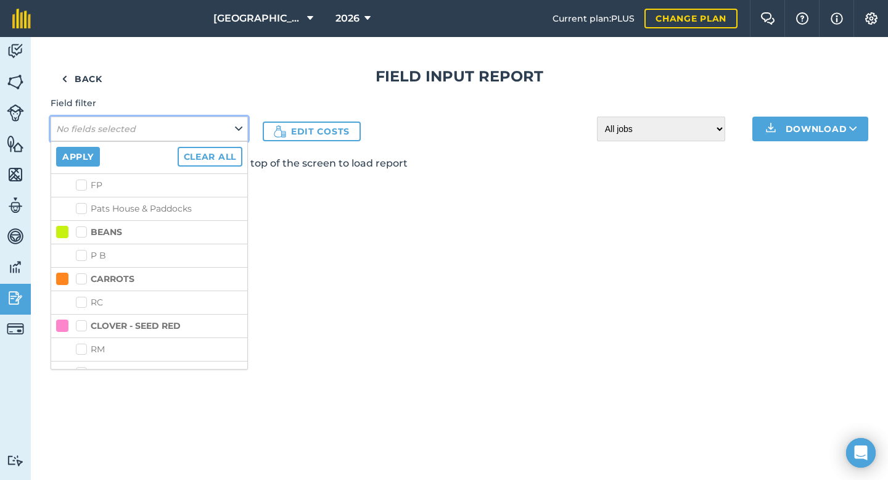
scroll to position [46, 0]
click at [81, 229] on label "BEANS" at bounding box center [99, 230] width 46 height 13
click at [81, 229] on input "BEANS" at bounding box center [80, 228] width 8 height 8
checkbox input "true"
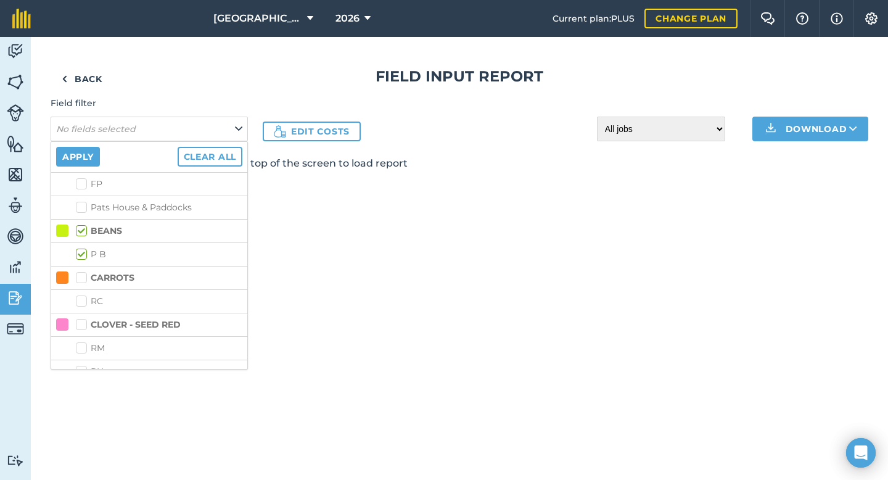
click at [81, 229] on label "BEANS" at bounding box center [99, 230] width 46 height 13
click at [81, 229] on input "BEANS" at bounding box center [80, 228] width 8 height 8
checkbox input "false"
click at [81, 273] on label "CARROTS" at bounding box center [105, 277] width 59 height 13
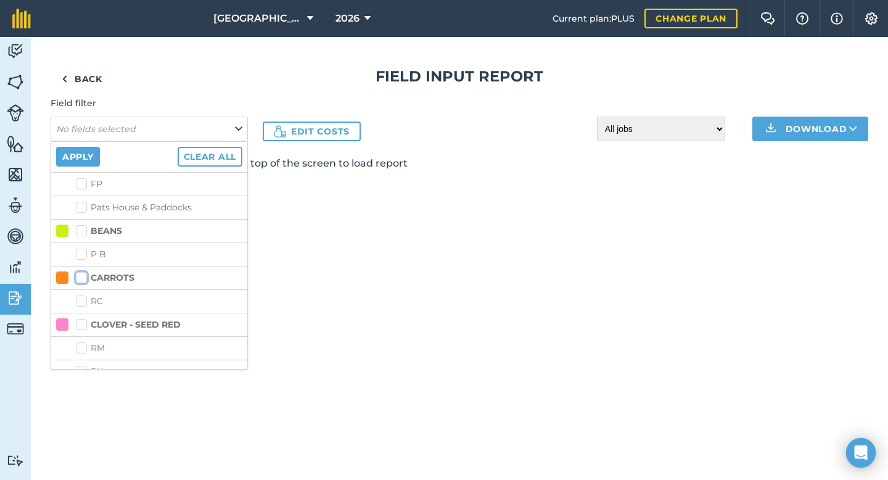
click at [81, 273] on input "CARROTS" at bounding box center [80, 275] width 8 height 8
checkbox input "true"
click at [91, 163] on button "Apply" at bounding box center [78, 157] width 44 height 20
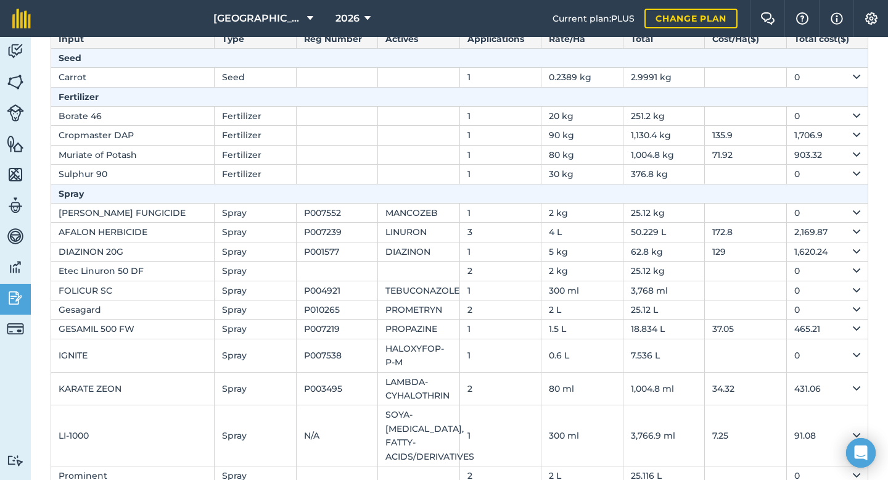
scroll to position [0, 0]
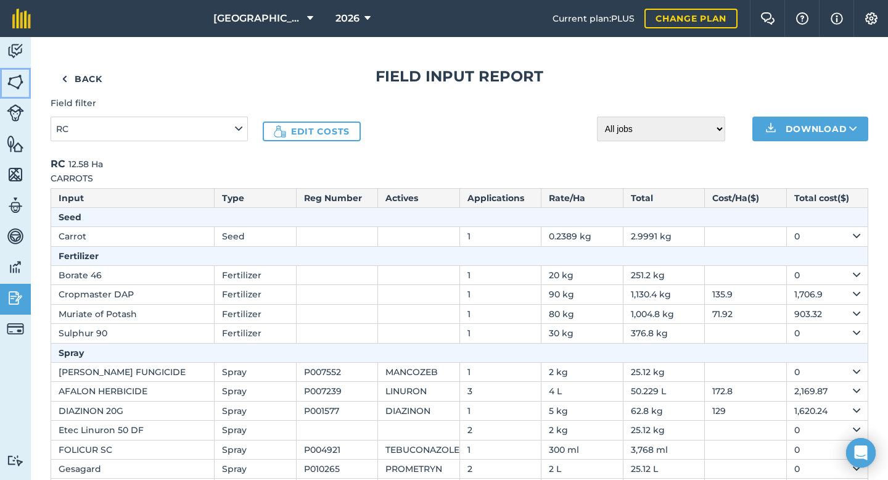
click at [18, 91] on link "Fields" at bounding box center [15, 83] width 31 height 31
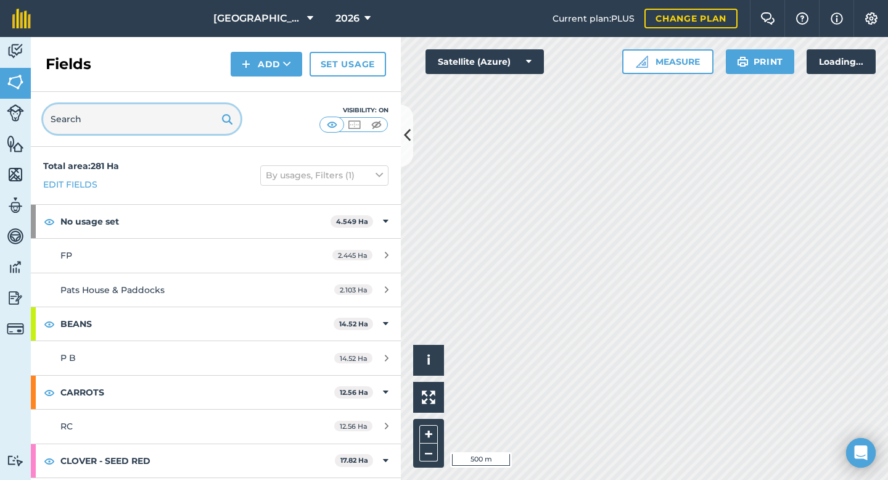
click at [102, 115] on input "text" at bounding box center [141, 119] width 197 height 30
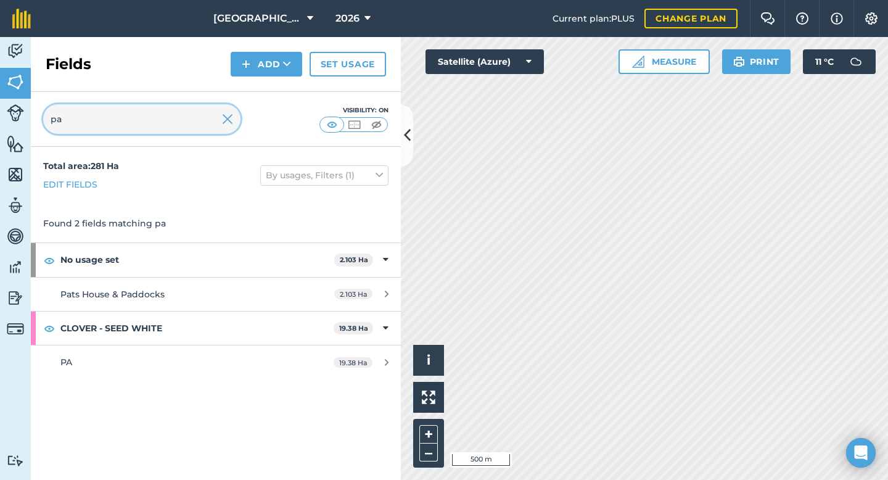
type input "pa"
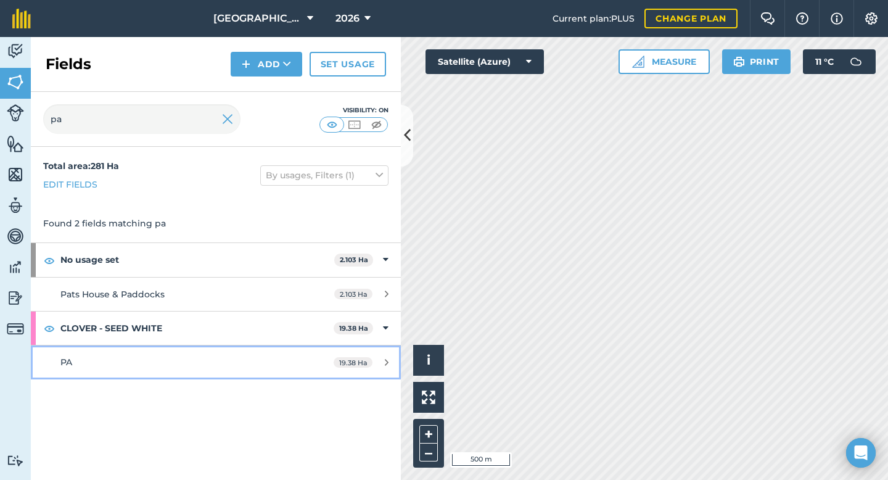
click at [92, 357] on div "PA" at bounding box center [176, 362] width 232 height 14
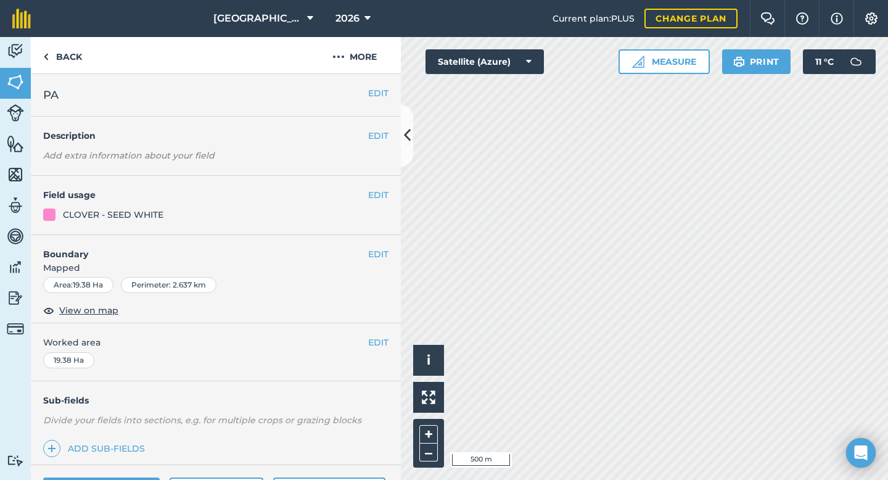
scroll to position [100, 0]
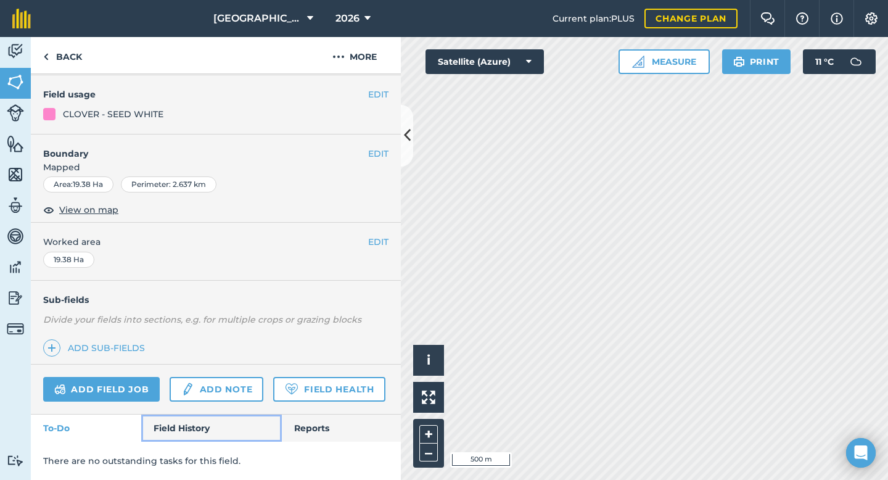
click at [189, 426] on link "Field History" at bounding box center [211, 427] width 140 height 27
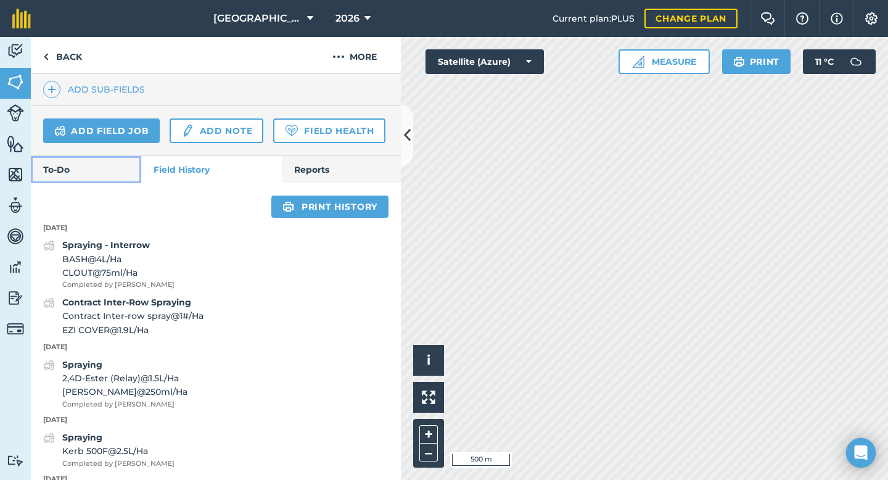
click at [116, 169] on link "To-Do" at bounding box center [86, 169] width 110 height 27
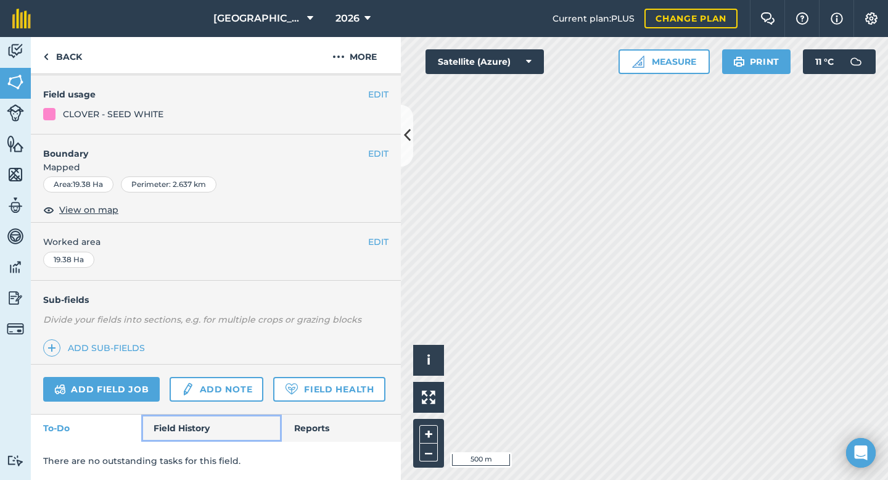
click at [179, 430] on link "Field History" at bounding box center [211, 427] width 140 height 27
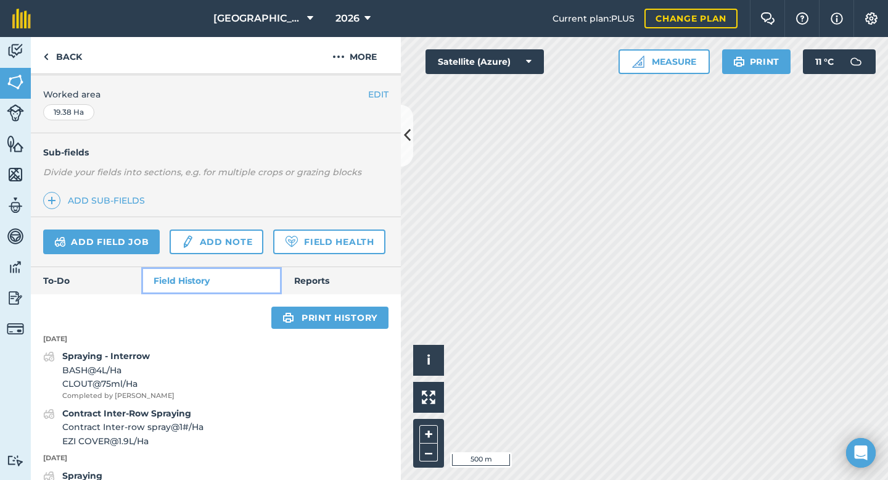
scroll to position [317, 0]
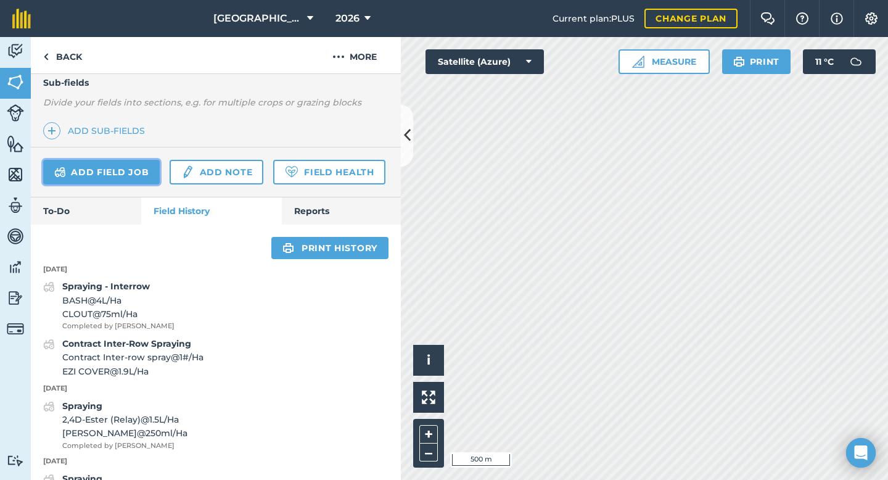
click at [131, 174] on link "Add field job" at bounding box center [101, 172] width 116 height 25
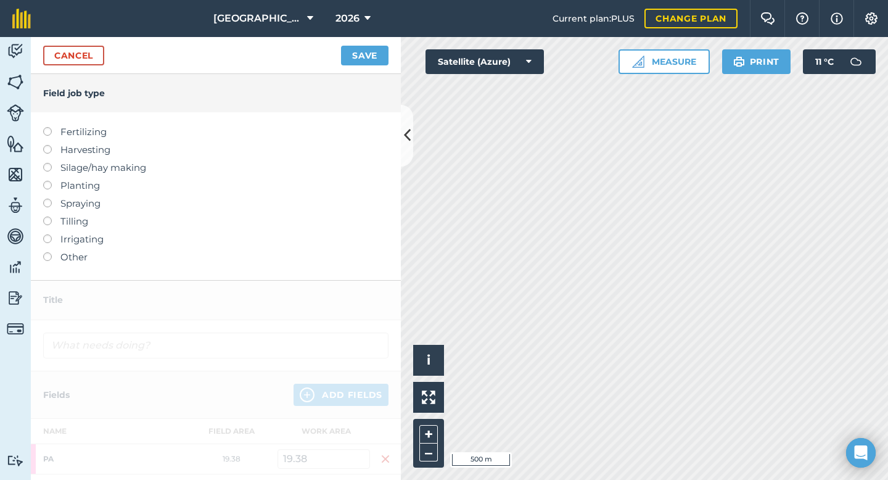
click at [47, 198] on label at bounding box center [51, 198] width 17 height 0
type input "Spraying"
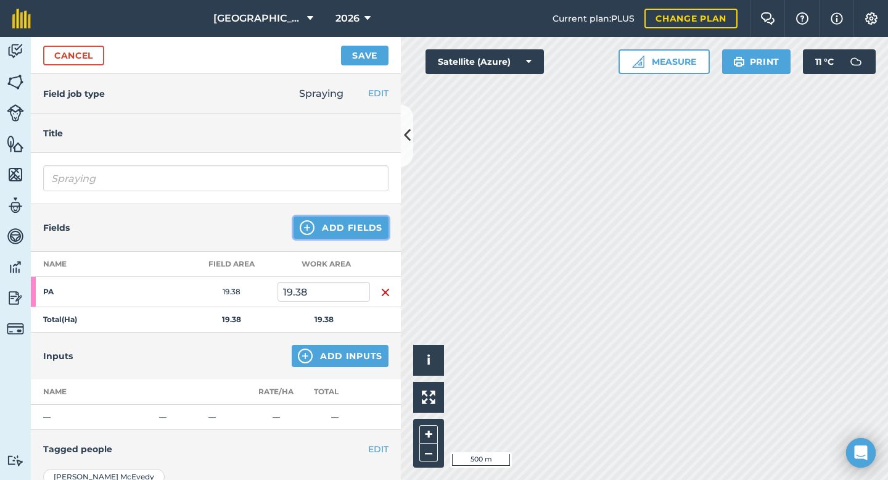
click at [332, 234] on button "Add Fields" at bounding box center [340, 227] width 95 height 22
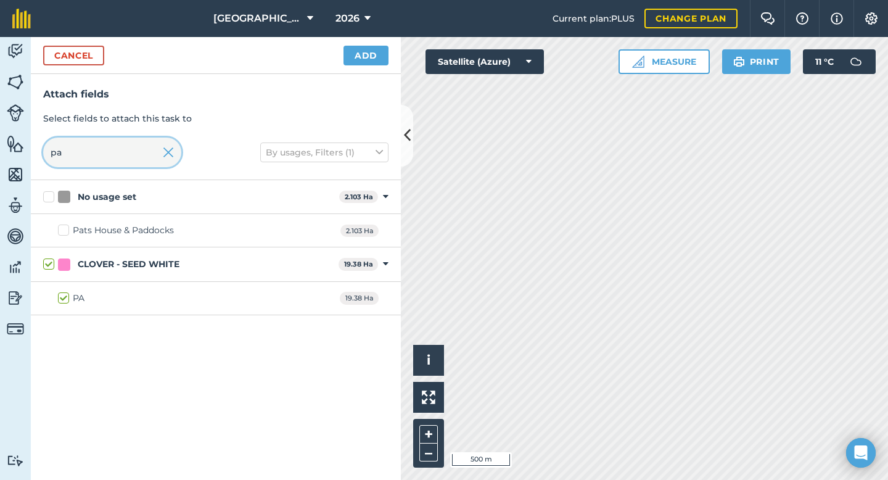
click at [102, 161] on input "pa" at bounding box center [112, 152] width 138 height 30
type input "p"
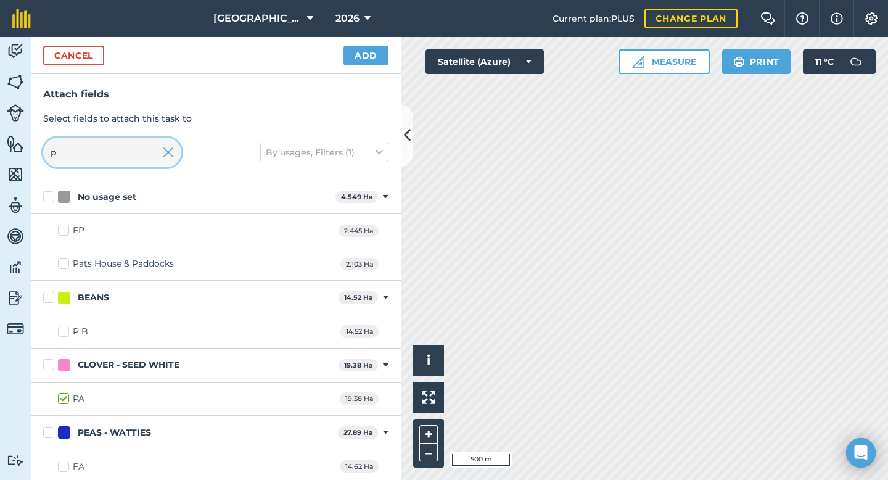
checkbox input "false"
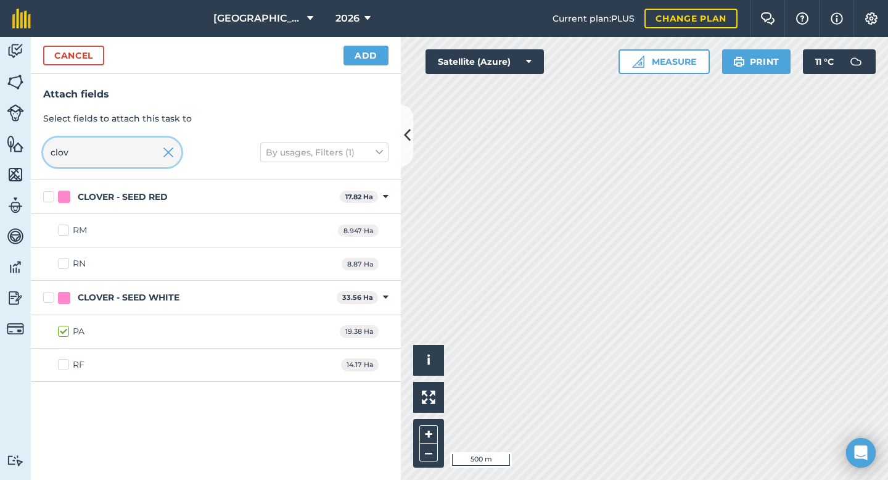
type input "clov"
click at [67, 365] on label "RF" at bounding box center [71, 364] width 27 height 13
click at [66, 365] on input "RF" at bounding box center [62, 362] width 8 height 8
checkbox input "true"
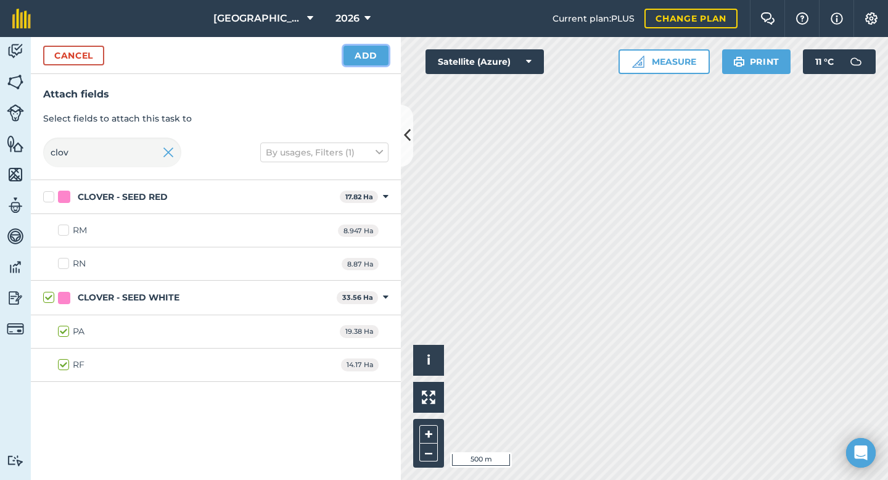
click at [367, 59] on button "Add" at bounding box center [365, 56] width 45 height 20
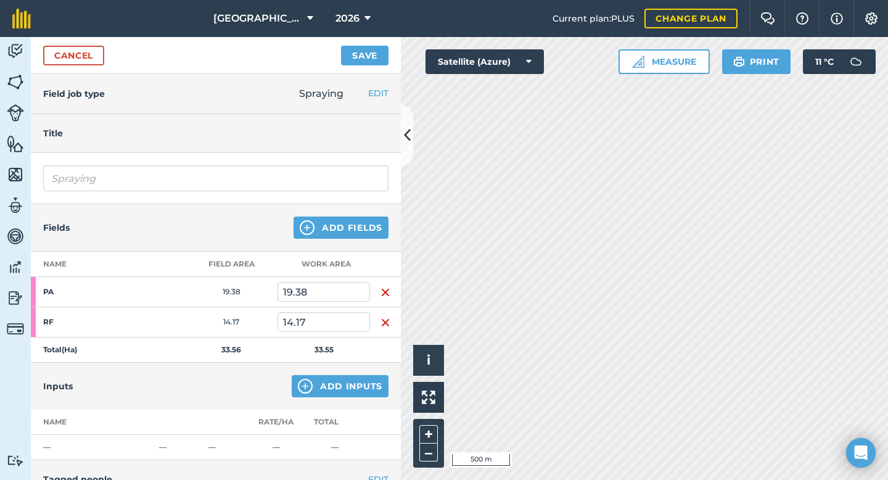
scroll to position [2, 0]
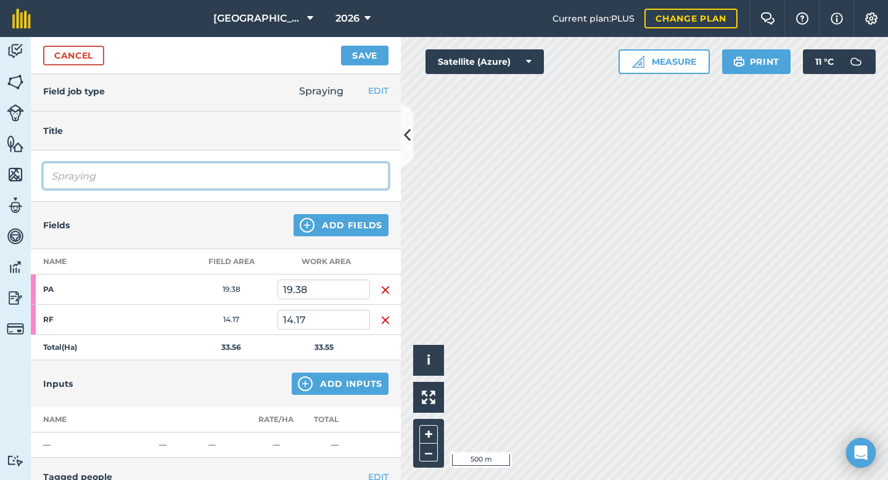
click at [171, 176] on input "Spraying" at bounding box center [215, 176] width 345 height 26
type input "Spraying - grass killer"
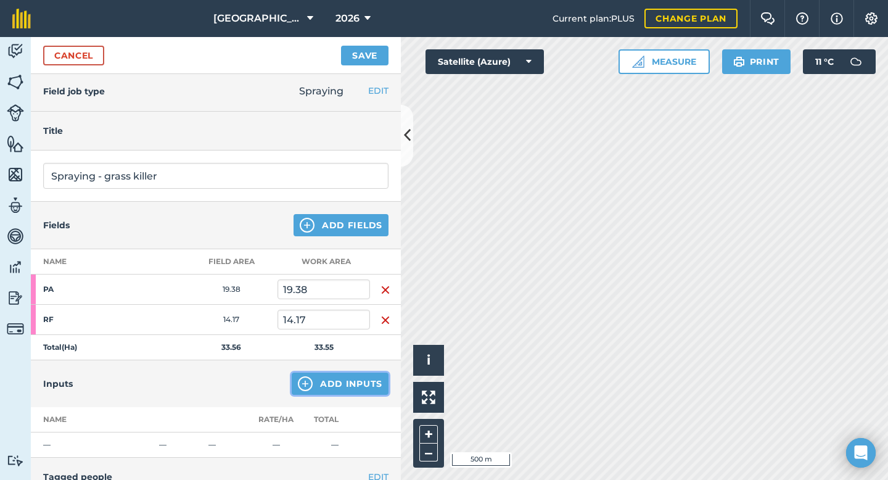
click at [324, 382] on button "Add Inputs" at bounding box center [340, 383] width 97 height 22
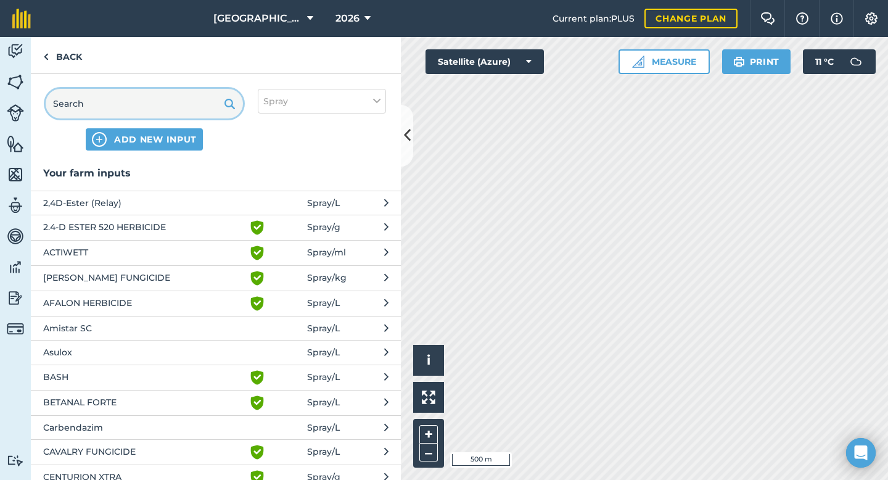
click at [123, 107] on input "text" at bounding box center [144, 104] width 197 height 30
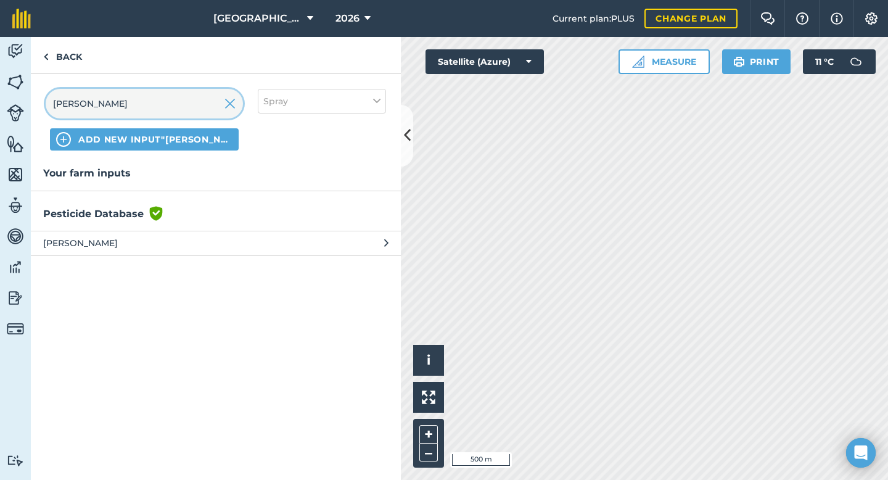
type input "cleo"
click at [112, 234] on button "CLEO" at bounding box center [216, 243] width 370 height 24
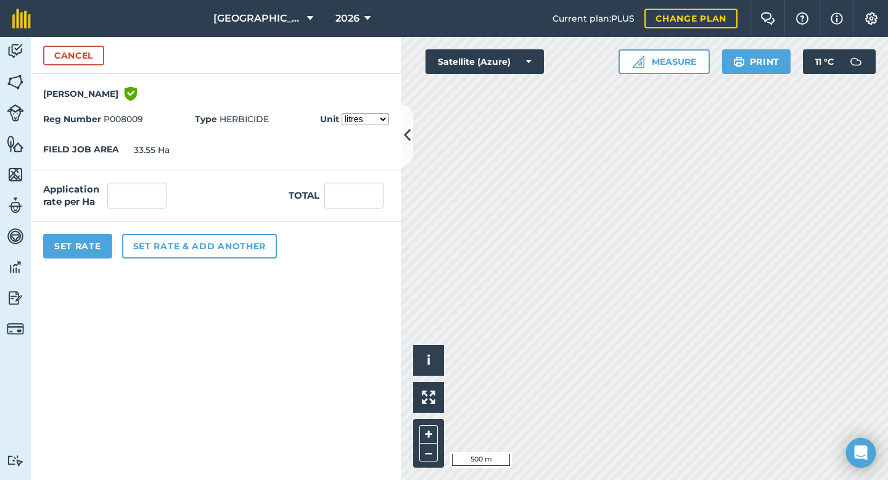
click at [357, 117] on select "litres millilitres" at bounding box center [364, 119] width 47 height 12
select select "MILLILITRES"
click at [151, 197] on input "text" at bounding box center [136, 195] width 59 height 26
type input "750"
type input "25,162.5"
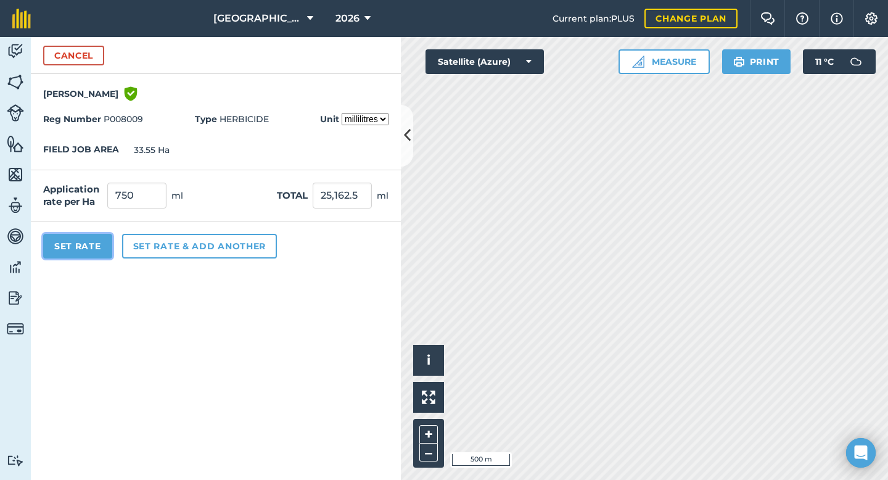
click at [75, 248] on button "Set Rate" at bounding box center [77, 246] width 69 height 25
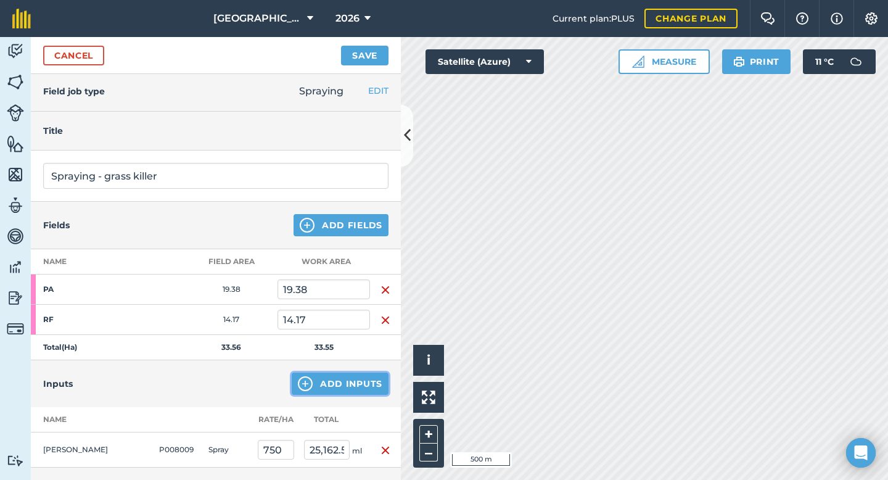
click at [347, 386] on button "Add Inputs" at bounding box center [340, 383] width 97 height 22
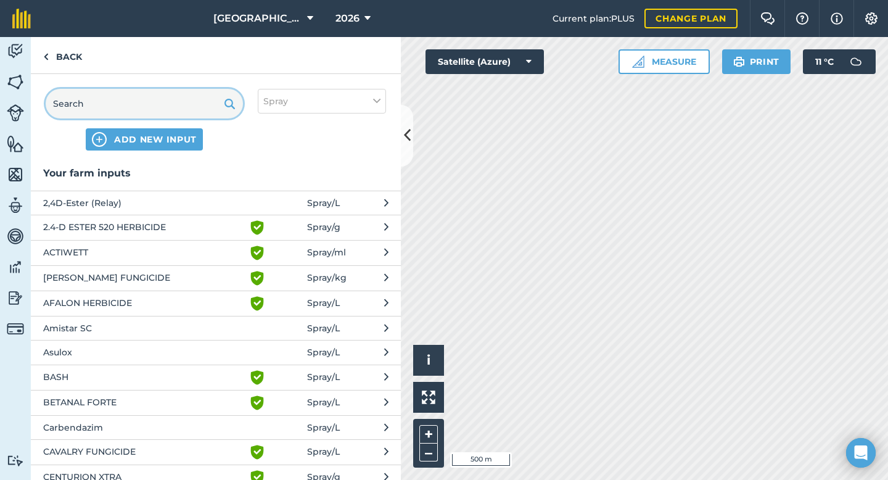
click at [147, 96] on input "text" at bounding box center [144, 104] width 197 height 30
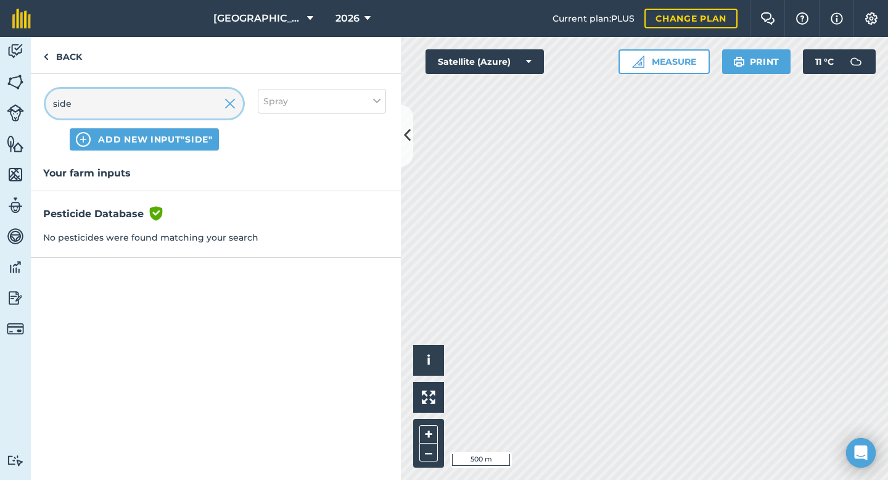
type input "side"
click at [153, 148] on button "ADD NEW INPUT "side"" at bounding box center [144, 139] width 149 height 22
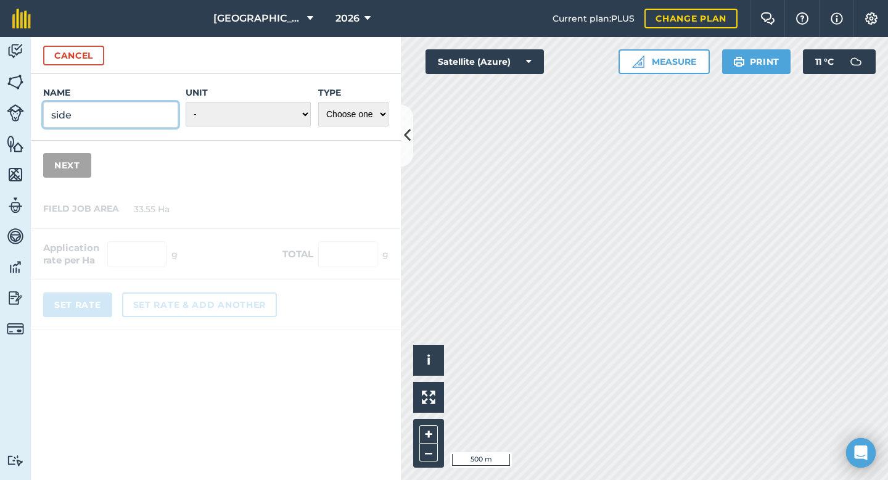
drag, startPoint x: 130, startPoint y: 112, endPoint x: 40, endPoint y: 113, distance: 90.0
click at [41, 113] on div "Name side Unit - Grams/g Kilograms/kg Metric tonnes/t Millilitres/ml Litres/L O…" at bounding box center [216, 107] width 370 height 67
paste input "Sidekick"
type input "Sidekick"
click at [246, 119] on select "- Grams/g Kilograms/kg Metric tonnes/t Millilitres/ml Litres/L Ounces/oz Pounds…" at bounding box center [248, 114] width 125 height 25
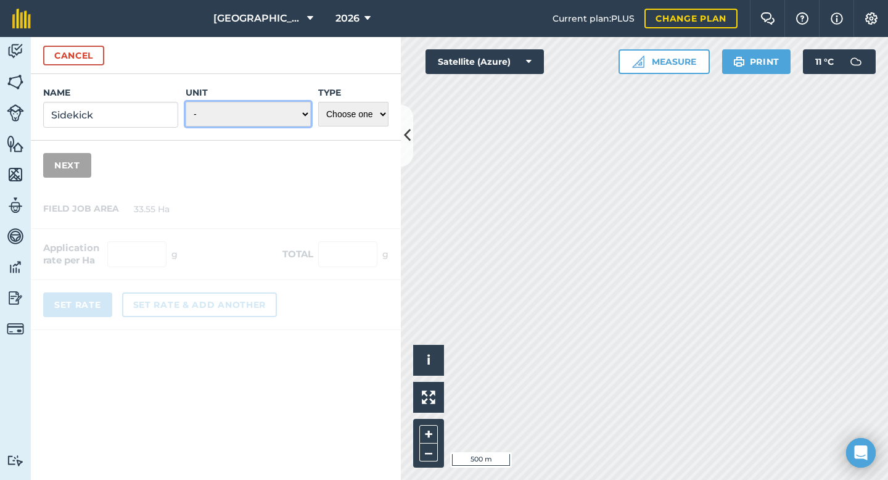
select select "LITRES"
click at [332, 115] on select "Choose one Fertilizer Seed Spray Fuel Other" at bounding box center [353, 114] width 70 height 25
select select "SPRAY"
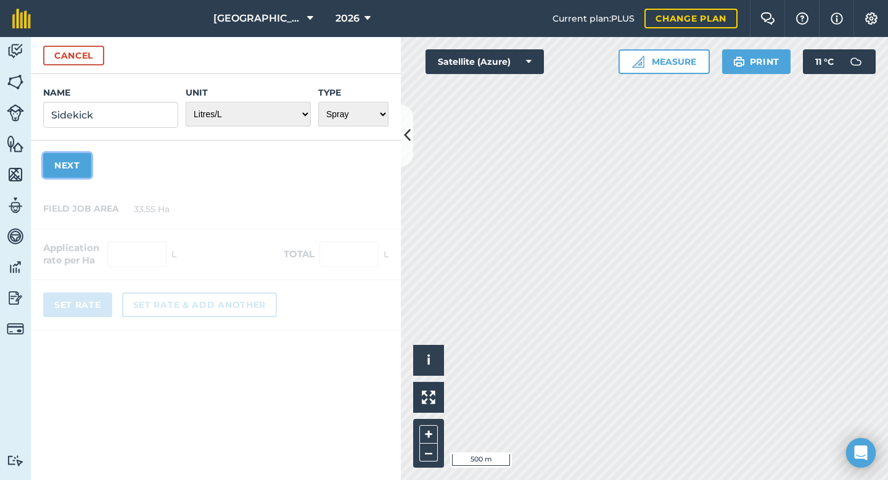
click at [76, 171] on button "Next" at bounding box center [67, 165] width 48 height 25
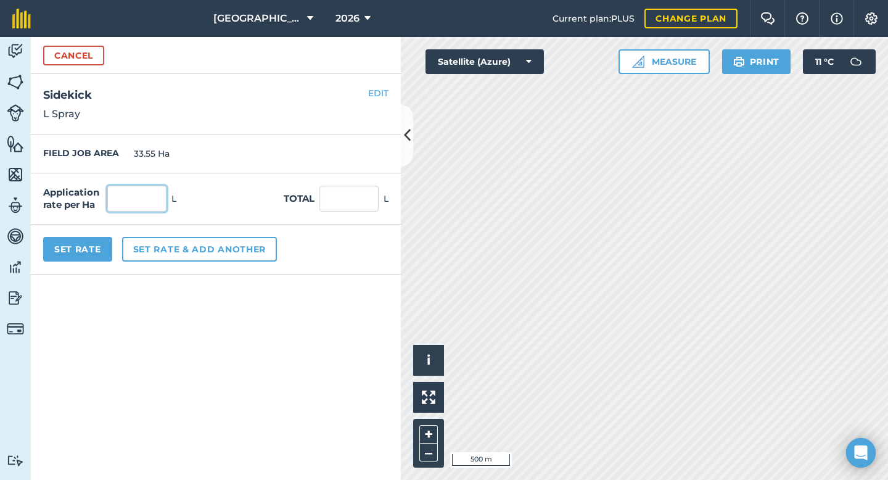
click at [132, 201] on input "text" at bounding box center [136, 199] width 59 height 26
type input "1.5"
type input "50.325"
click at [96, 236] on div "Set Rate Set rate & add another" at bounding box center [216, 249] width 370 height 50
click at [90, 250] on button "Set Rate" at bounding box center [77, 249] width 69 height 25
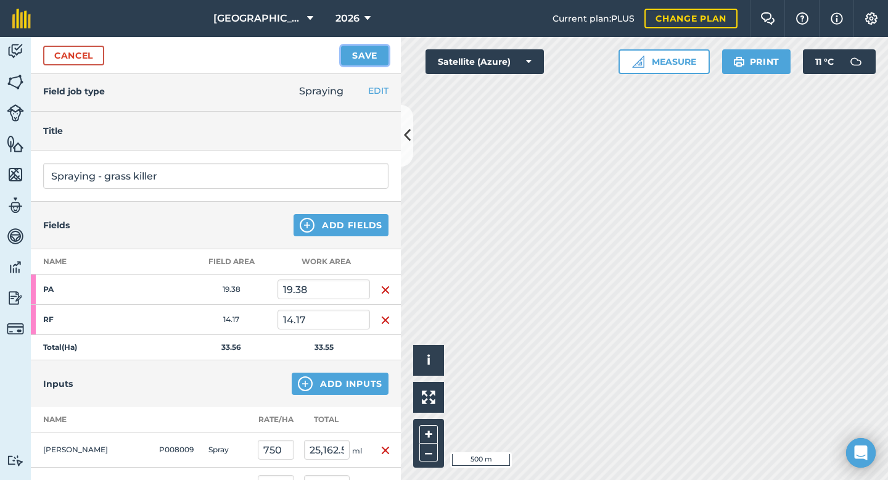
click at [356, 60] on button "Save" at bounding box center [364, 56] width 47 height 20
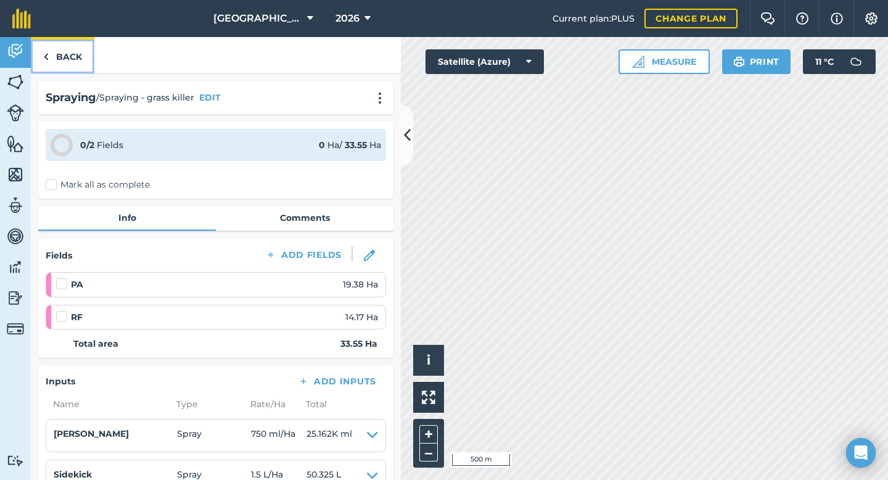
click at [80, 54] on link "Back" at bounding box center [62, 55] width 63 height 36
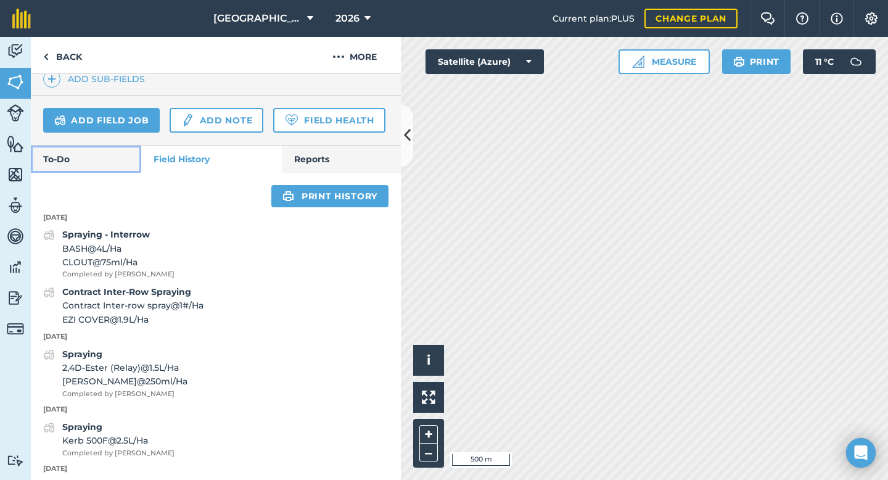
click at [87, 160] on link "To-Do" at bounding box center [86, 158] width 110 height 27
